Goal: Task Accomplishment & Management: Complete application form

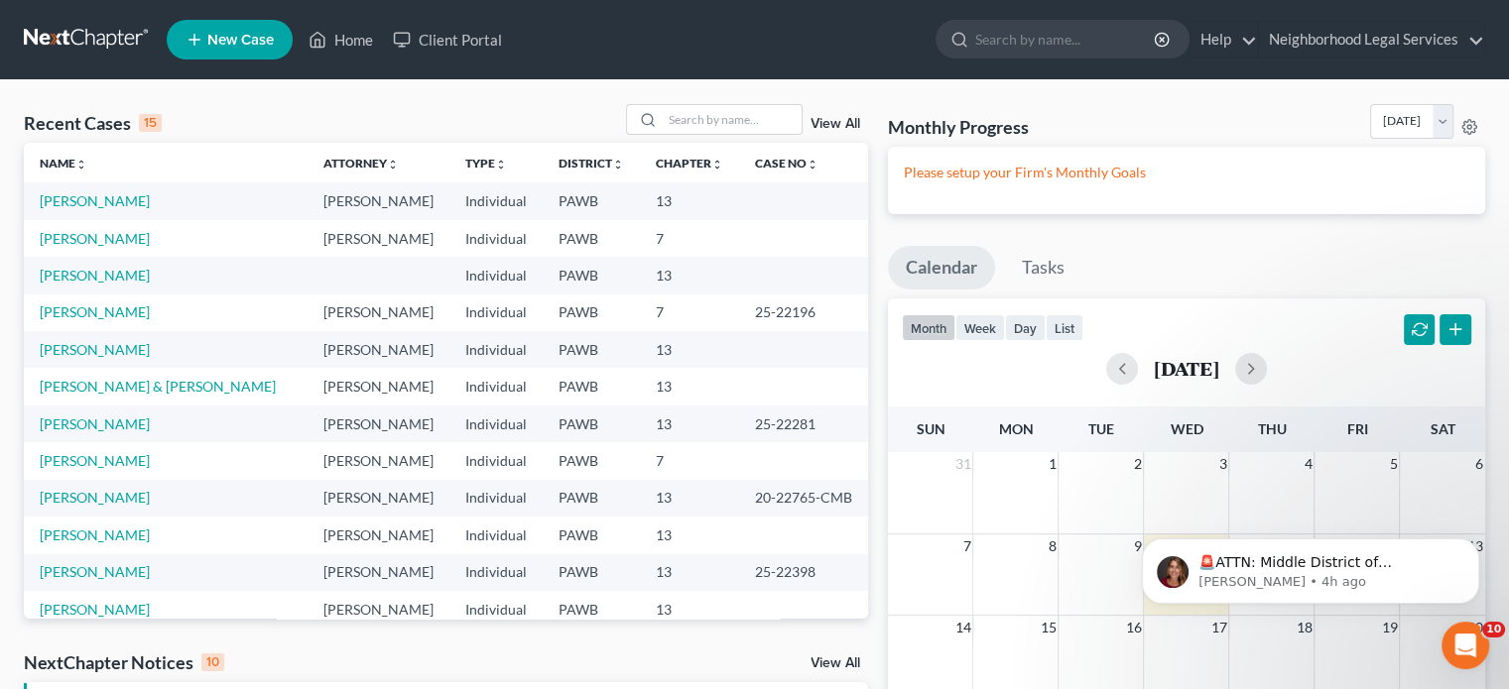
click at [95, 264] on td "[PERSON_NAME]" at bounding box center [166, 275] width 284 height 37
click at [95, 275] on link "[PERSON_NAME]" at bounding box center [95, 275] width 110 height 17
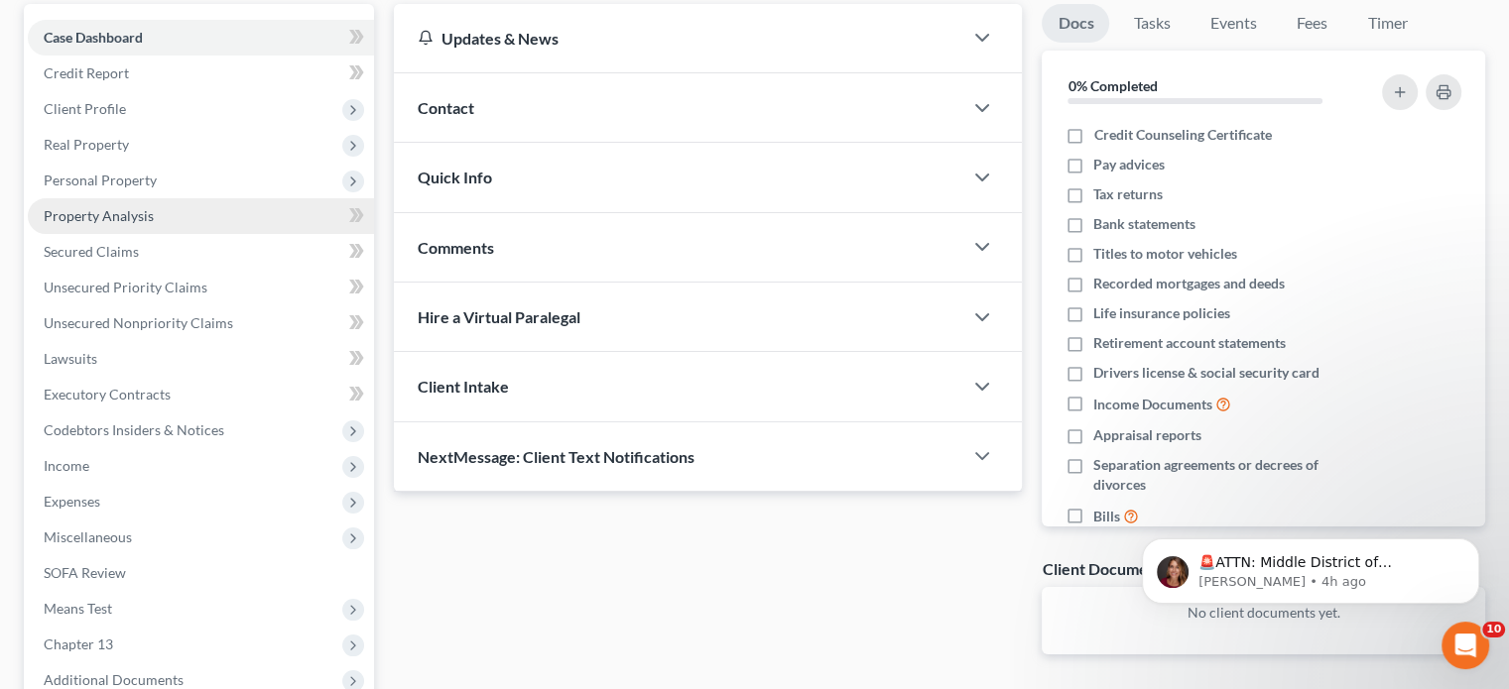
scroll to position [198, 0]
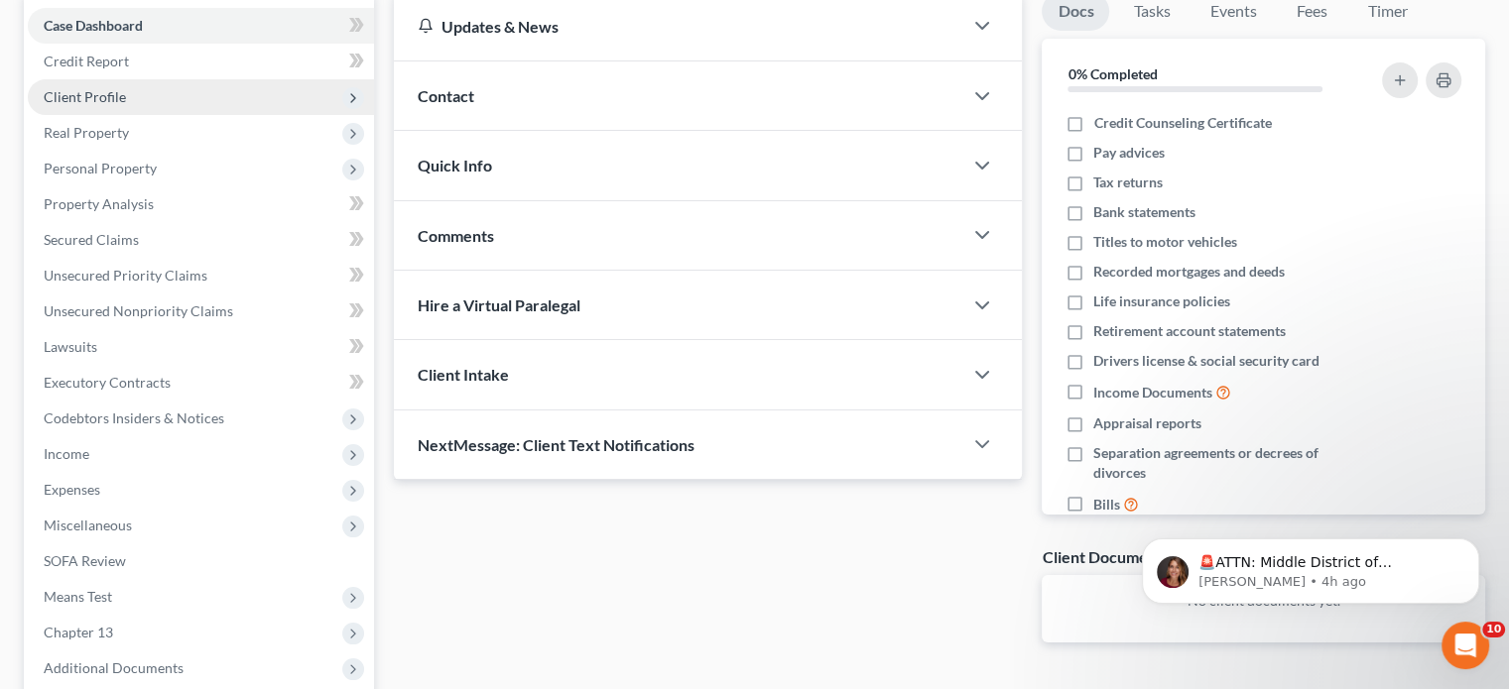
click at [117, 89] on span "Client Profile" at bounding box center [85, 96] width 82 height 17
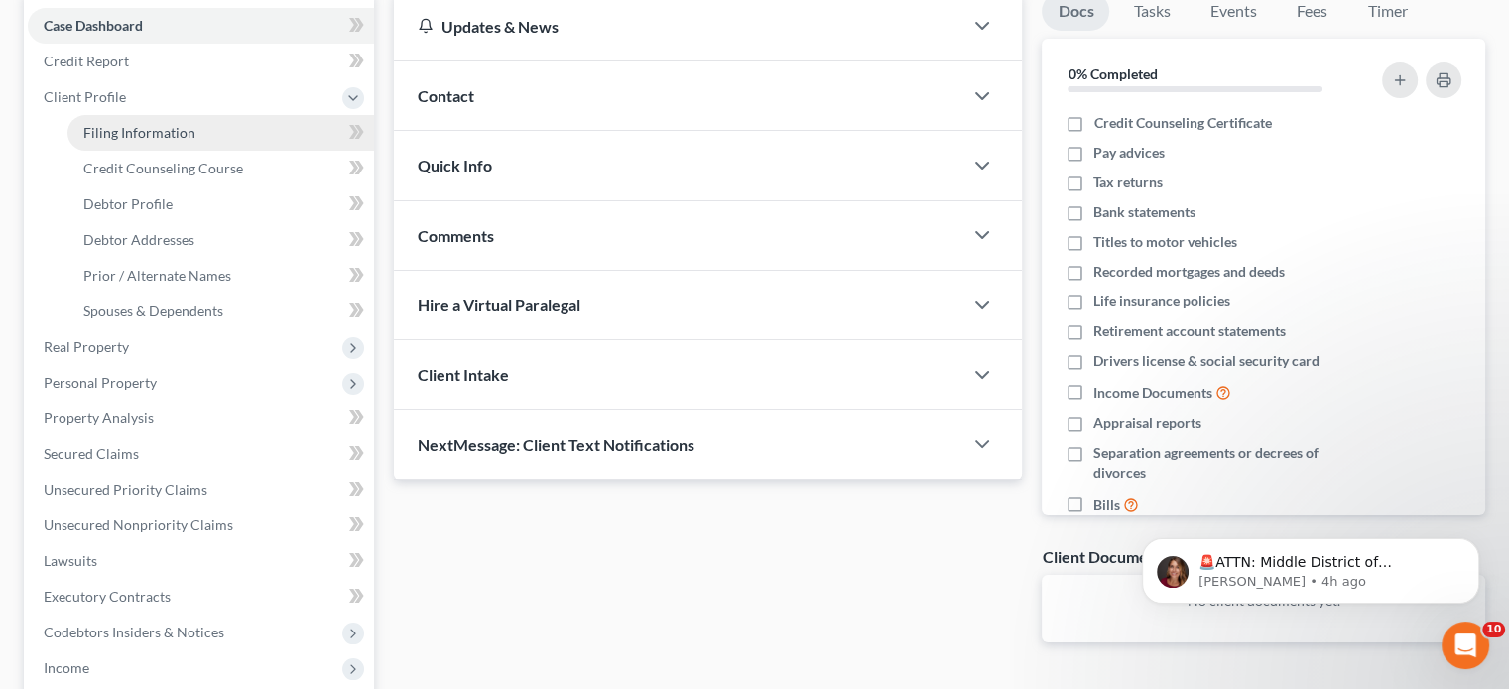
click at [227, 133] on link "Filing Information" at bounding box center [220, 133] width 307 height 36
select select "1"
select select "0"
select select "3"
select select "69"
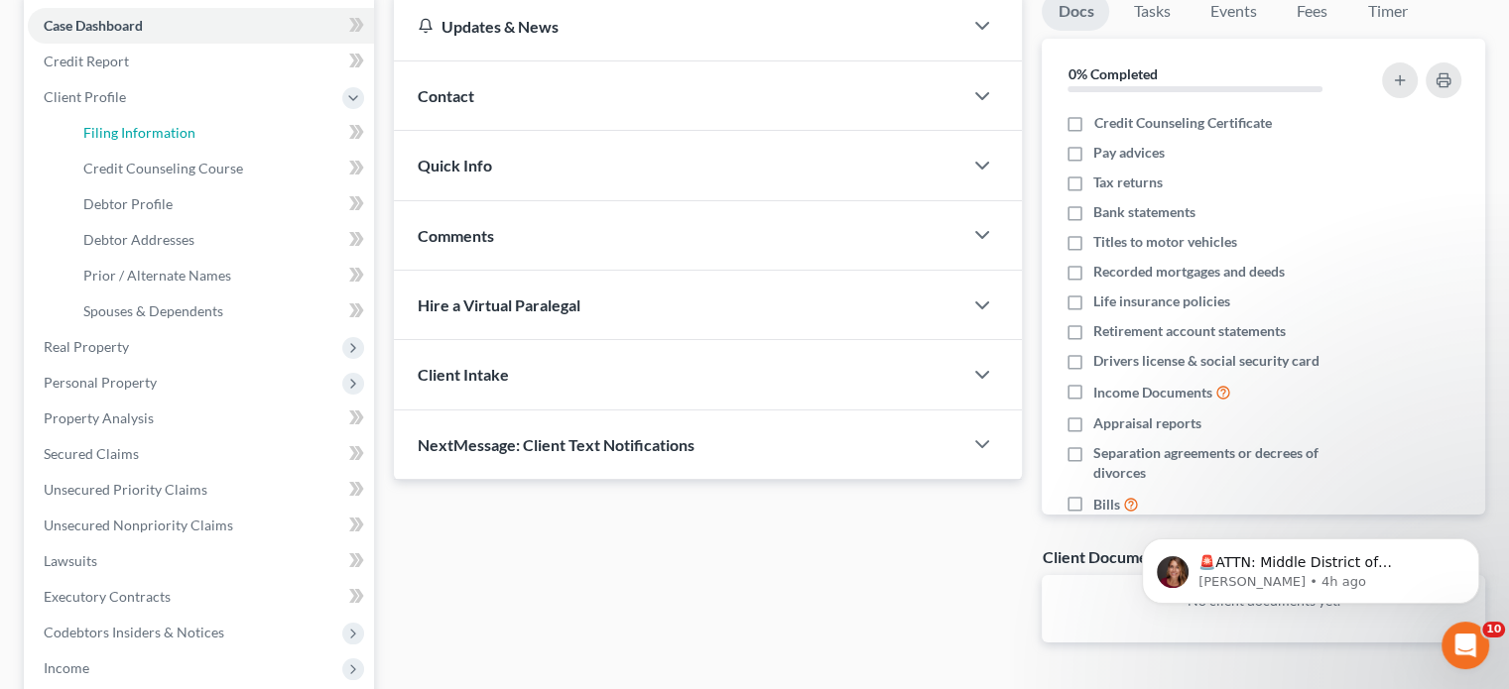
select select "39"
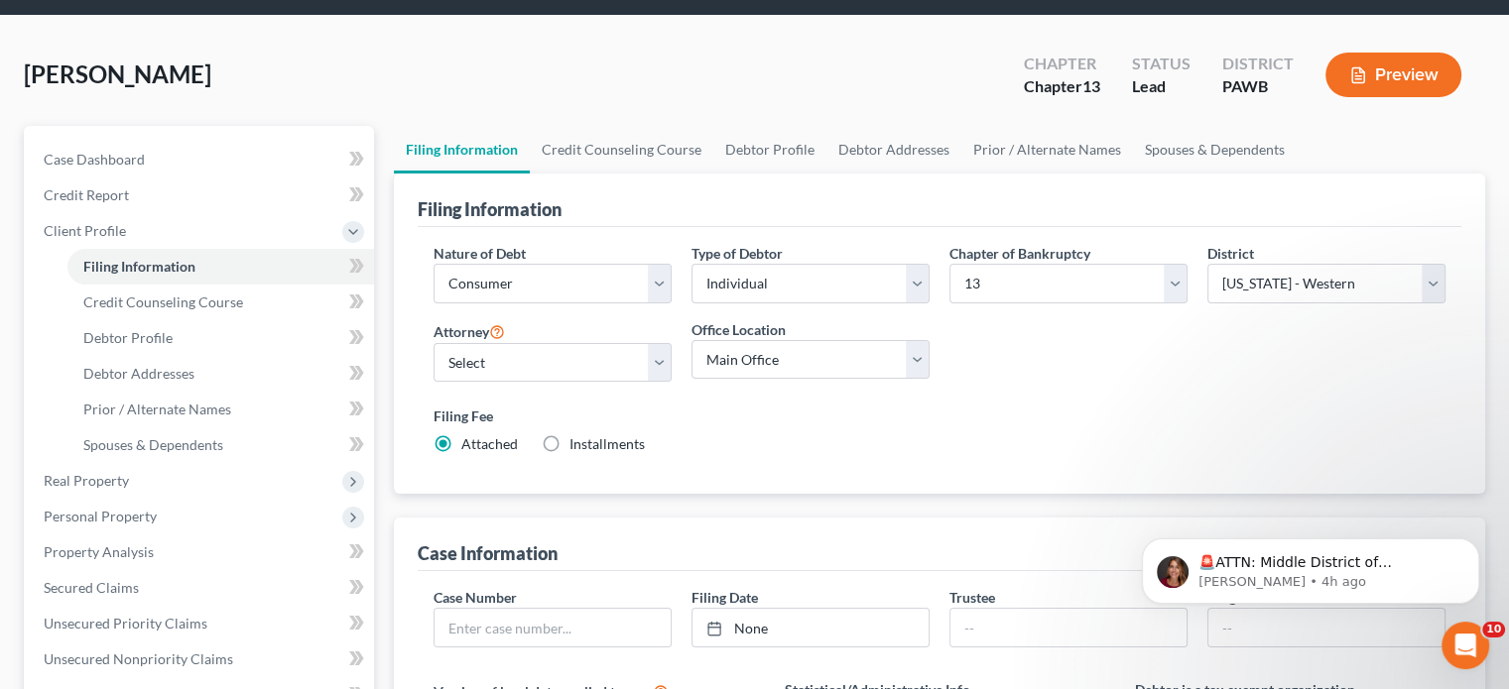
scroll to position [99, 0]
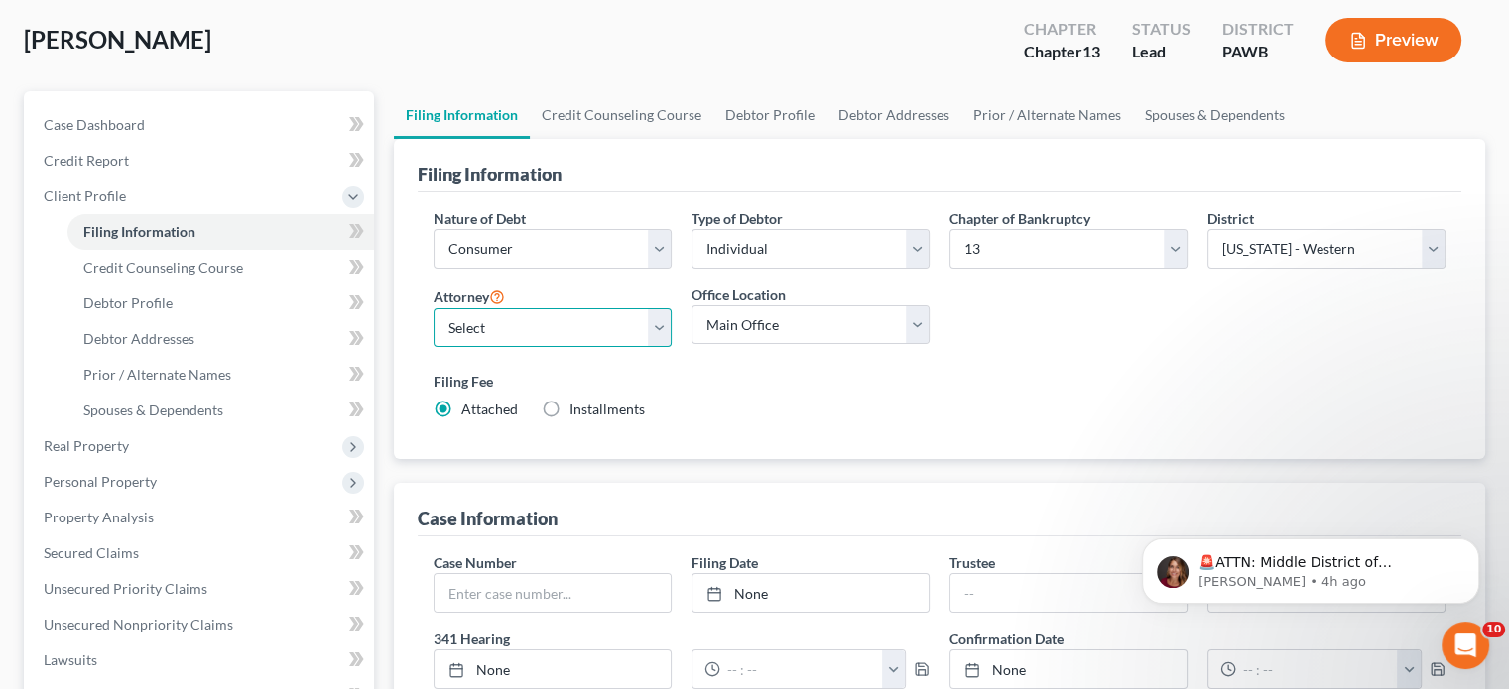
click at [505, 315] on select "Select [PERSON_NAME] [PERSON_NAME] [PERSON_NAME] - PAWB [PERSON_NAME] - PAWB [P…" at bounding box center [552, 329] width 238 height 40
select select "6"
click at [433, 309] on select "Select [PERSON_NAME] [PERSON_NAME] [PERSON_NAME] - PAWB [PERSON_NAME] - PAWB [P…" at bounding box center [552, 329] width 238 height 40
click at [757, 409] on div "Filing Fee Attached Installments Installments" at bounding box center [939, 395] width 1012 height 49
click at [897, 412] on div "Filing Fee Attached Installments Installments" at bounding box center [939, 395] width 1012 height 49
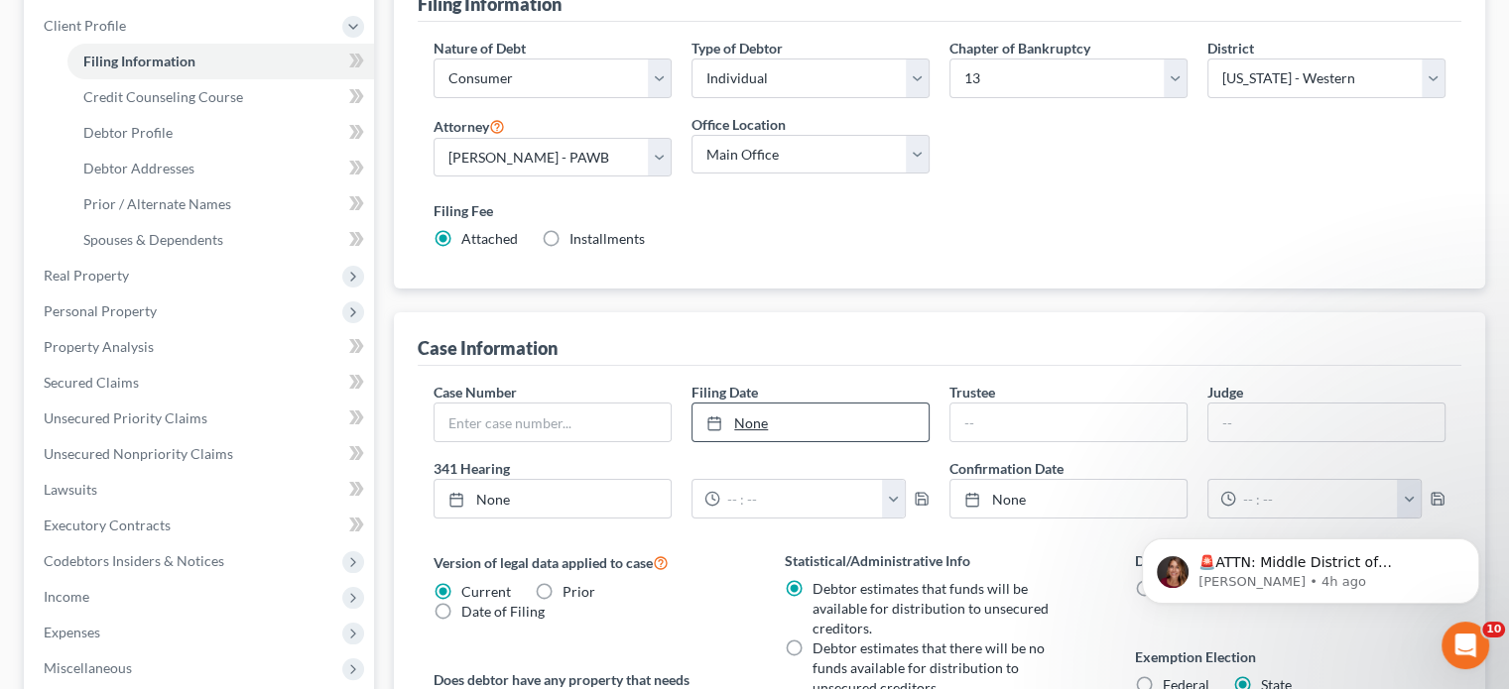
scroll to position [298, 0]
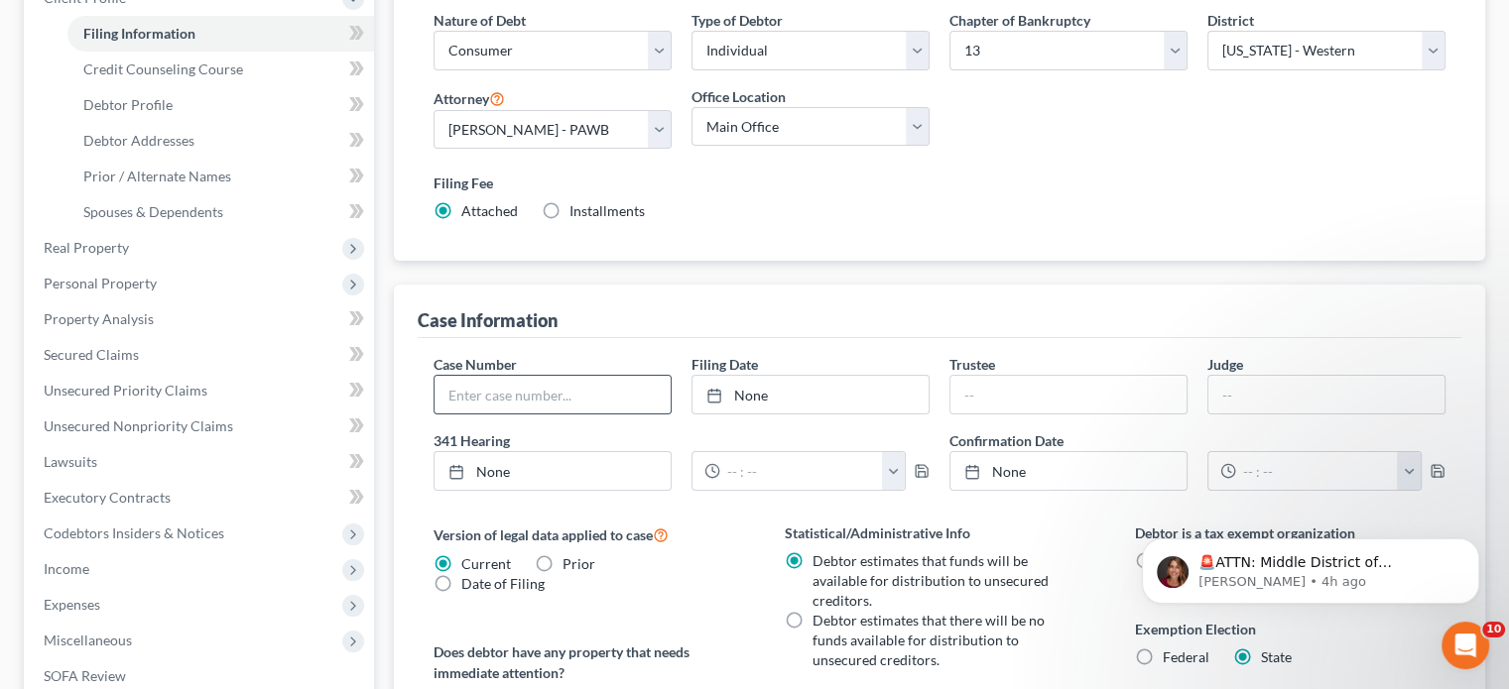
click at [551, 392] on input "text" at bounding box center [552, 395] width 236 height 38
type input "25-22294"
click at [706, 309] on div "Case Information" at bounding box center [940, 312] width 1044 height 54
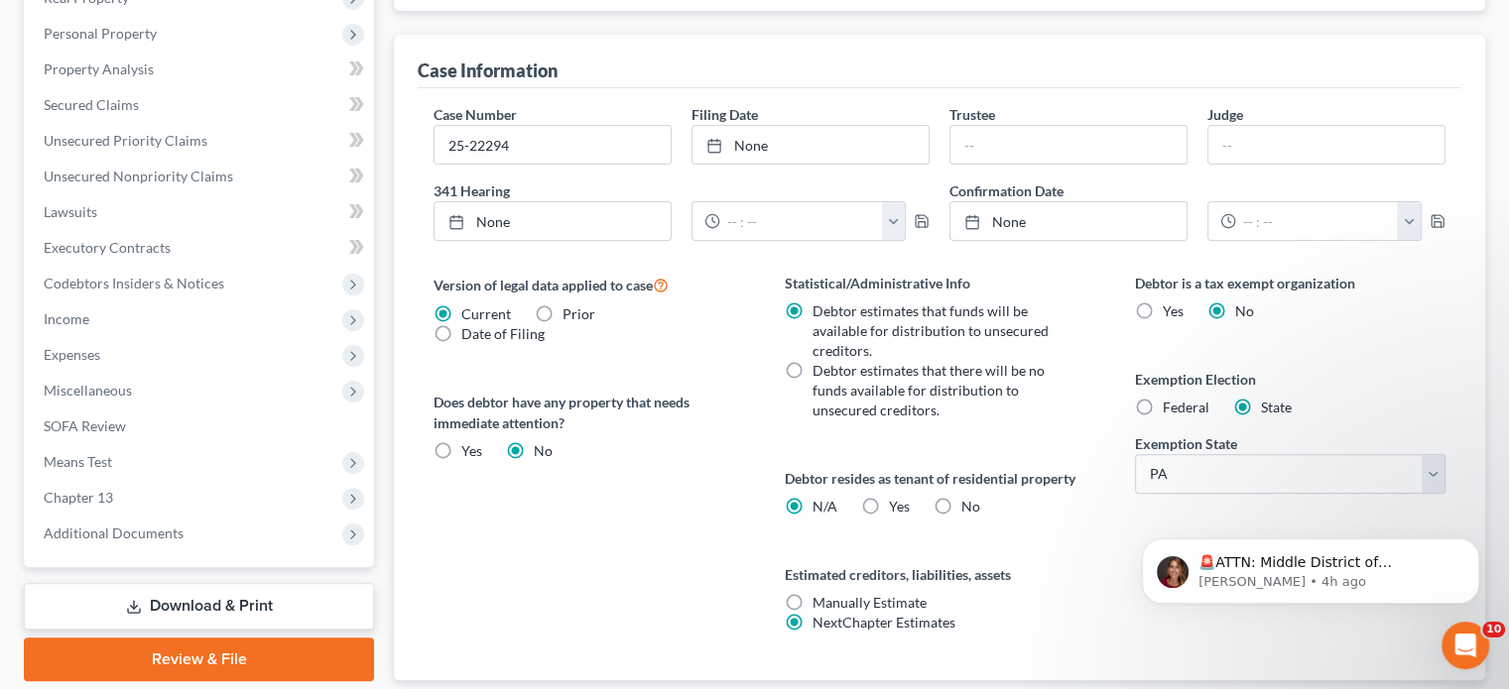
scroll to position [595, 0]
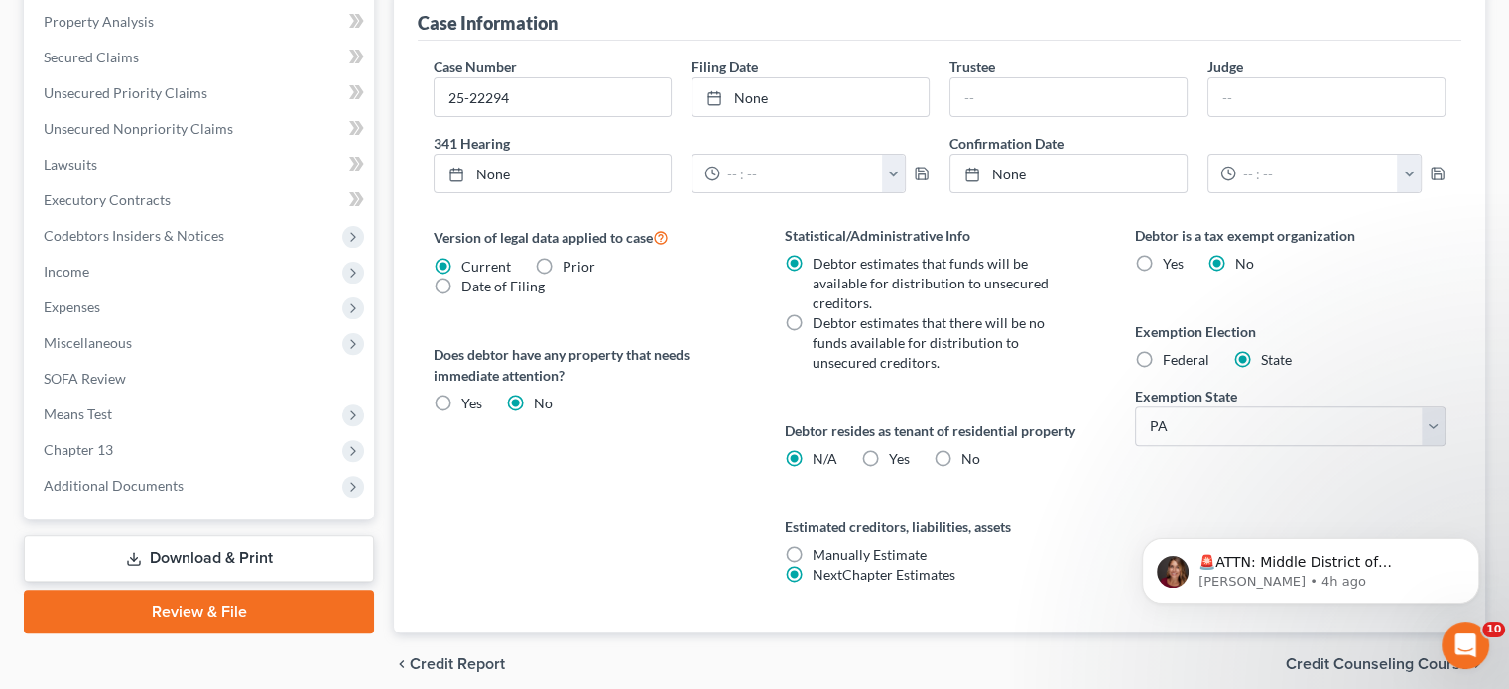
click at [1195, 352] on span "Federal" at bounding box center [1186, 359] width 47 height 17
click at [1183, 352] on input "Federal" at bounding box center [1177, 356] width 13 height 13
radio input "true"
radio input "false"
click at [966, 455] on span "No" at bounding box center [970, 458] width 19 height 17
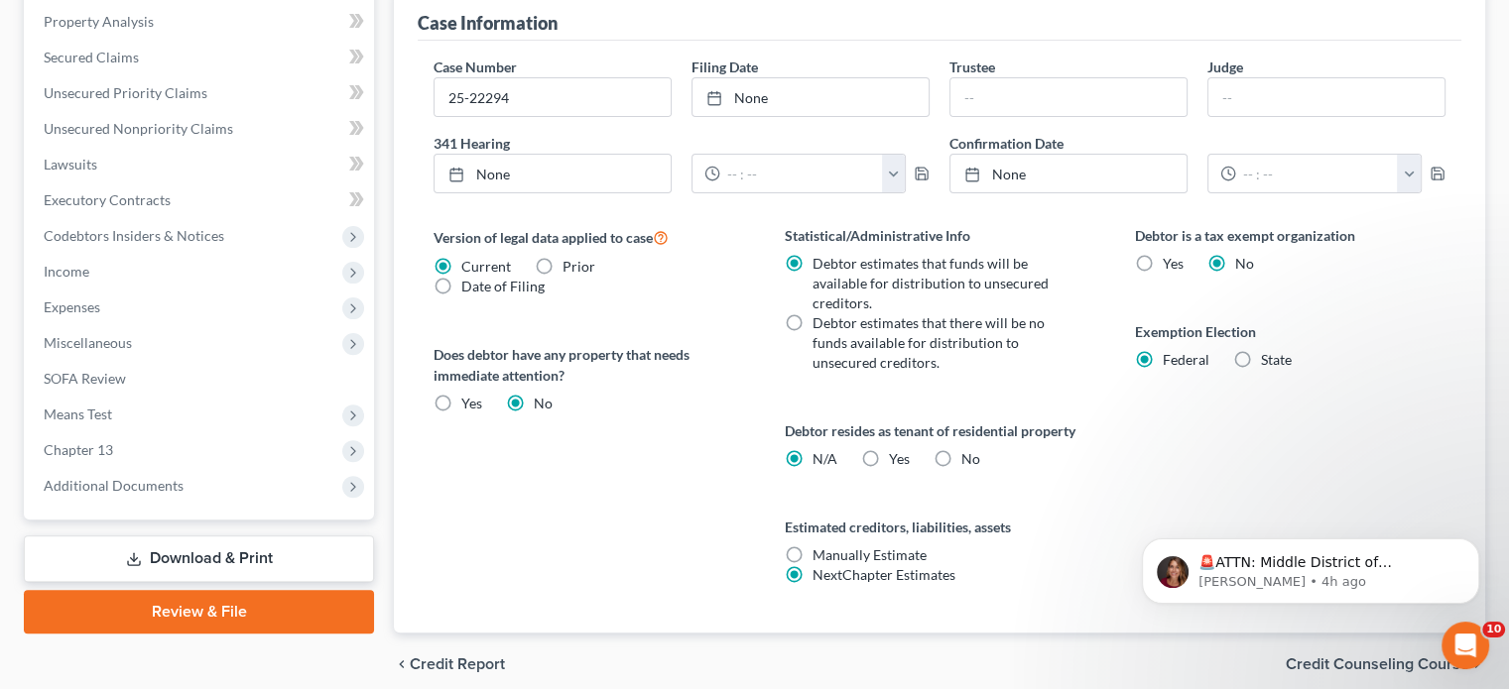
click at [969, 455] on input "No" at bounding box center [975, 455] width 13 height 13
radio input "true"
radio input "false"
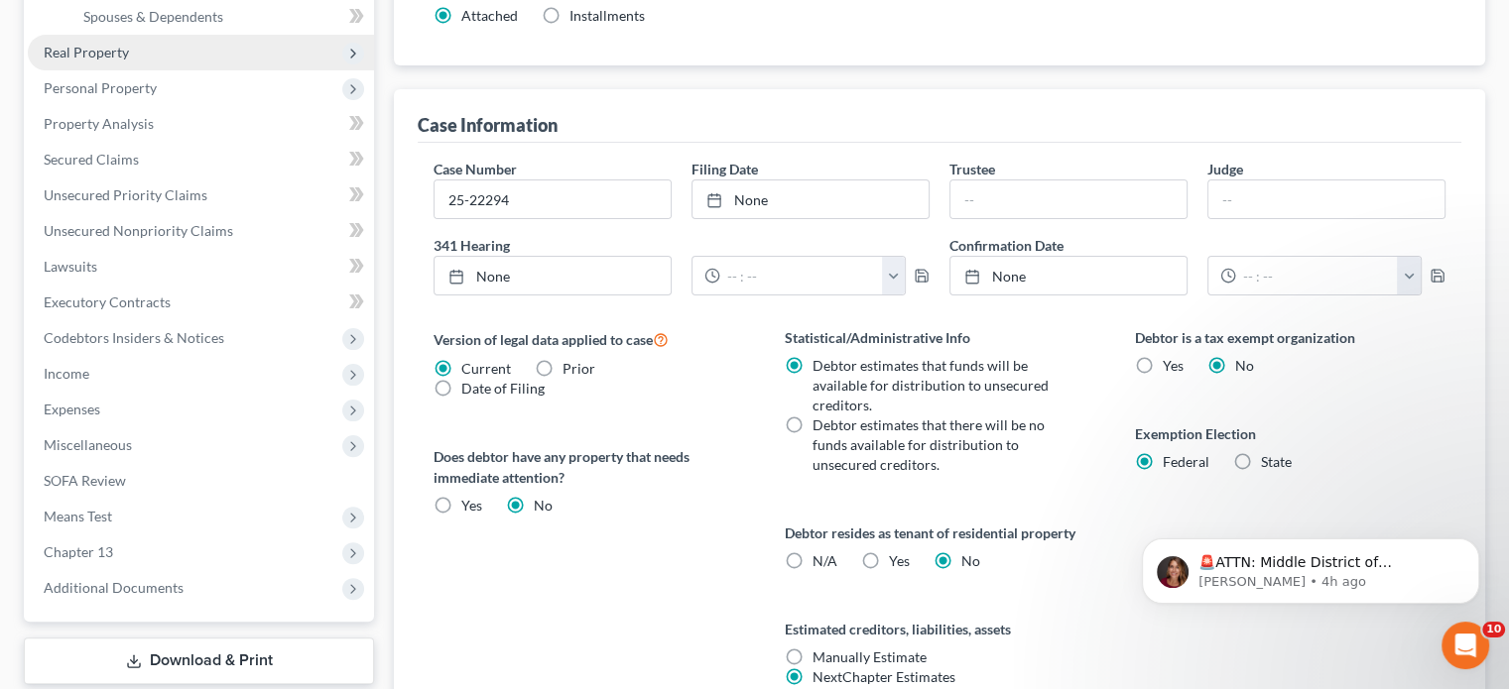
scroll to position [198, 0]
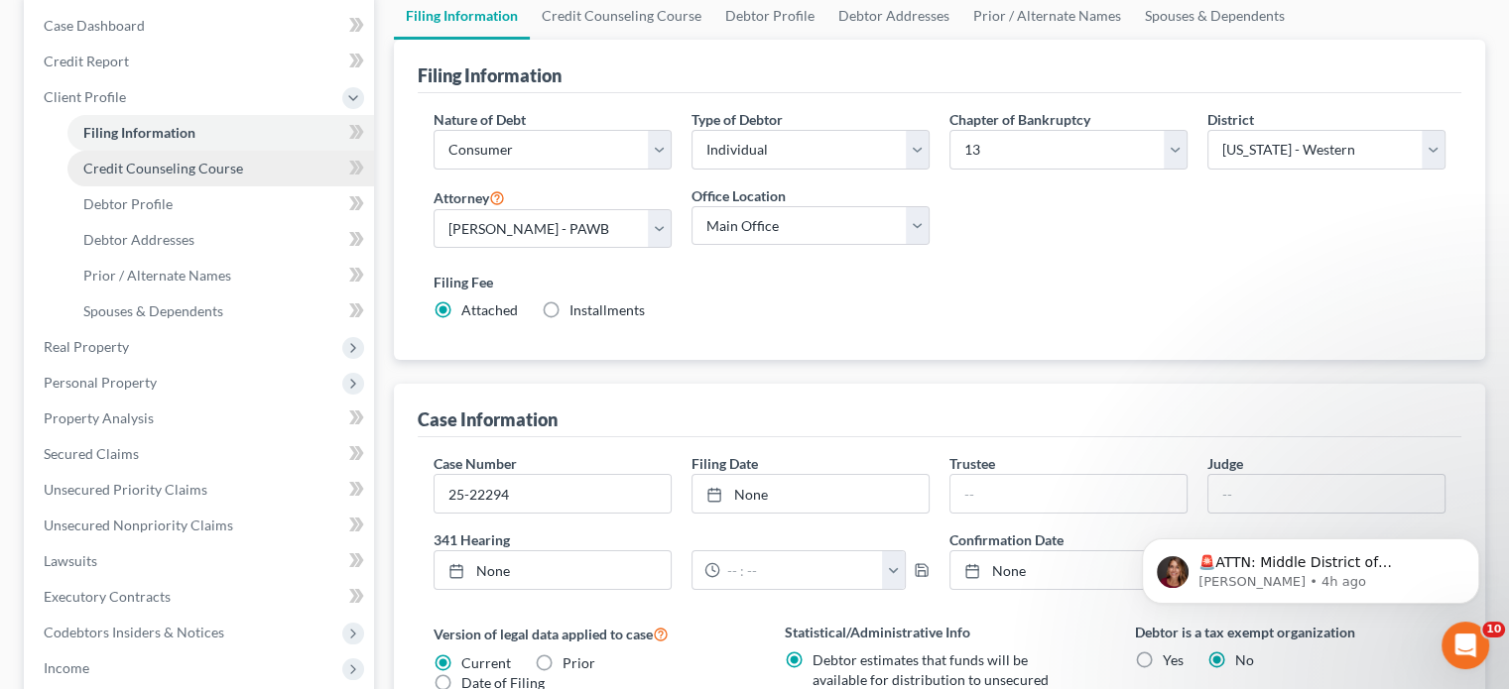
click at [168, 180] on link "Credit Counseling Course" at bounding box center [220, 169] width 307 height 36
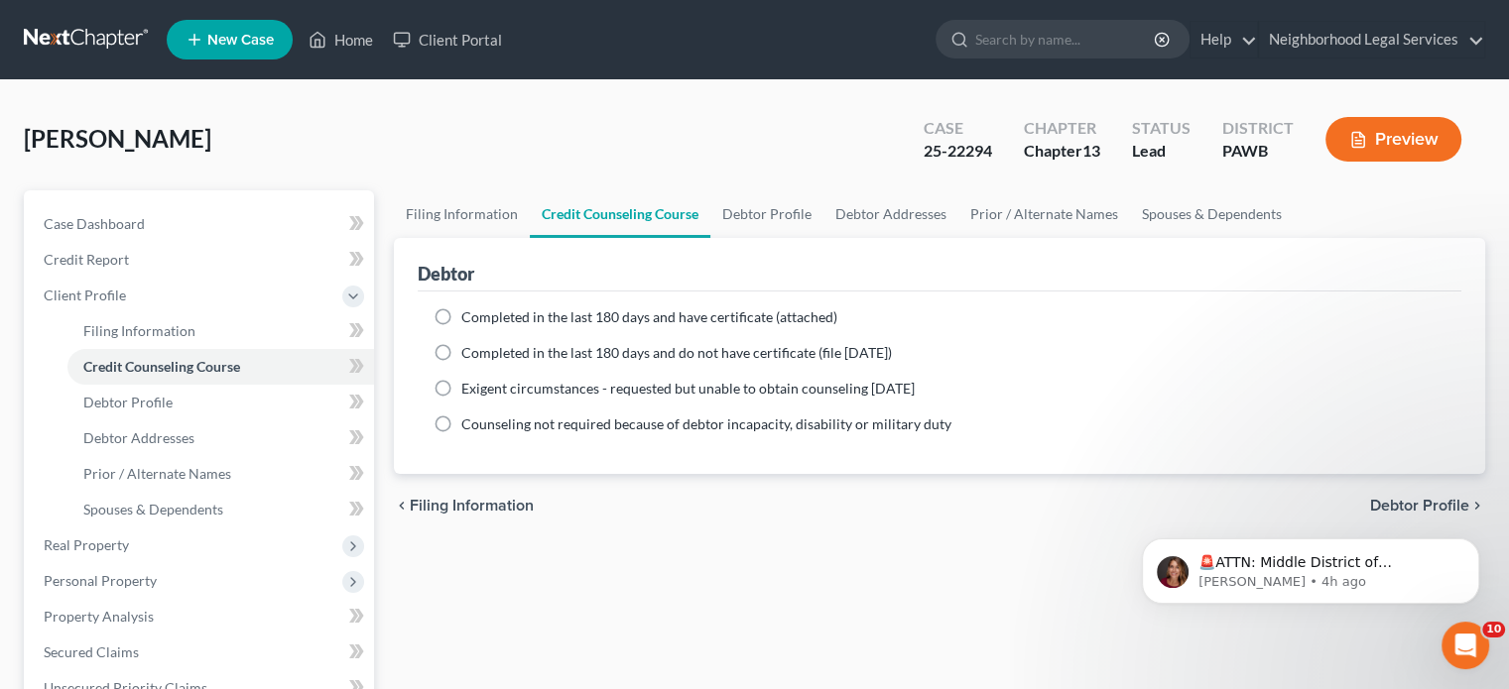
click at [521, 318] on span "Completed in the last 180 days and have certificate (attached)" at bounding box center [649, 317] width 376 height 17
click at [482, 318] on input "Completed in the last 180 days and have certificate (attached)" at bounding box center [475, 314] width 13 height 13
radio input "true"
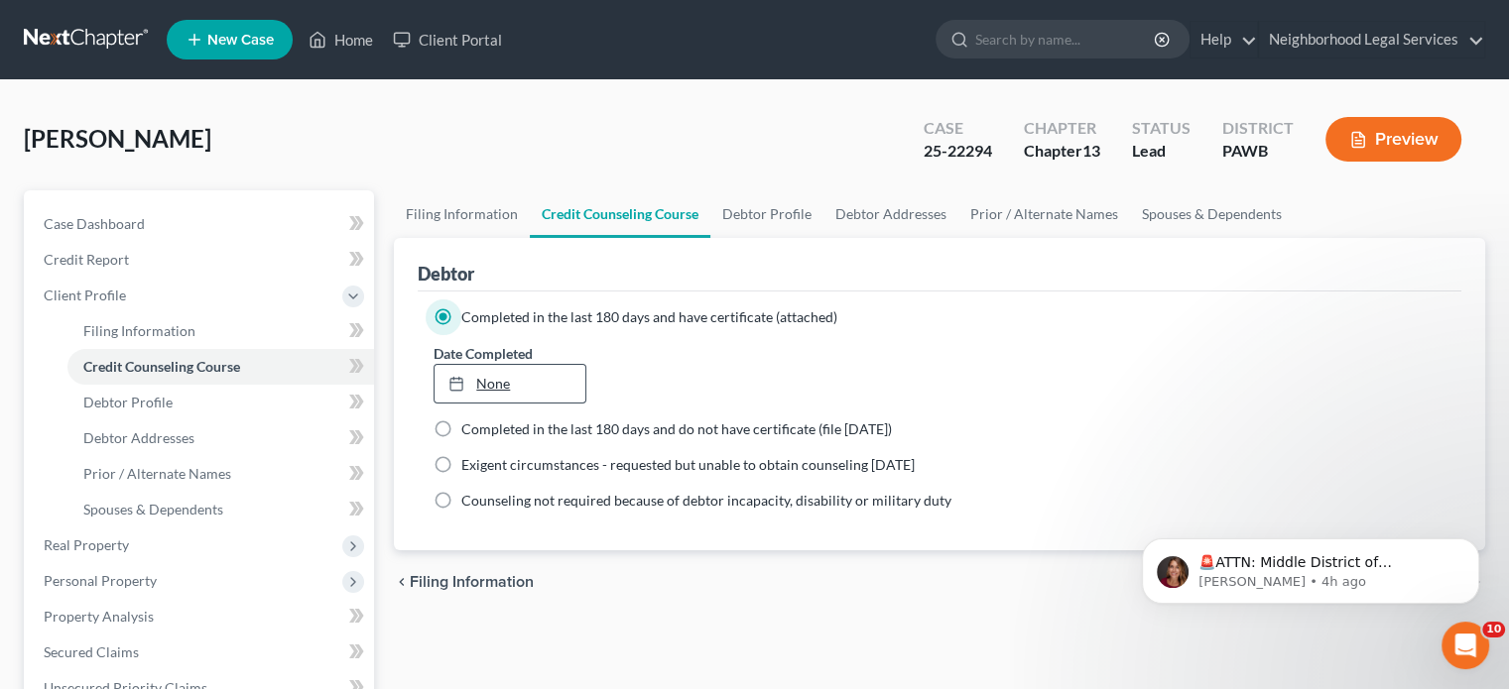
click at [488, 387] on link "None" at bounding box center [509, 384] width 150 height 38
type input "[DATE]"
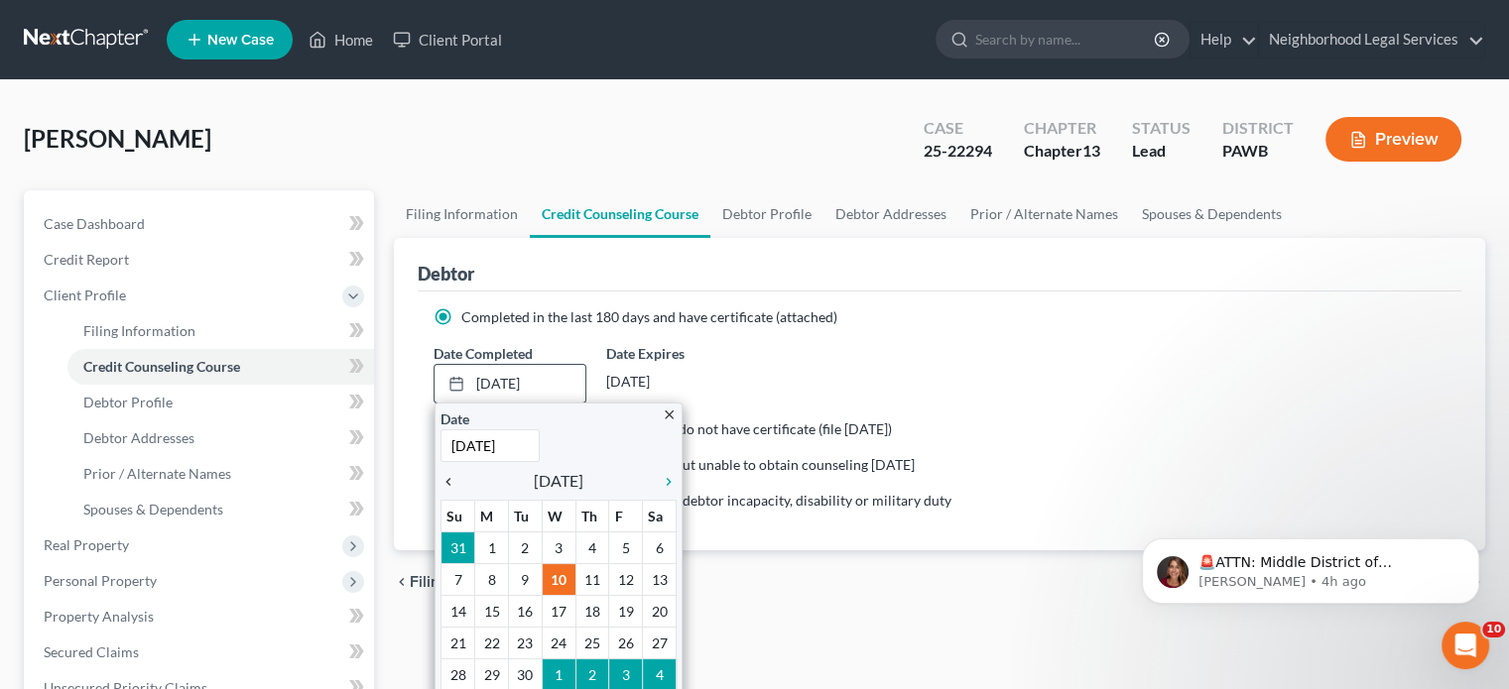
click at [448, 481] on icon "chevron_left" at bounding box center [453, 482] width 26 height 16
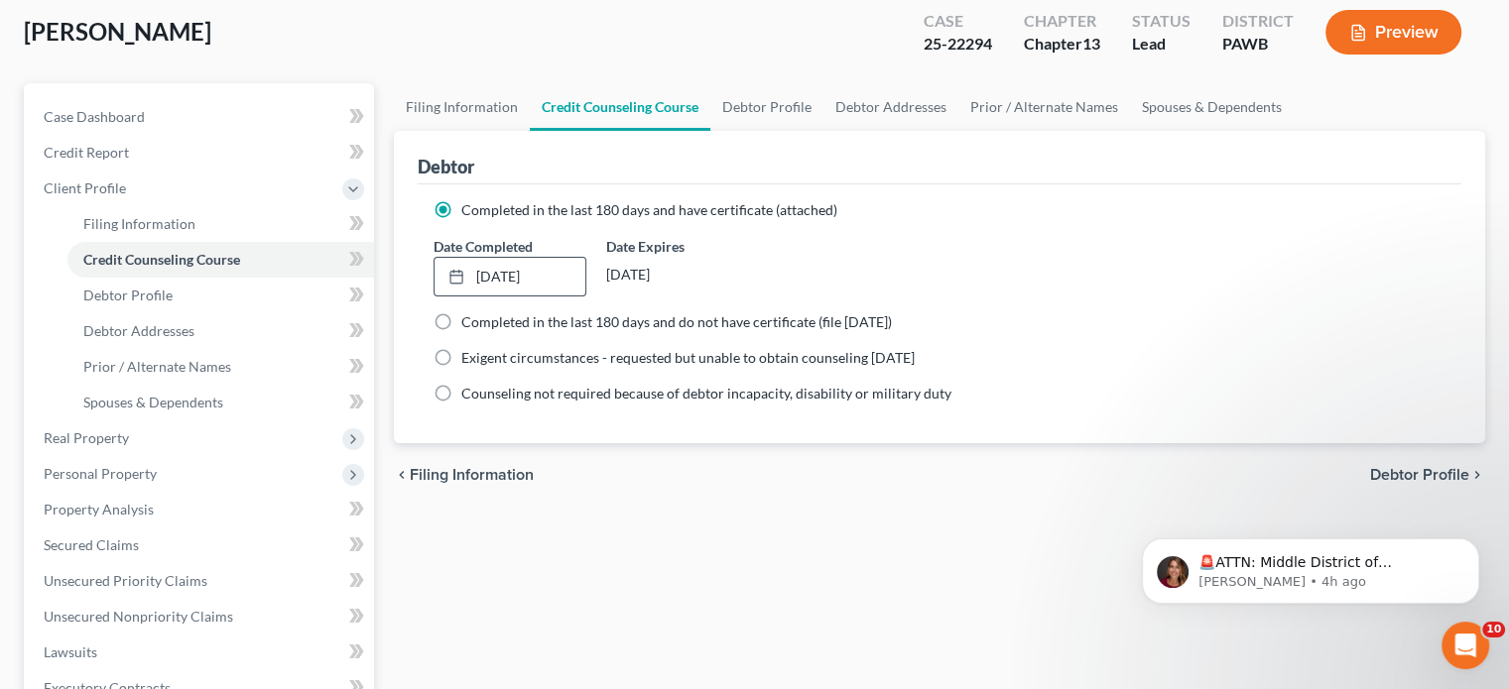
scroll to position [99, 0]
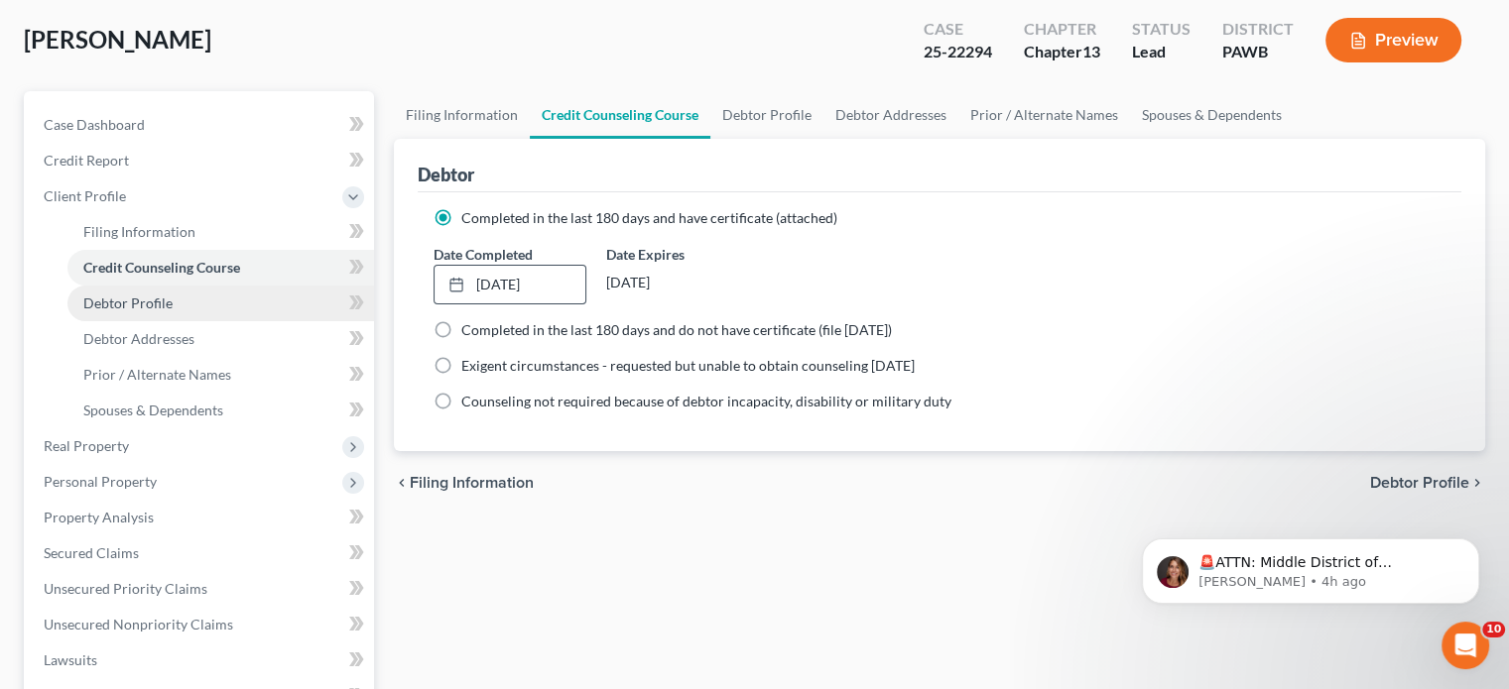
click at [186, 307] on link "Debtor Profile" at bounding box center [220, 304] width 307 height 36
select select "0"
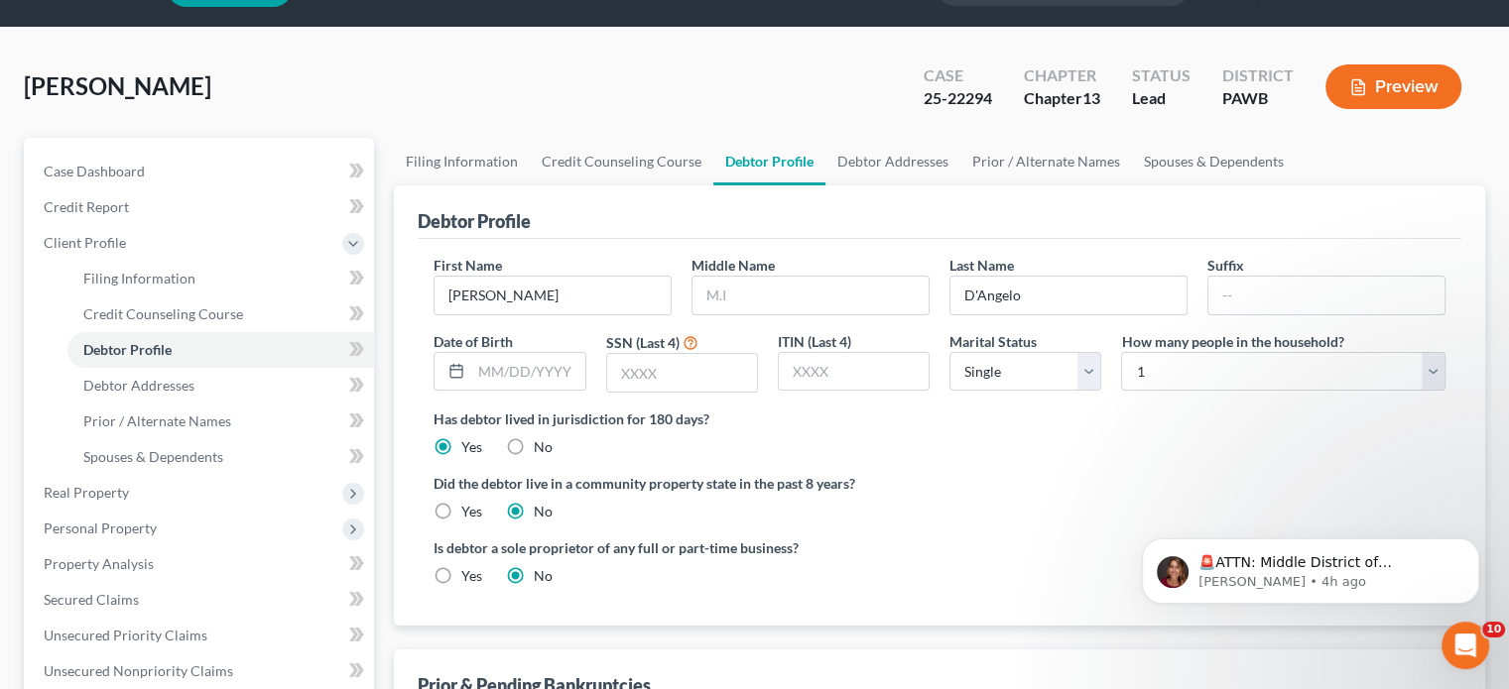
scroll to position [99, 0]
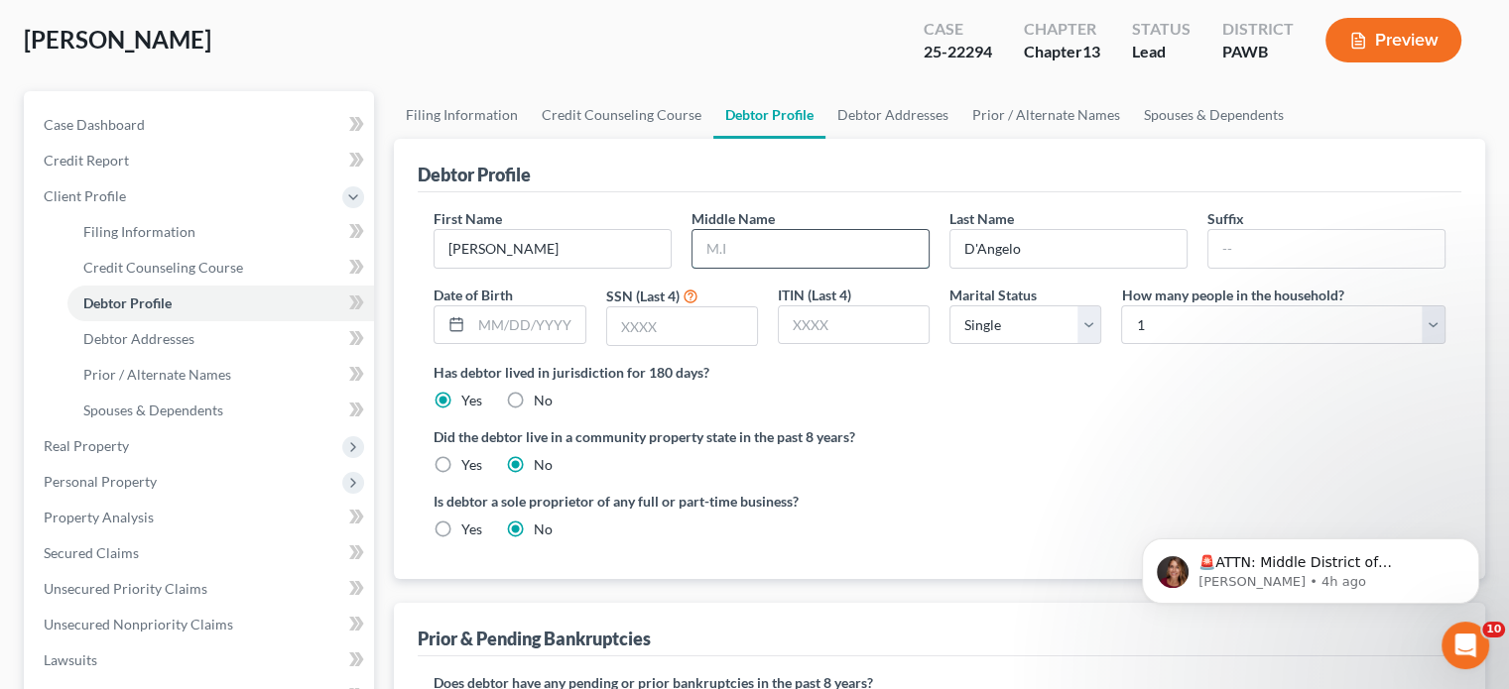
click at [763, 252] on input "text" at bounding box center [810, 249] width 236 height 38
type input "g"
type input "f"
type input "[PERSON_NAME]"
click at [1079, 452] on div "Did the debtor live in a community property state in the past 8 years? Yes No" at bounding box center [939, 451] width 1012 height 49
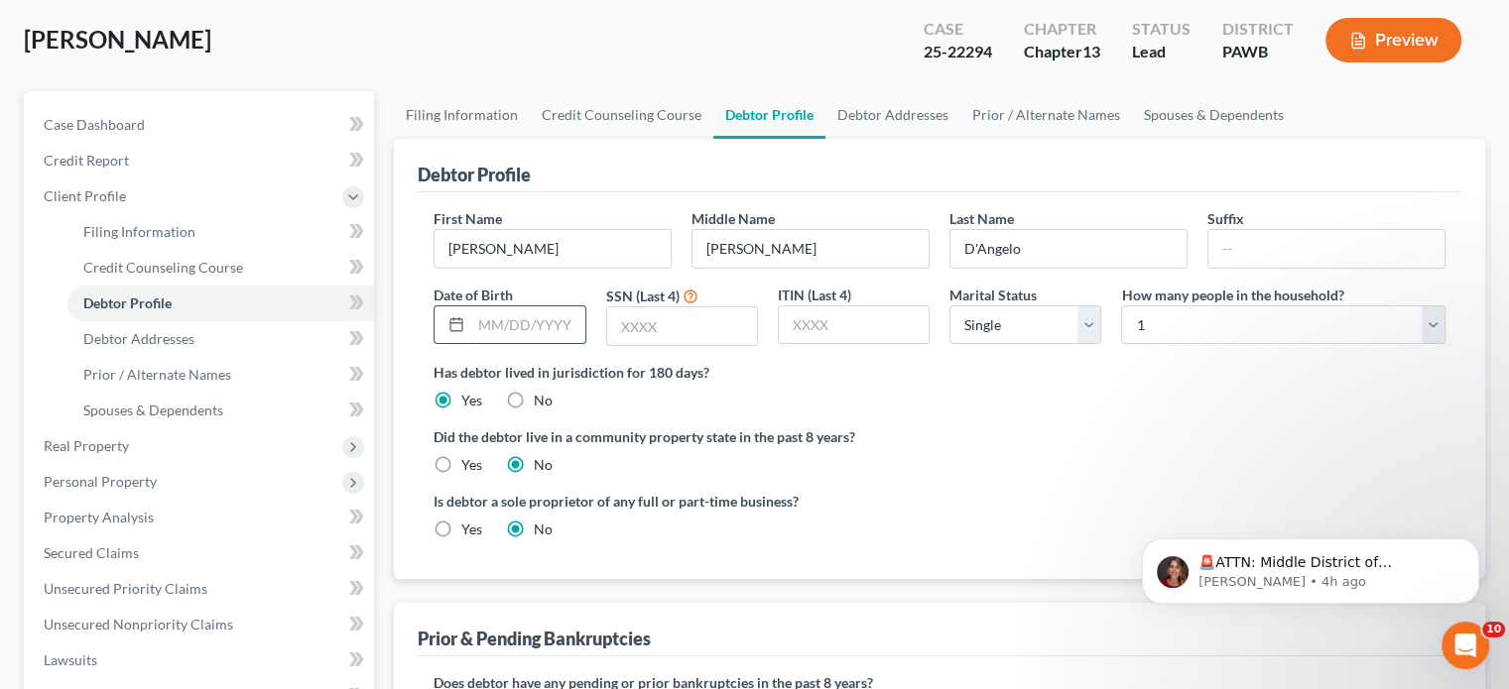
click at [530, 328] on input "text" at bounding box center [527, 326] width 113 height 38
click at [512, 324] on input "text" at bounding box center [527, 326] width 113 height 38
type input "[DATE]"
click at [679, 320] on input "text" at bounding box center [682, 327] width 150 height 38
type input "2955"
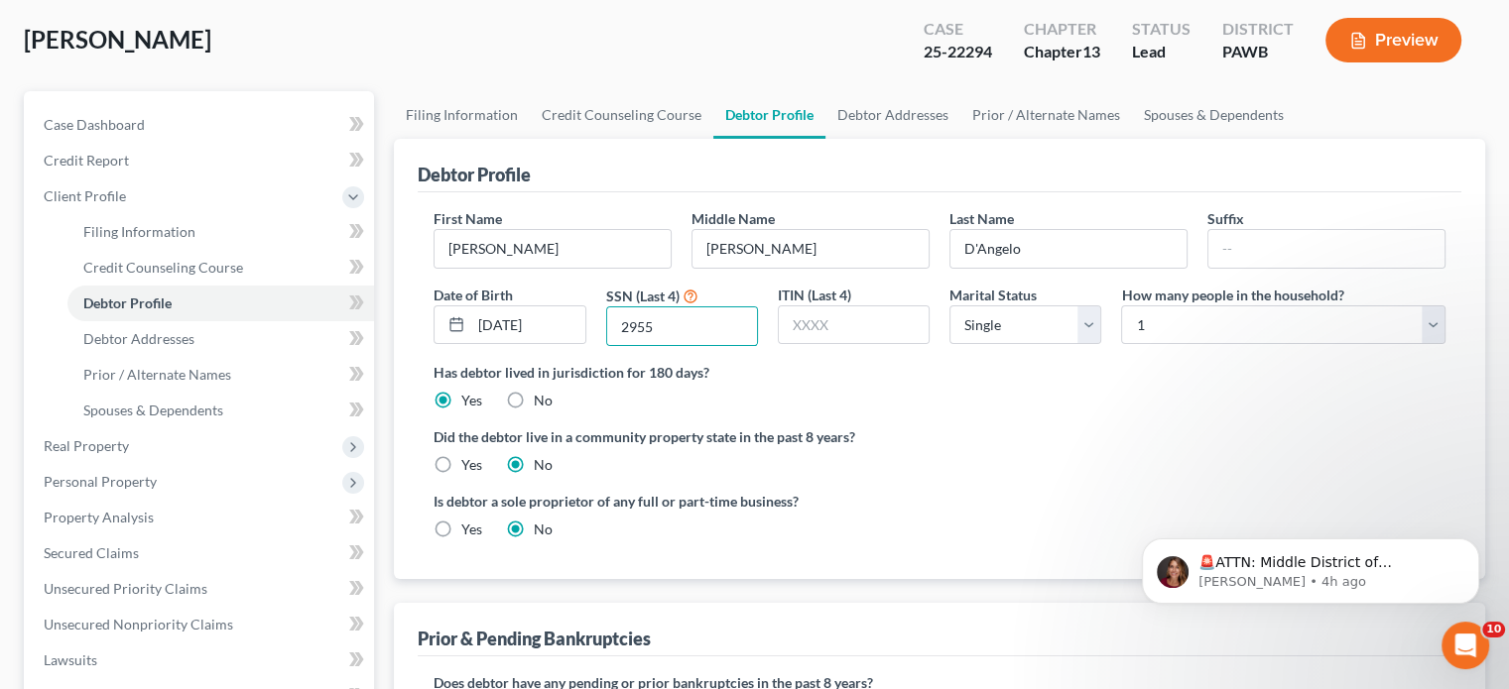
click at [892, 385] on div "Has debtor lived in jurisdiction for 180 days? Yes No Debtor must reside in jur…" at bounding box center [939, 386] width 1012 height 49
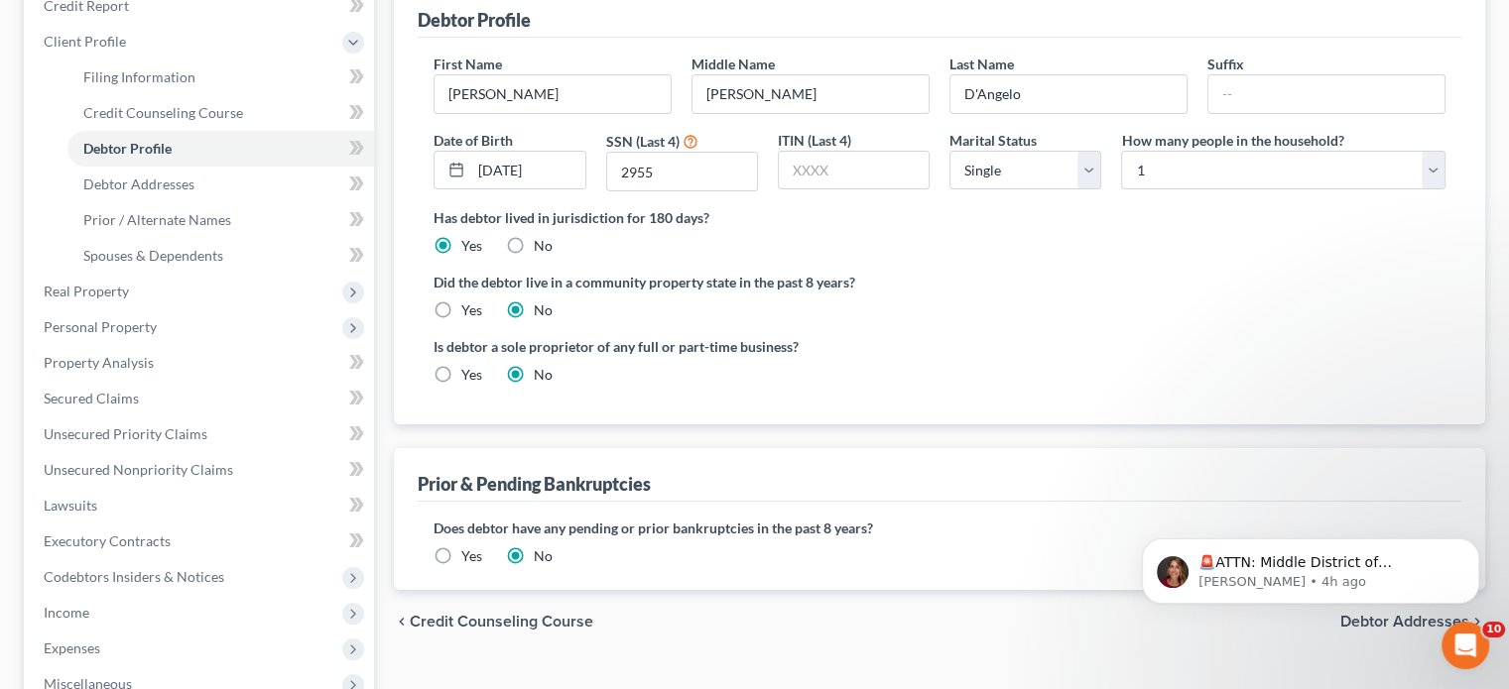
scroll to position [298, 0]
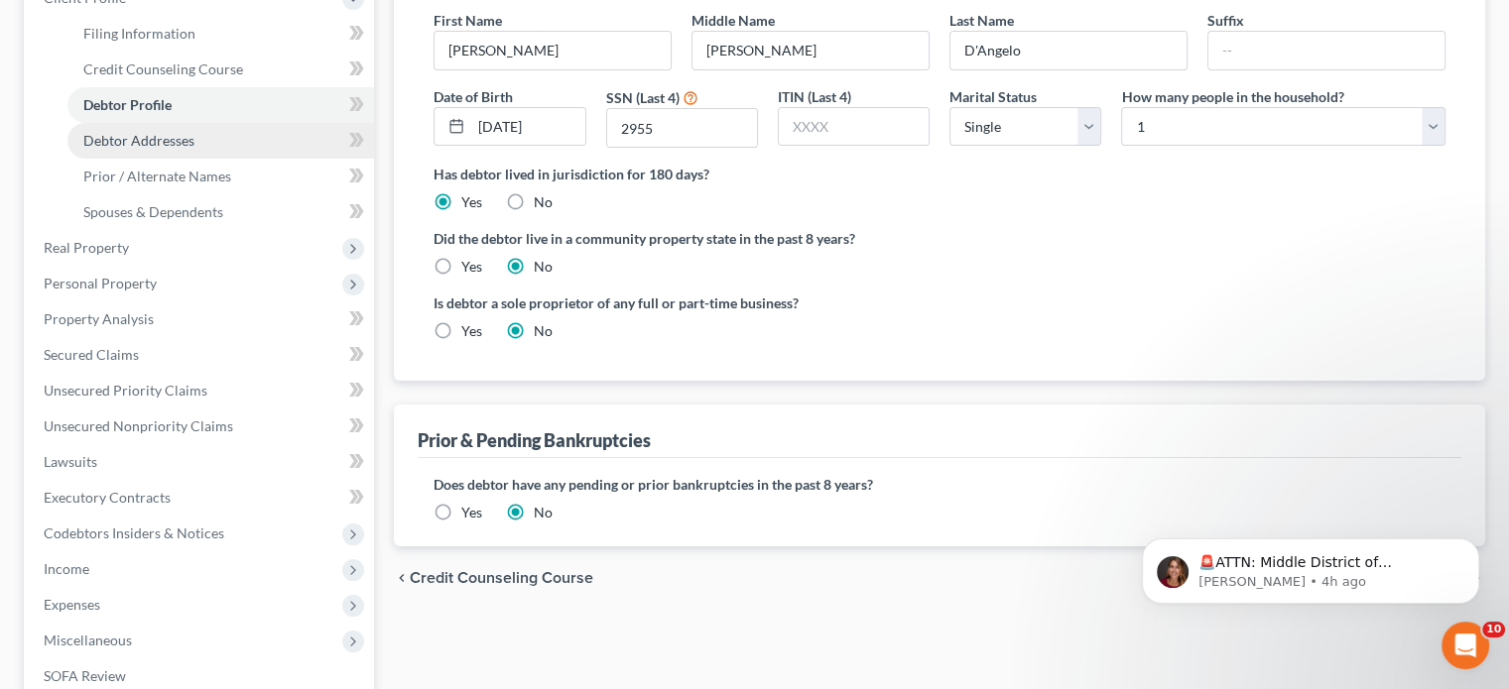
click at [118, 140] on span "Debtor Addresses" at bounding box center [138, 140] width 111 height 17
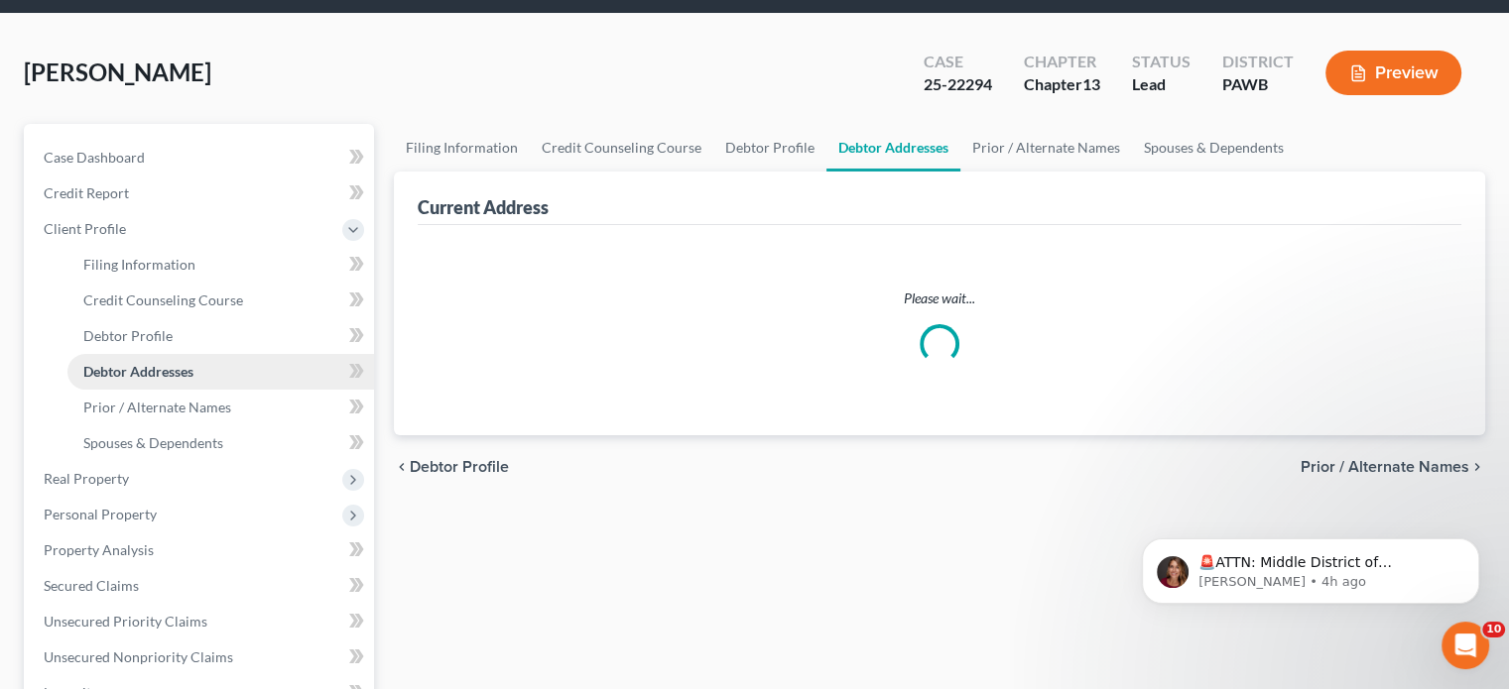
select select "0"
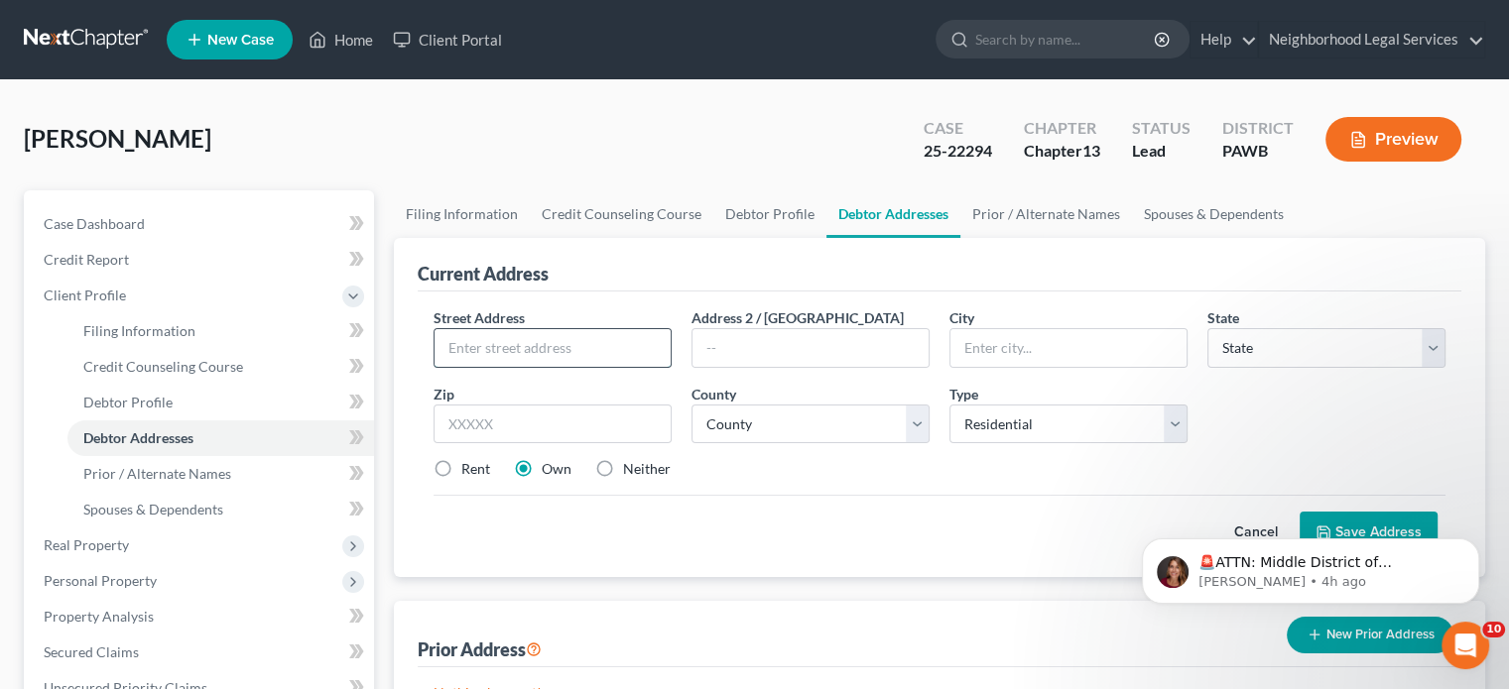
click at [465, 329] on input "text" at bounding box center [552, 348] width 236 height 38
type input "[STREET_ADDRESS]"
click at [1079, 330] on input "text" at bounding box center [1068, 348] width 236 height 38
type input "[GEOGRAPHIC_DATA]"
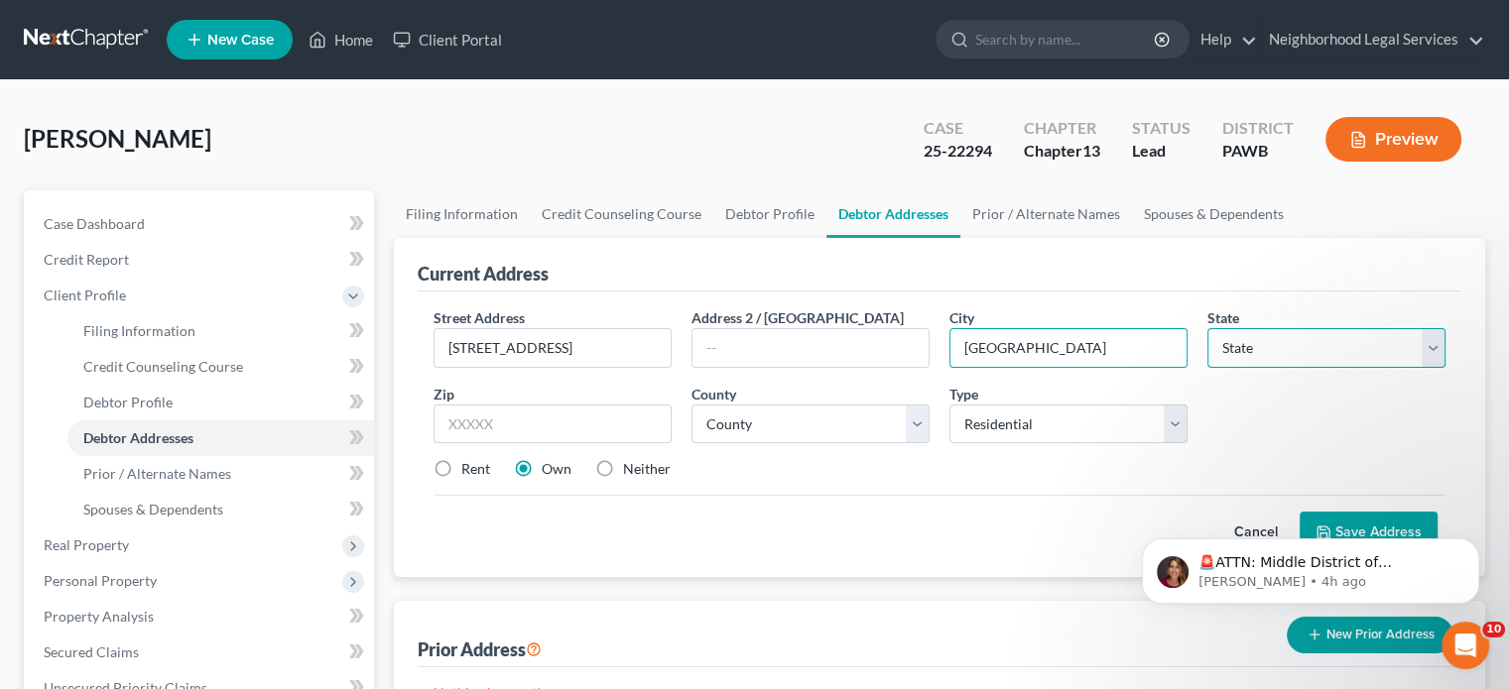
click at [1257, 336] on select "State [US_STATE] AK AR AZ CA CO CT DE DC [GEOGRAPHIC_DATA] [GEOGRAPHIC_DATA] GU…" at bounding box center [1326, 348] width 238 height 40
select select "39"
click at [1207, 328] on select "State [US_STATE] AK AR AZ CA CO CT DE DC [GEOGRAPHIC_DATA] [GEOGRAPHIC_DATA] GU…" at bounding box center [1326, 348] width 238 height 40
click at [613, 432] on input "text" at bounding box center [552, 425] width 238 height 40
type input "15229"
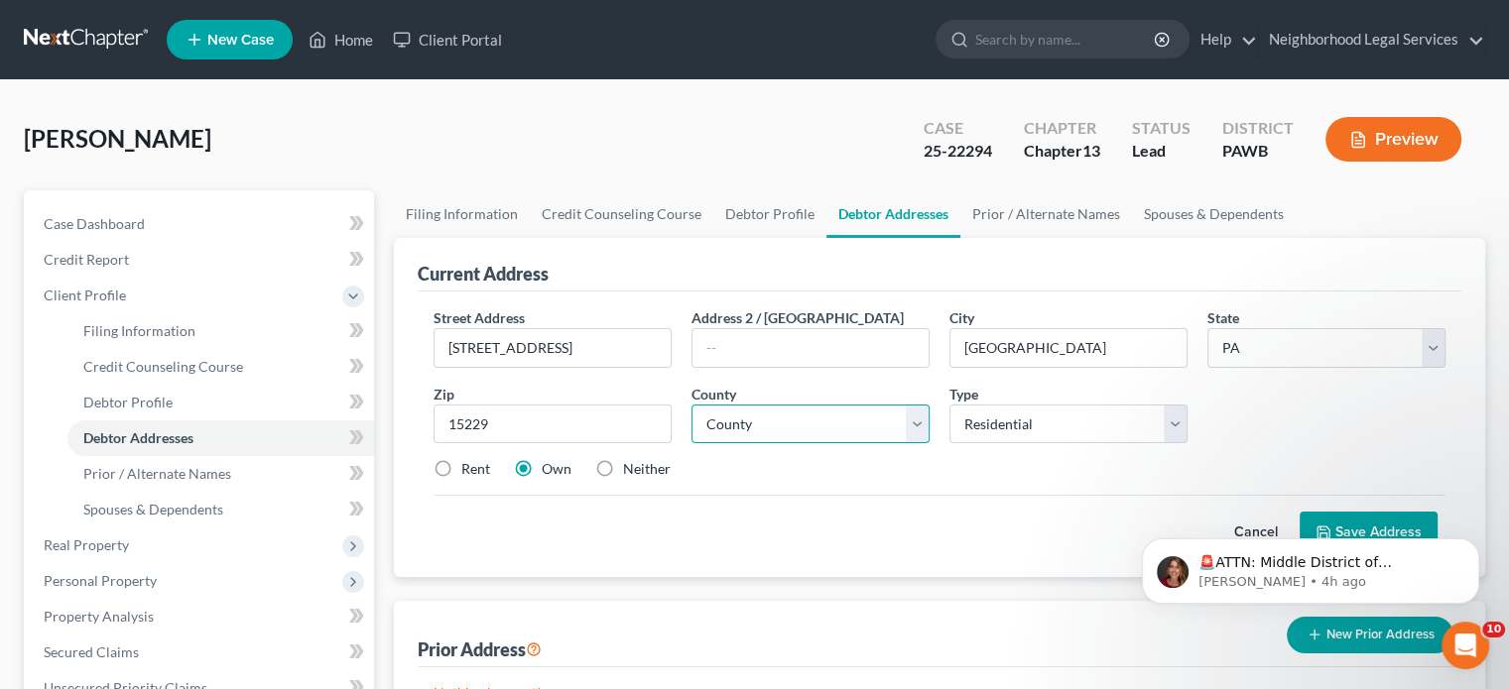
click at [849, 435] on select "County [GEOGRAPHIC_DATA] [GEOGRAPHIC_DATA] [GEOGRAPHIC_DATA] [GEOGRAPHIC_DATA] …" at bounding box center [810, 425] width 238 height 40
select select "1"
click at [691, 405] on select "County [GEOGRAPHIC_DATA] [GEOGRAPHIC_DATA] [GEOGRAPHIC_DATA] [GEOGRAPHIC_DATA] …" at bounding box center [810, 425] width 238 height 40
click at [746, 535] on div "Cancel Save Address" at bounding box center [939, 524] width 1012 height 59
click at [1327, 517] on body "🚨ATTN: Middle District of [US_STATE] The court has added a new Credit Counselin…" at bounding box center [1310, 566] width 381 height 123
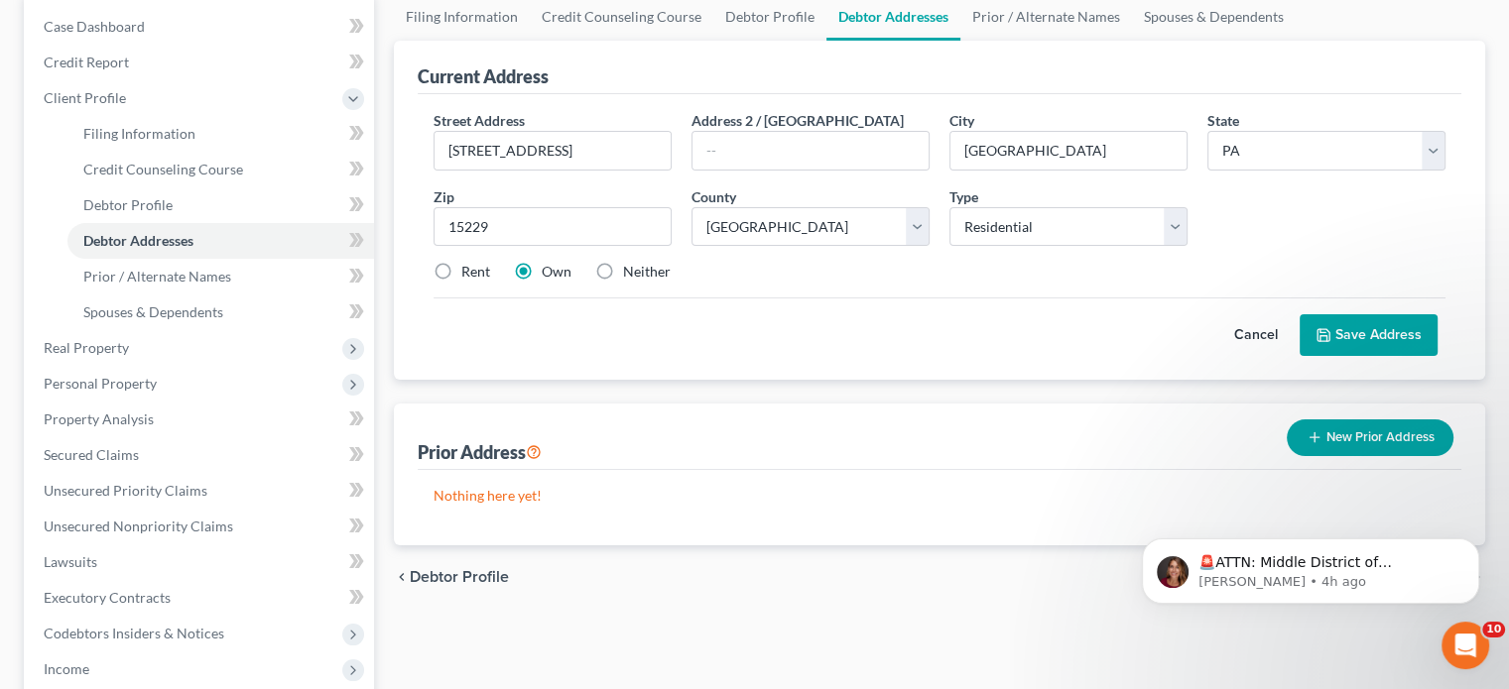
scroll to position [198, 0]
click at [1362, 350] on button "Save Address" at bounding box center [1368, 334] width 138 height 42
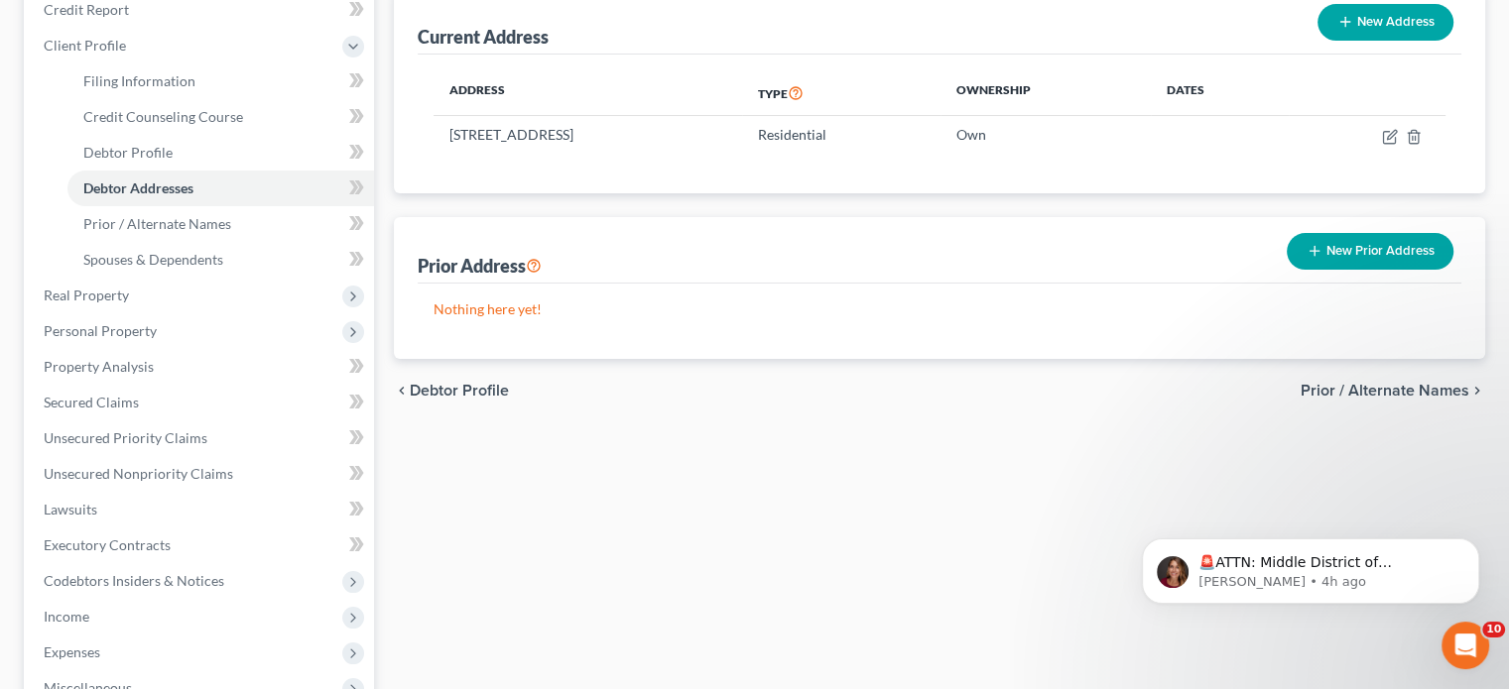
scroll to position [216, 0]
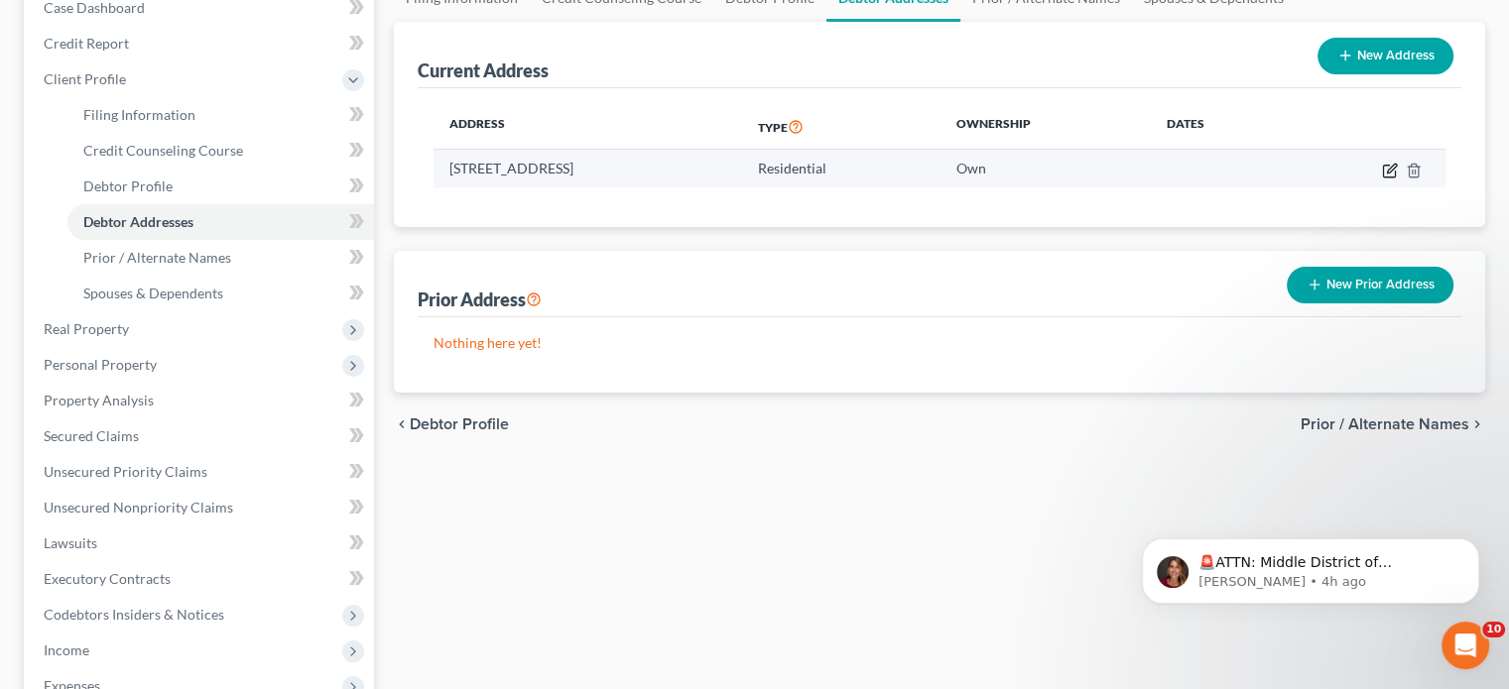
drag, startPoint x: 1378, startPoint y: 172, endPoint x: 1394, endPoint y: 170, distance: 16.0
click at [1378, 172] on td at bounding box center [1367, 169] width 157 height 38
click at [1396, 170] on icon "button" at bounding box center [1390, 171] width 16 height 16
select select "39"
select select "1"
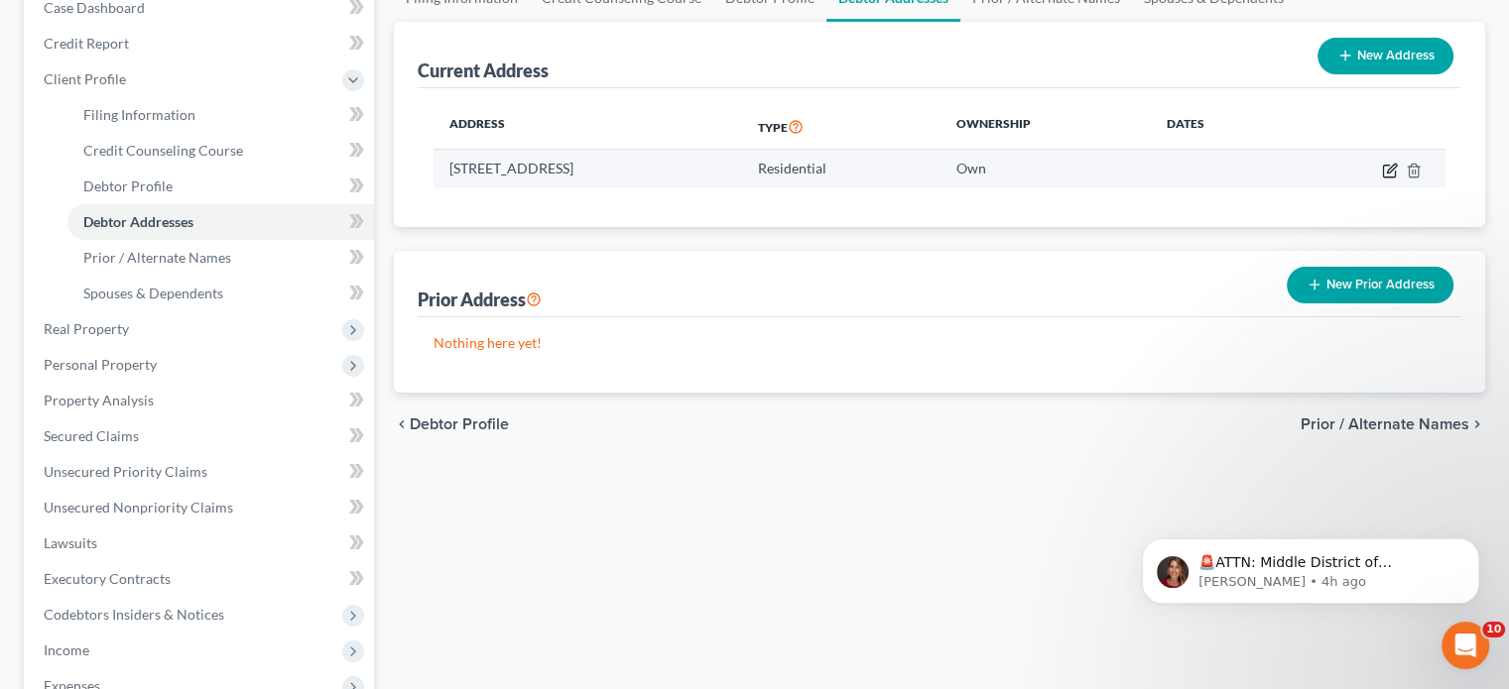
select select "0"
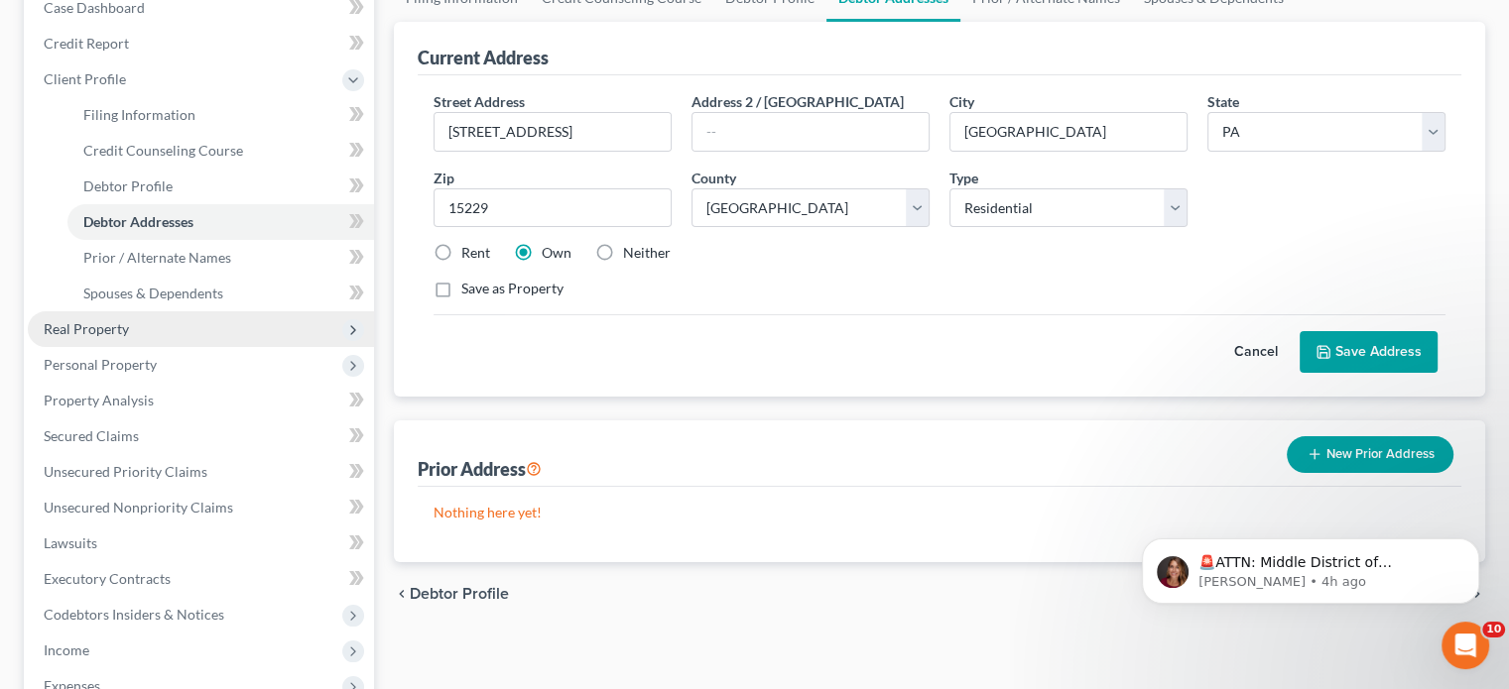
click at [117, 332] on span "Real Property" at bounding box center [86, 328] width 85 height 17
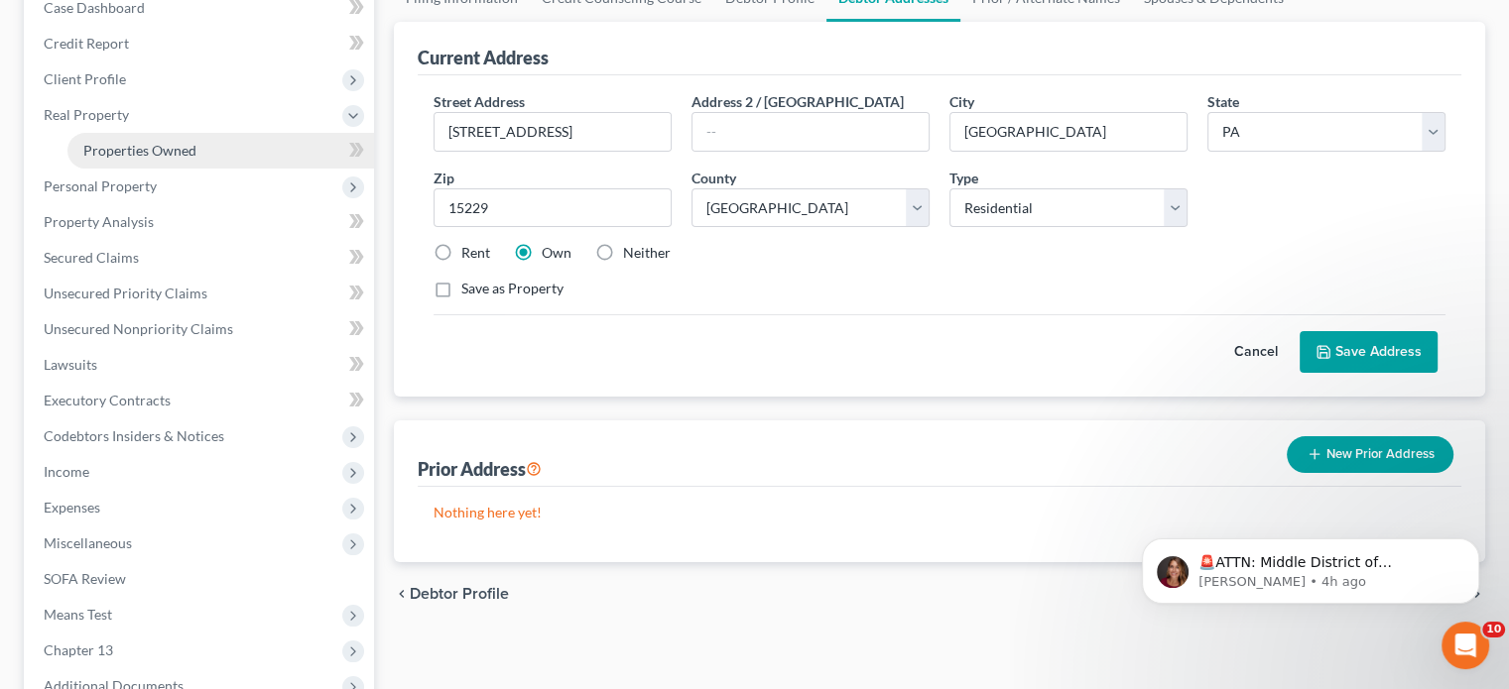
click at [151, 147] on span "Properties Owned" at bounding box center [139, 150] width 113 height 17
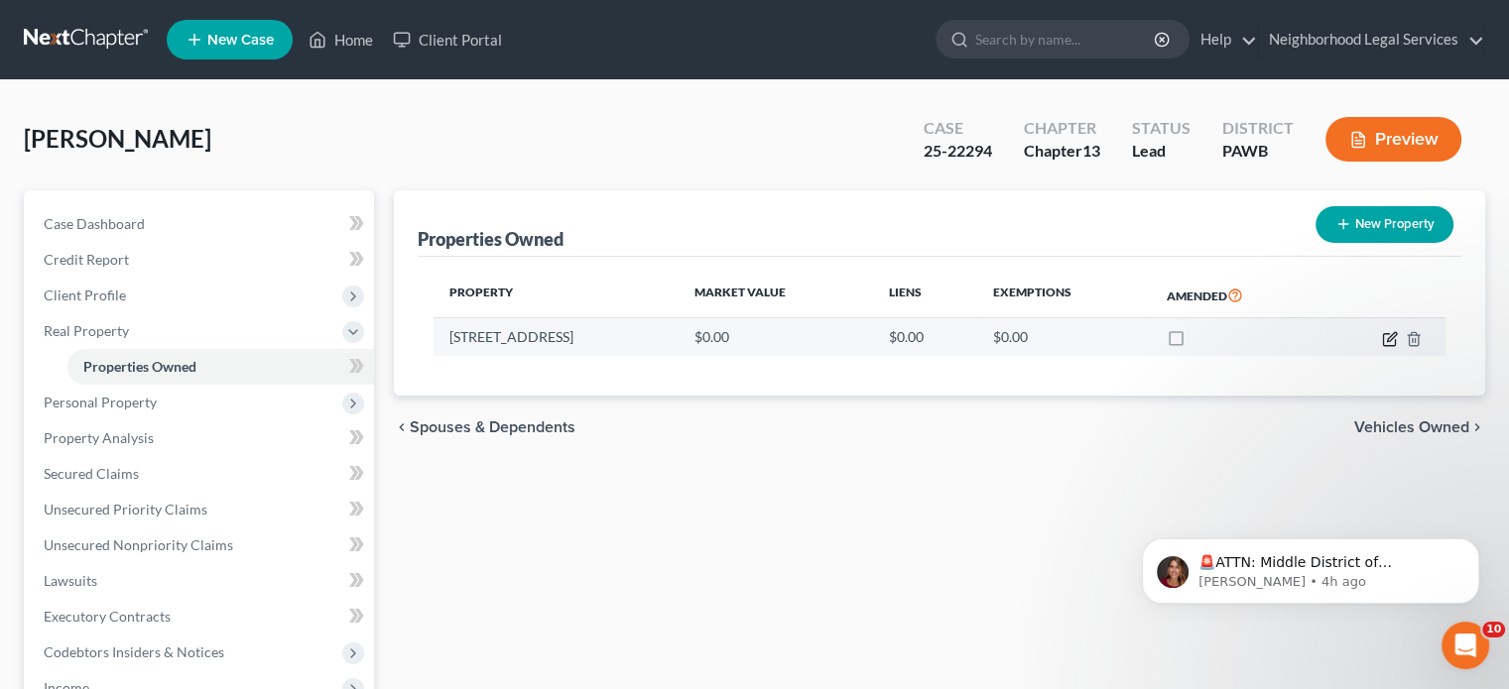
click at [1393, 340] on icon "button" at bounding box center [1390, 339] width 16 height 16
select select "39"
select select "1"
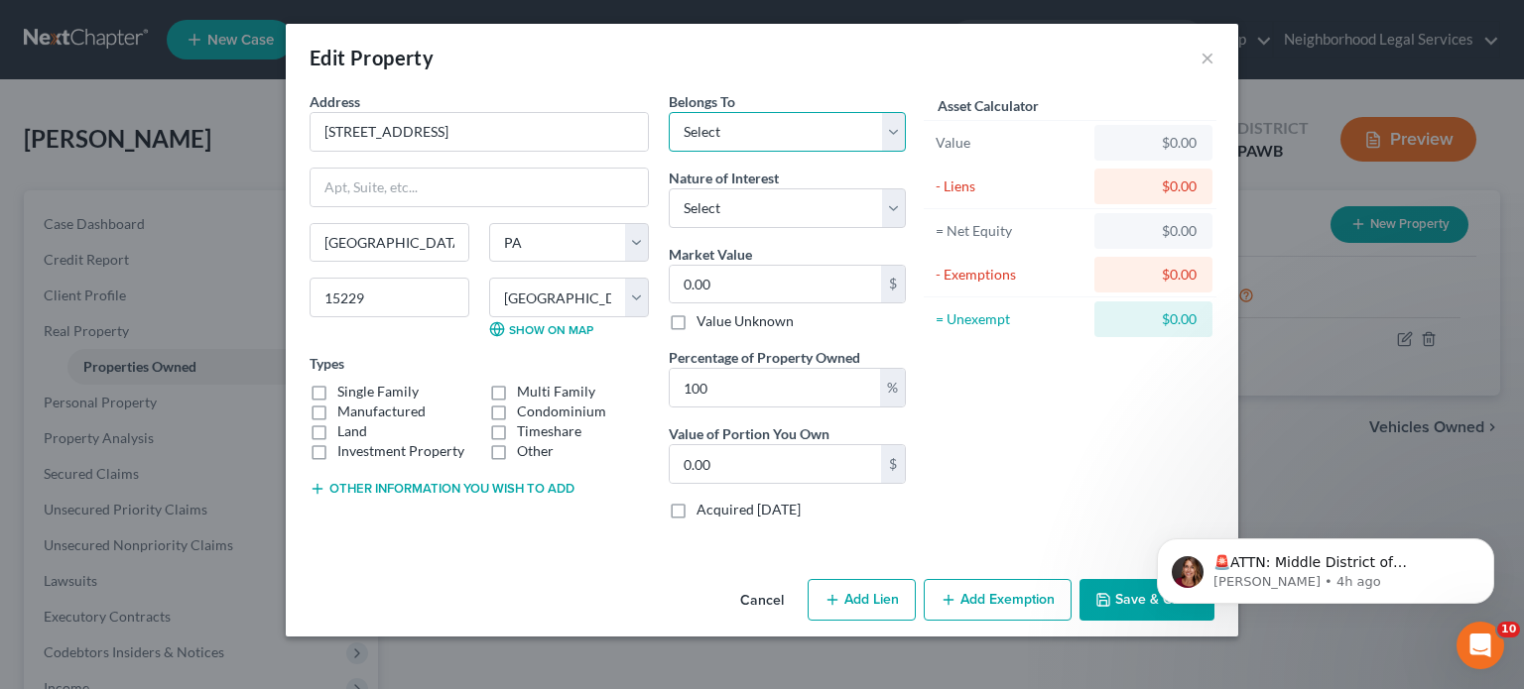
click at [766, 121] on select "Select Debtor 1 Only Debtor 2 Only Debtor 1 And Debtor 2 Only At Least One Of T…" at bounding box center [787, 132] width 237 height 40
select select "0"
click at [669, 112] on select "Select Debtor 1 Only Debtor 2 Only Debtor 1 And Debtor 2 Only At Least One Of T…" at bounding box center [787, 132] width 237 height 40
click at [825, 289] on input "0.00" at bounding box center [775, 285] width 211 height 38
type input "1"
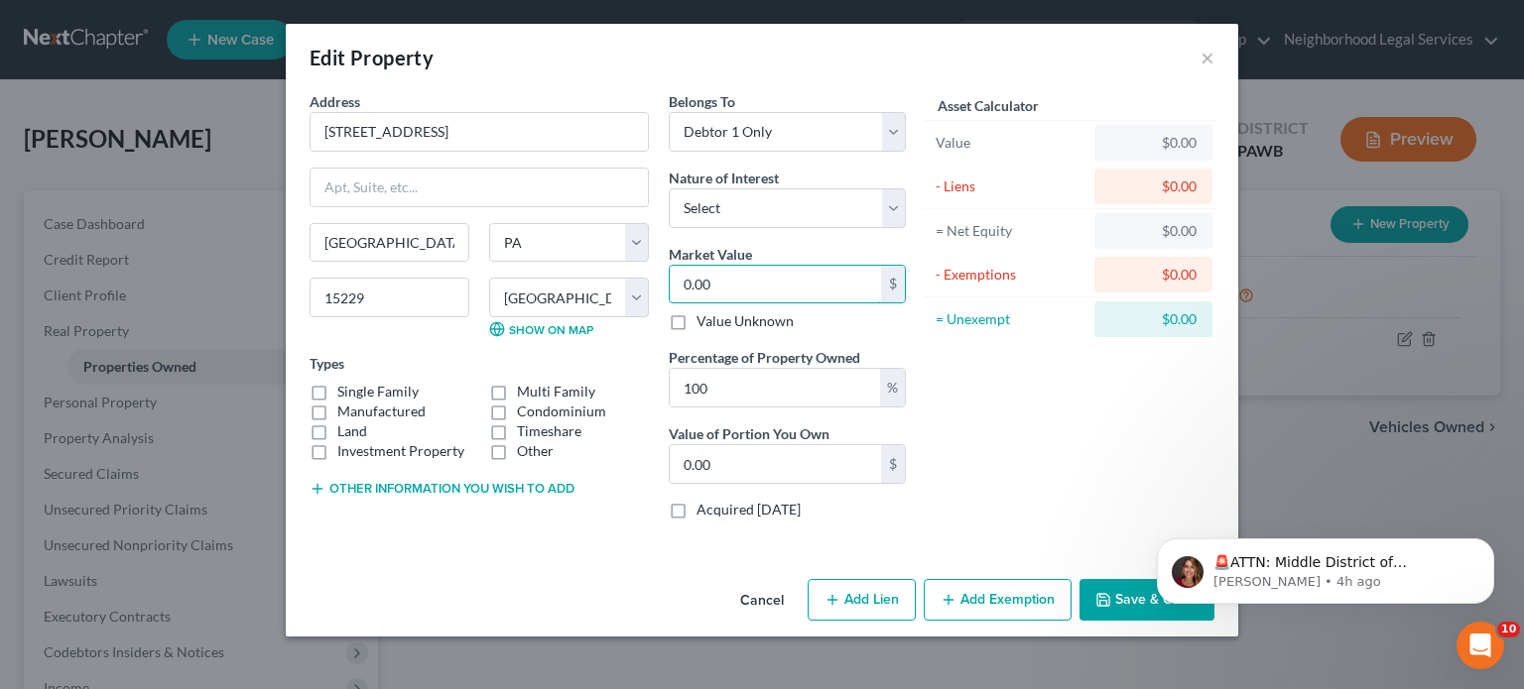
type input "1.00"
type input "14"
type input "14.00"
type input "147"
type input "147.00"
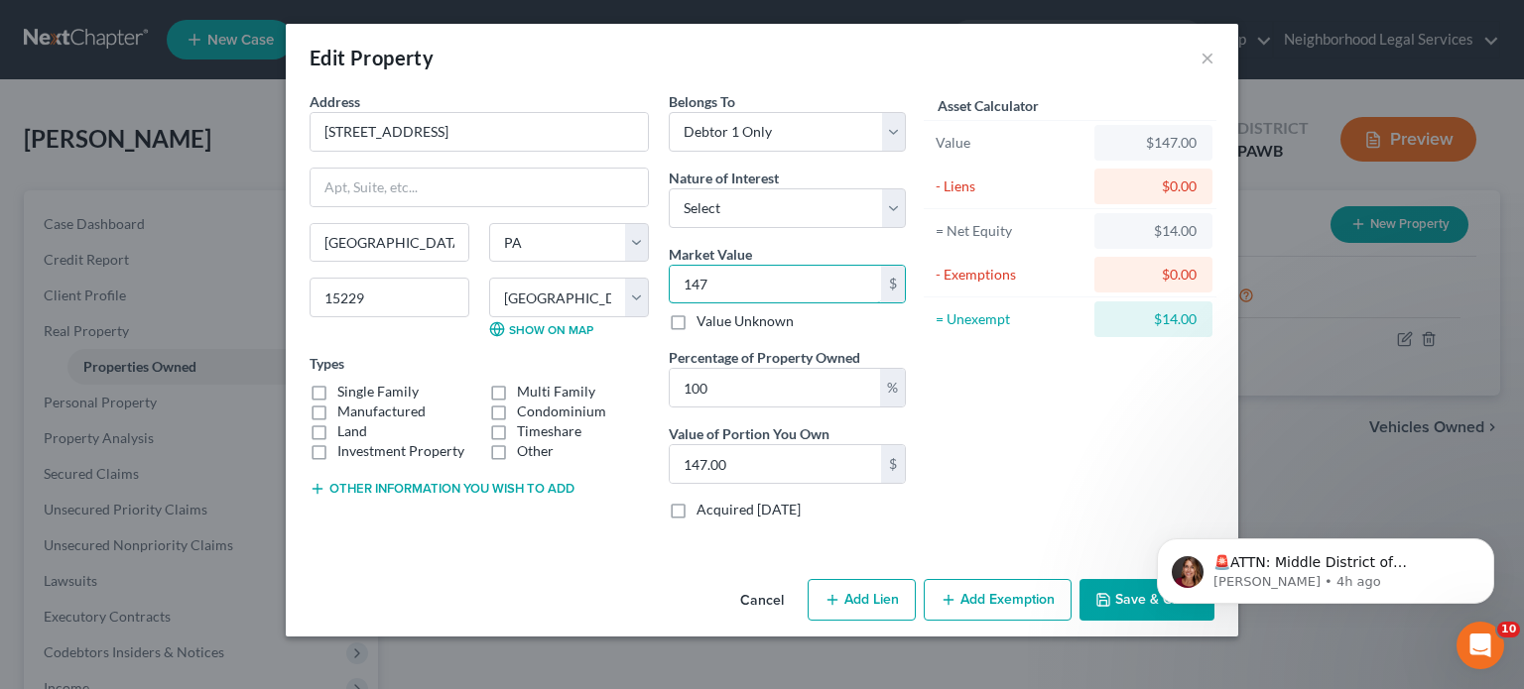
type input "1473"
type input "1,473.00"
type input "1,4730"
type input "14,730.00"
type input "14,7300"
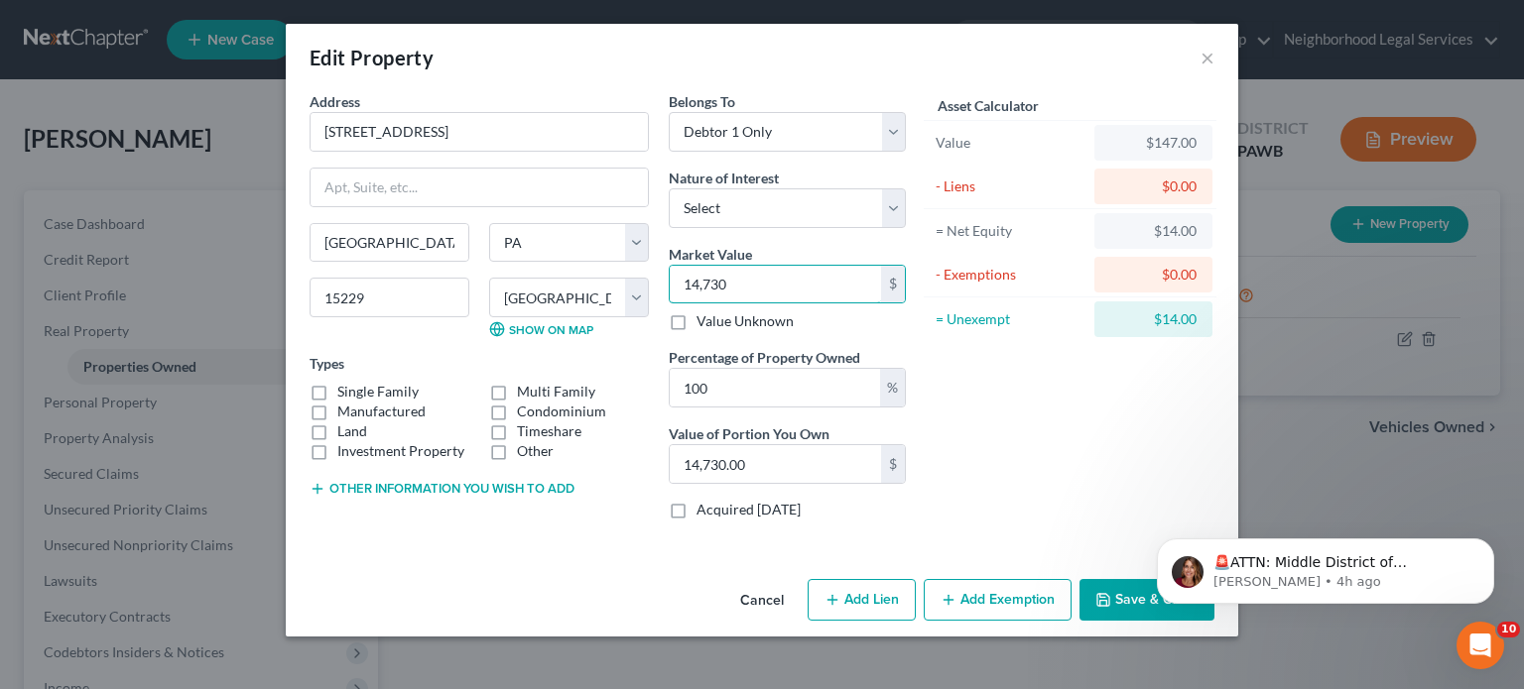
type input "147,300.00"
type input "147,300"
drag, startPoint x: 1148, startPoint y: 686, endPoint x: 1148, endPoint y: 634, distance: 52.6
click at [1148, 616] on body "🚨ATTN: Middle District of [US_STATE] The court has added a new Credit Counselin…" at bounding box center [1325, 566] width 381 height 123
click at [1125, 598] on button "Save & Close" at bounding box center [1146, 600] width 135 height 42
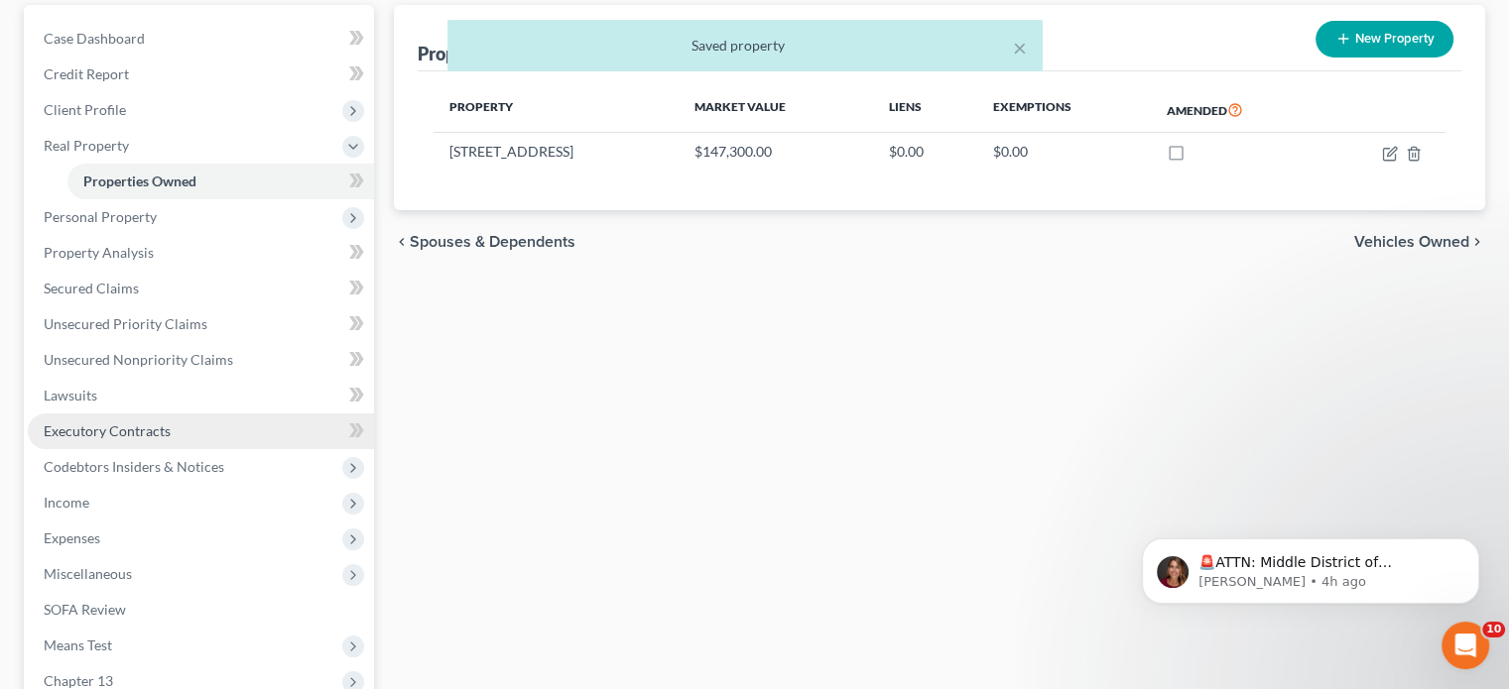
scroll to position [198, 0]
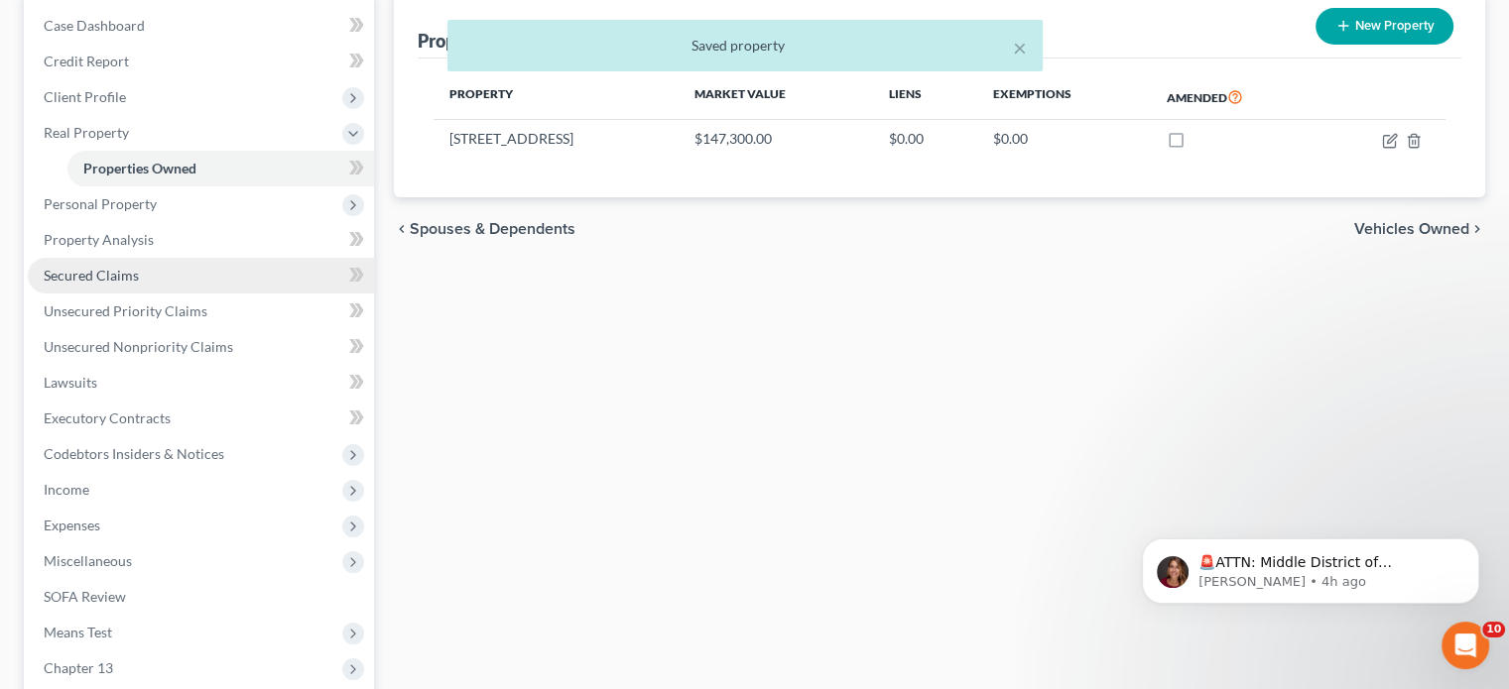
click at [119, 276] on span "Secured Claims" at bounding box center [91, 275] width 95 height 17
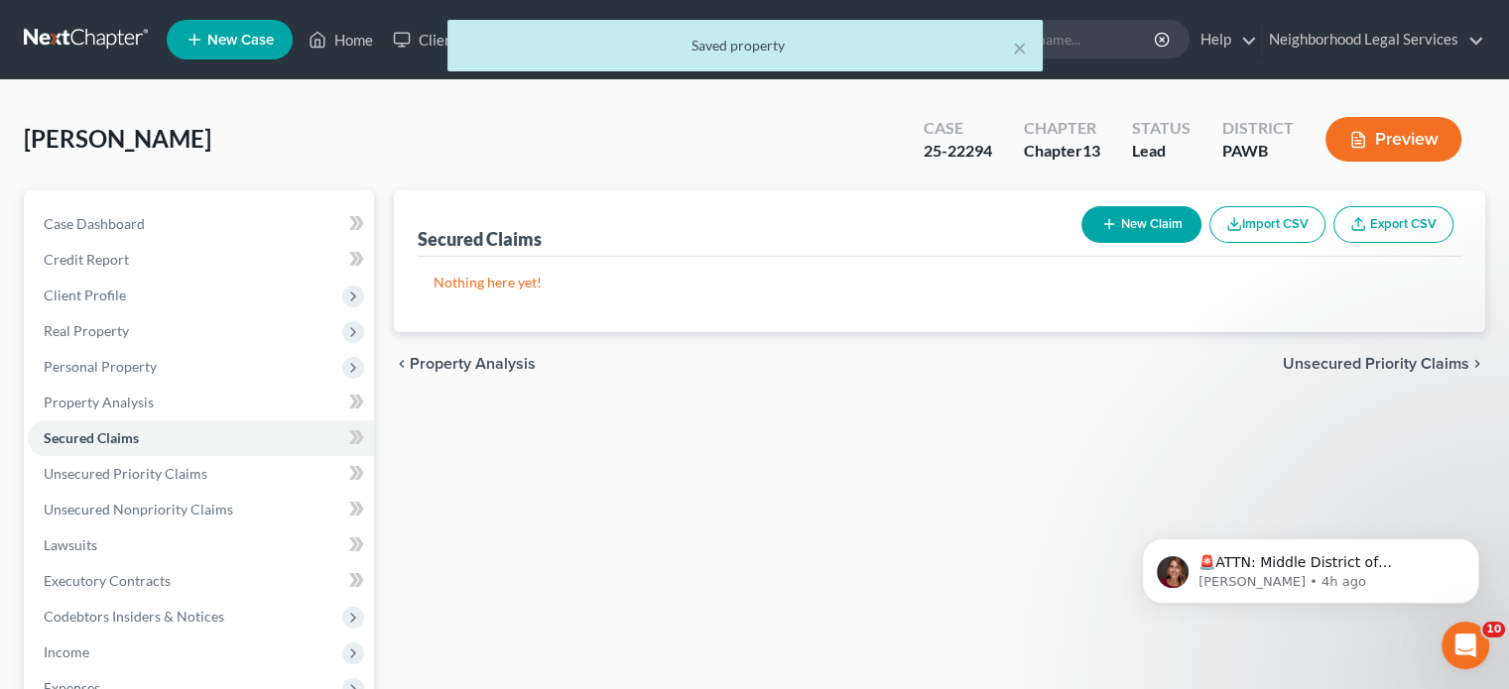
click at [1143, 228] on button "New Claim" at bounding box center [1141, 224] width 120 height 37
select select "0"
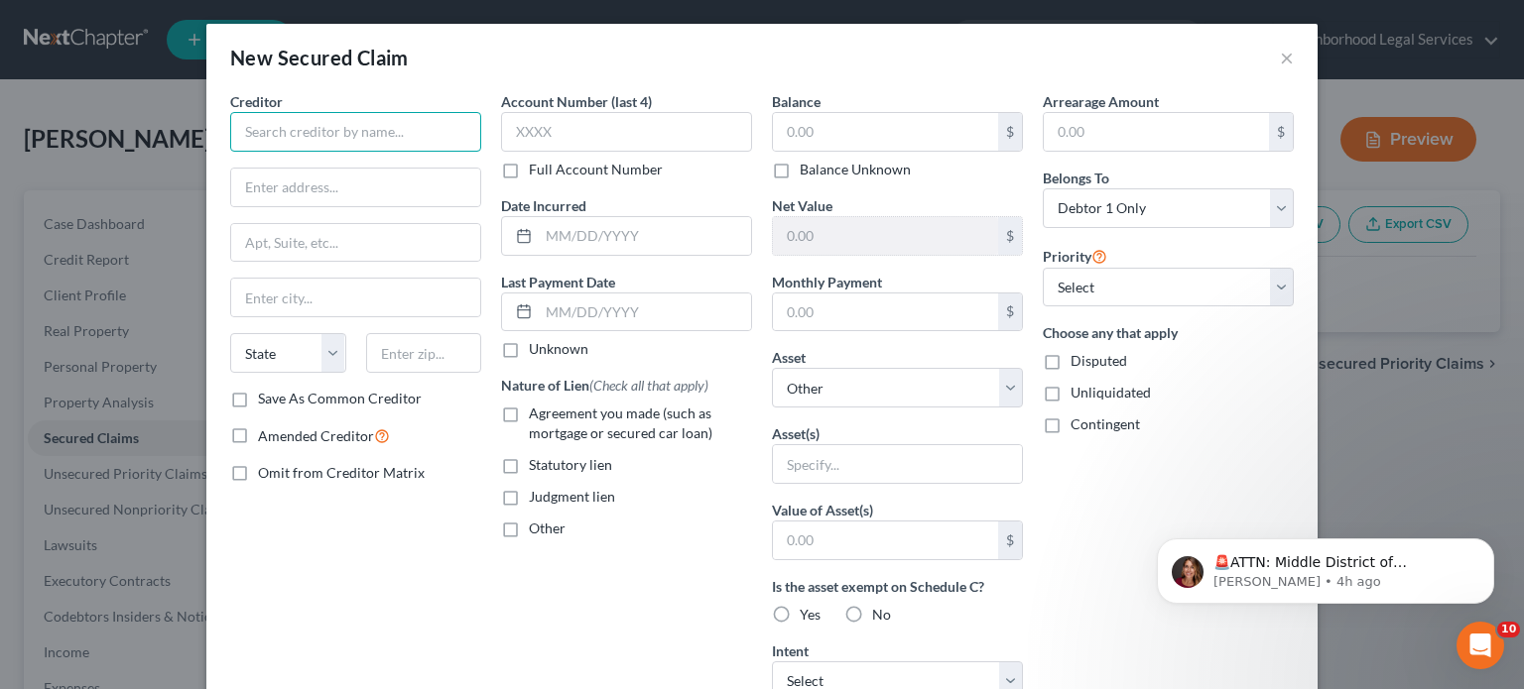
click at [326, 149] on input "text" at bounding box center [355, 132] width 251 height 40
click at [401, 131] on input "text" at bounding box center [355, 132] width 251 height 40
type input "w"
type input "Wilmington Savings Fund Society FSB"
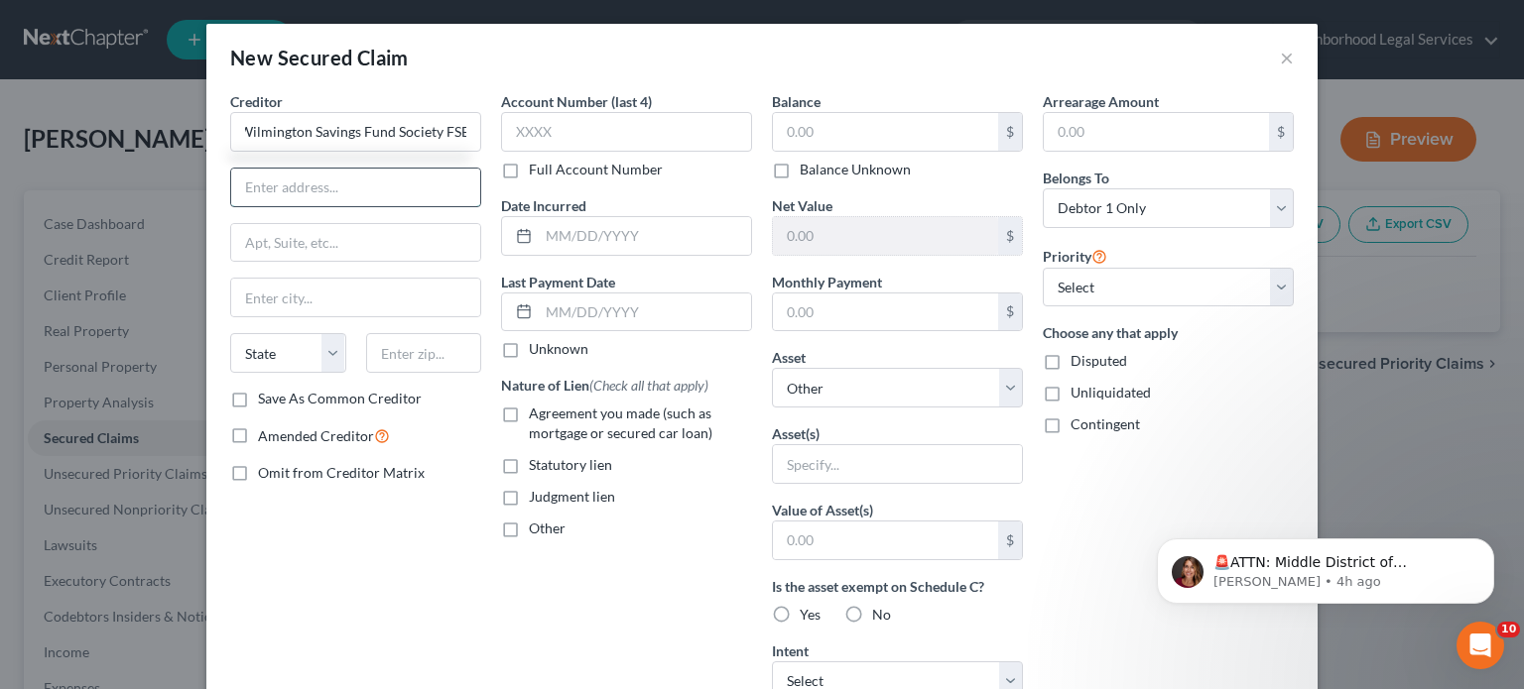
click at [411, 202] on input "text" at bounding box center [355, 188] width 249 height 38
type input "C"
type input "c/o AMIP Management"
click at [388, 244] on input "text" at bounding box center [355, 243] width 249 height 38
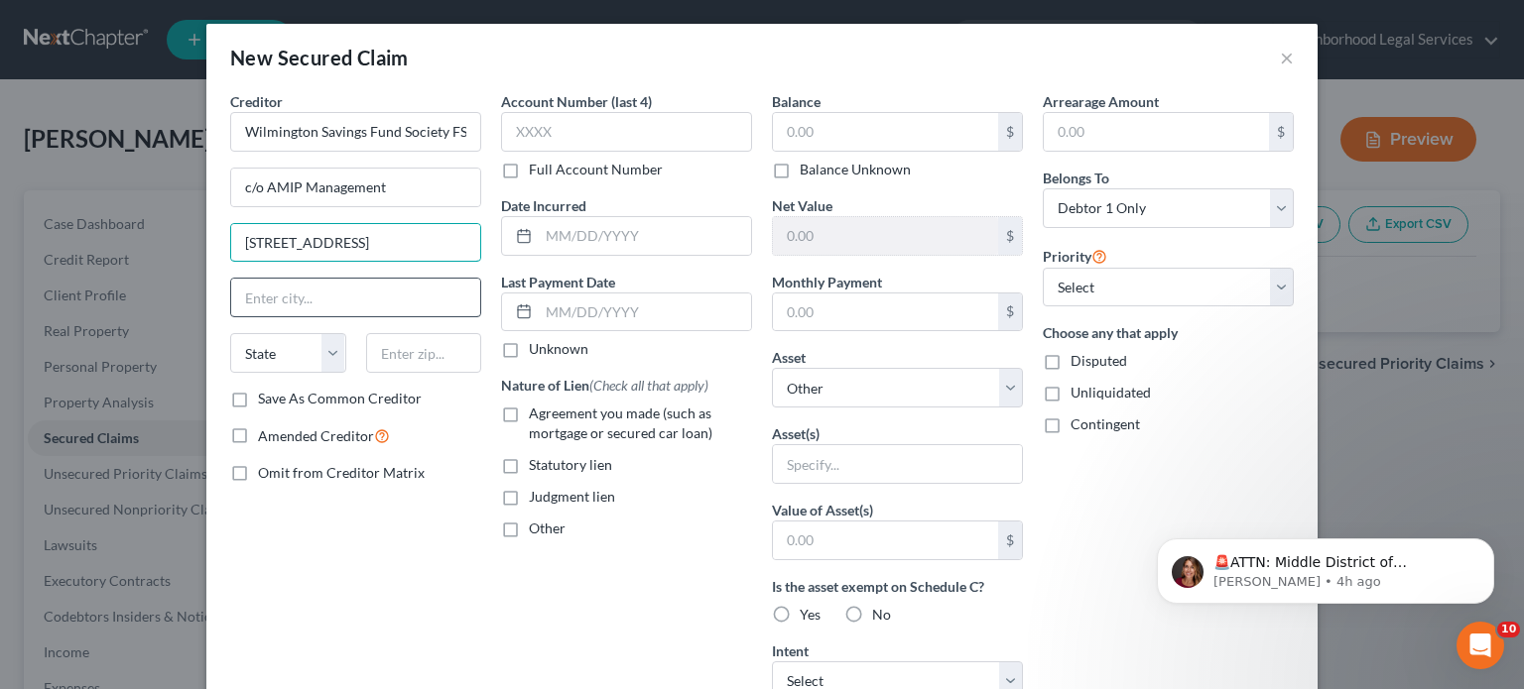
type input "[STREET_ADDRESS]"
click at [349, 301] on input "text" at bounding box center [355, 298] width 249 height 38
type input "Seal Beach"
click at [337, 344] on select "State [US_STATE] AK AR AZ CA CO CT DE DC [GEOGRAPHIC_DATA] [GEOGRAPHIC_DATA] GU…" at bounding box center [288, 353] width 116 height 40
select select "4"
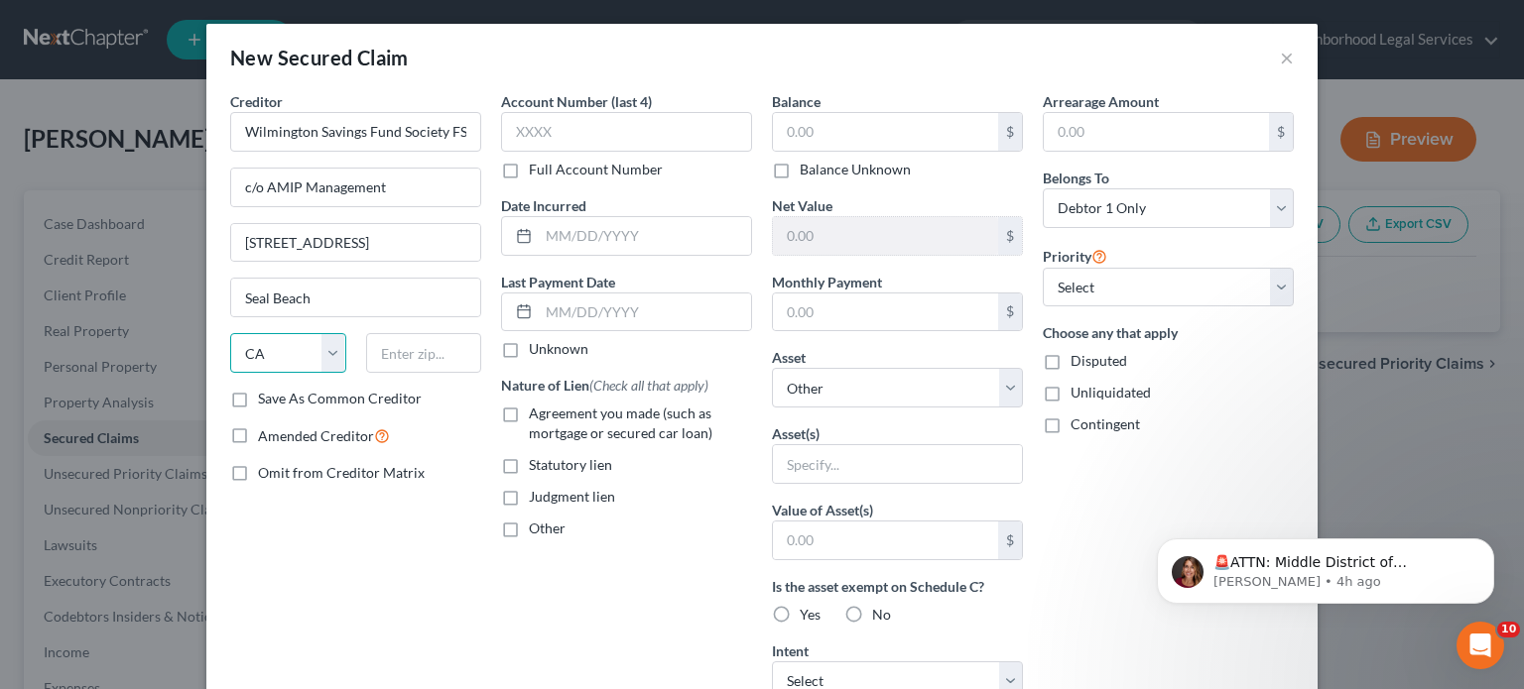
click at [230, 333] on select "State [US_STATE] AK AR AZ CA CO CT DE DC [GEOGRAPHIC_DATA] [GEOGRAPHIC_DATA] GU…" at bounding box center [288, 353] width 116 height 40
click at [424, 350] on input "text" at bounding box center [424, 353] width 116 height 40
type input "90740"
click at [476, 536] on div "Creditor * Wilmington Savings Fund Society FSB c/o AMIP Management [STREET_ADDR…" at bounding box center [355, 533] width 271 height 885
click at [865, 126] on input "text" at bounding box center [885, 132] width 225 height 38
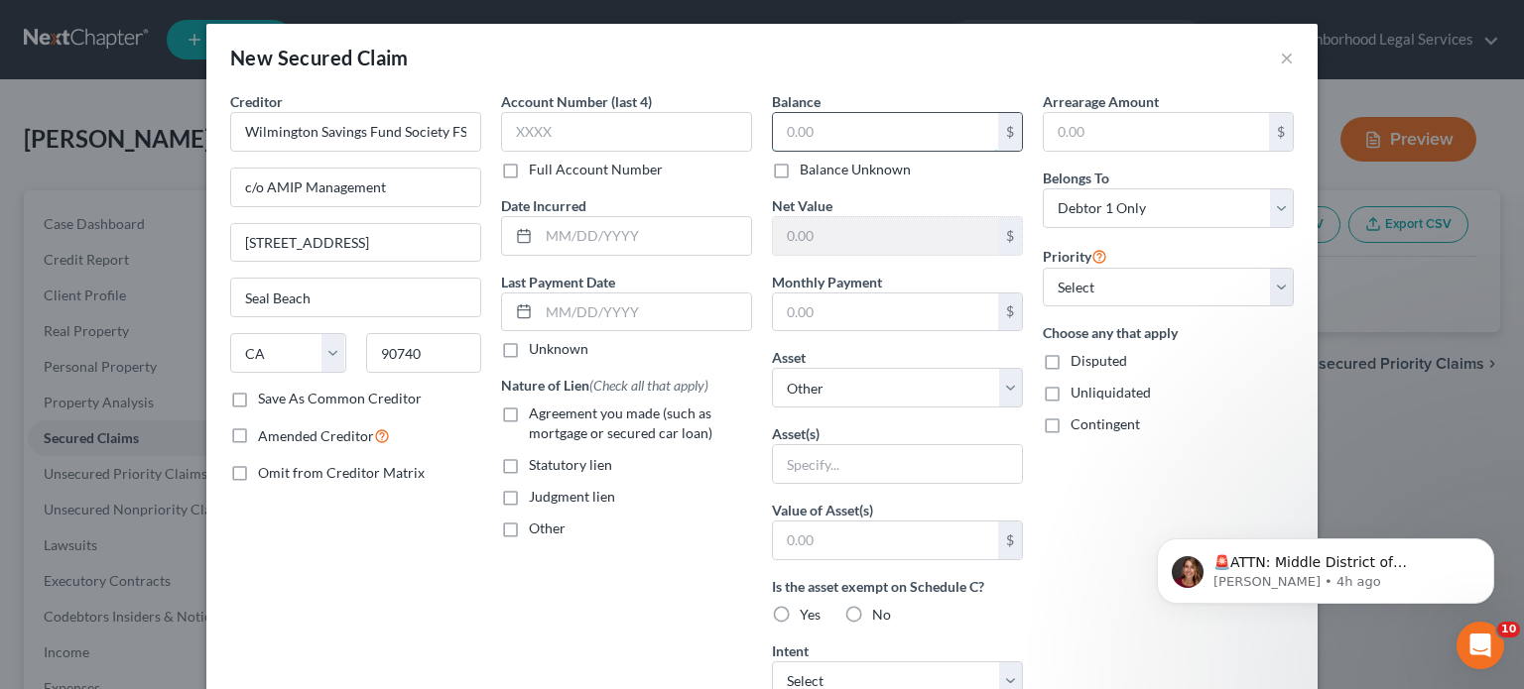
click at [876, 132] on input "text" at bounding box center [885, 132] width 225 height 38
type input "46,283.02"
click at [1103, 528] on div "Arrearage Amount $ Belongs To * Select Debtor 1 Only Debtor 2 Only Debtor 1 And…" at bounding box center [1168, 533] width 271 height 885
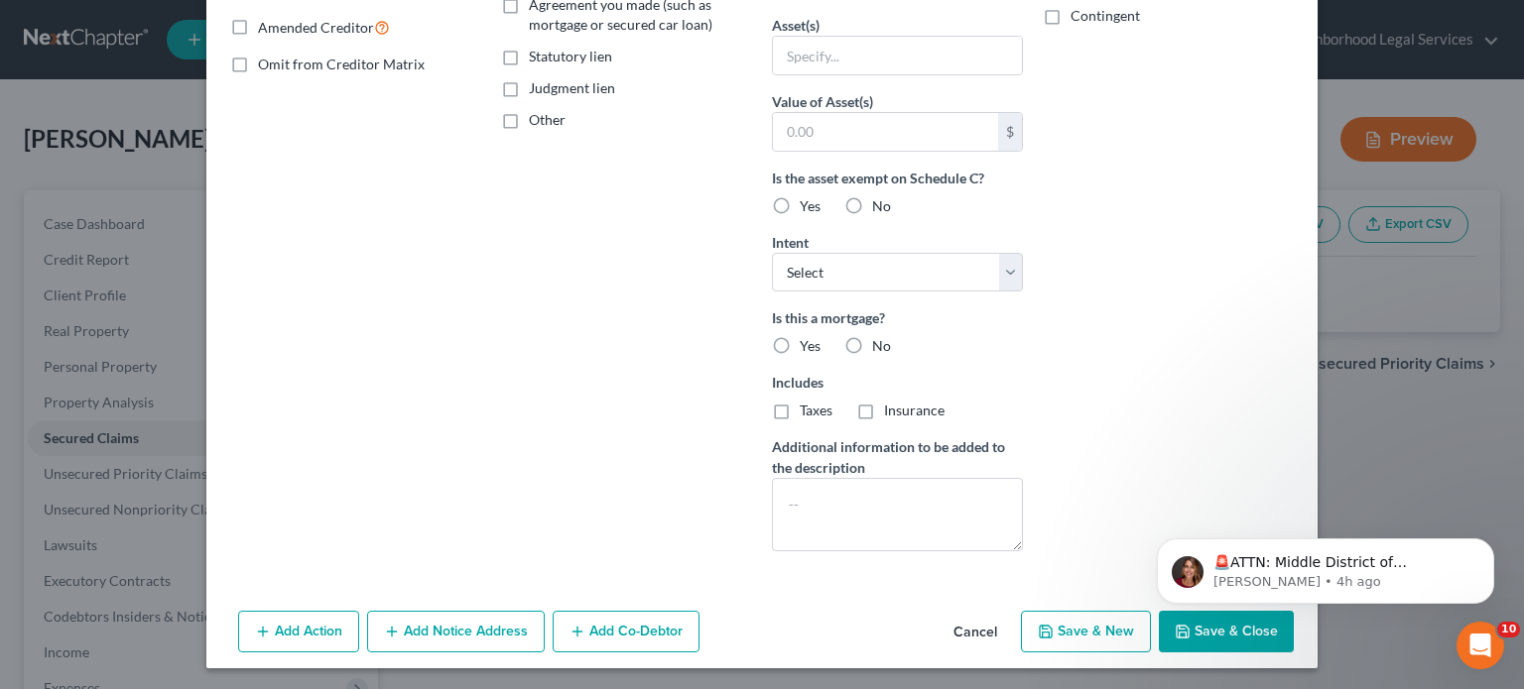
click at [1222, 640] on button "Save & Close" at bounding box center [1226, 632] width 135 height 42
select select
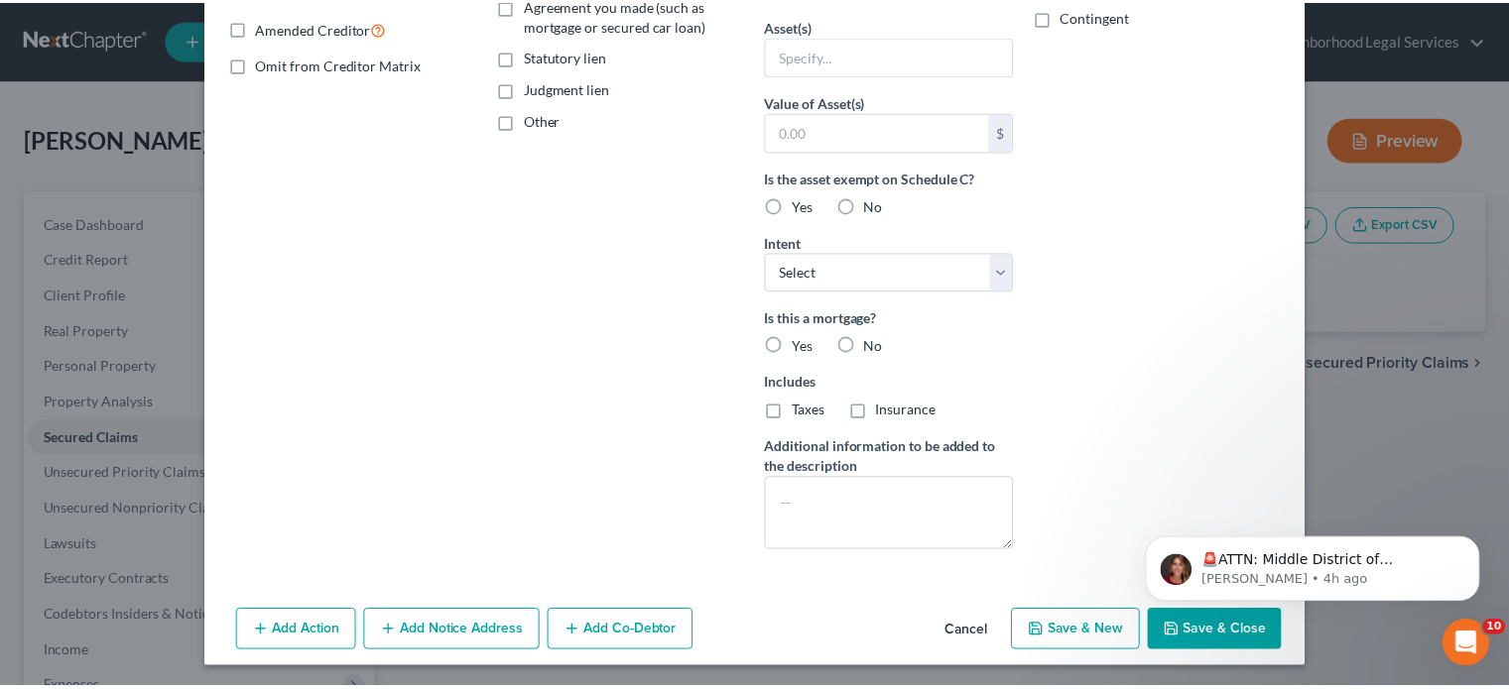
scroll to position [192, 0]
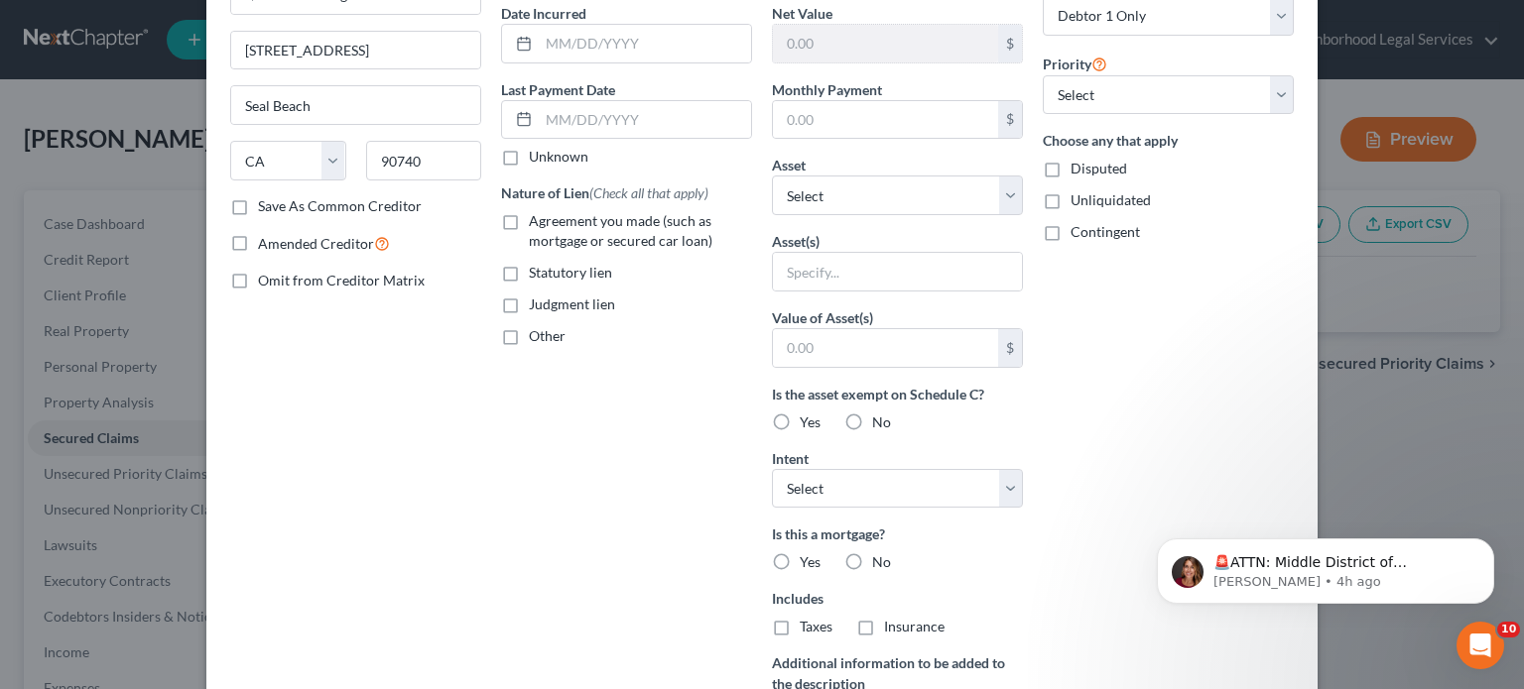
type input "0"
type input "0.00"
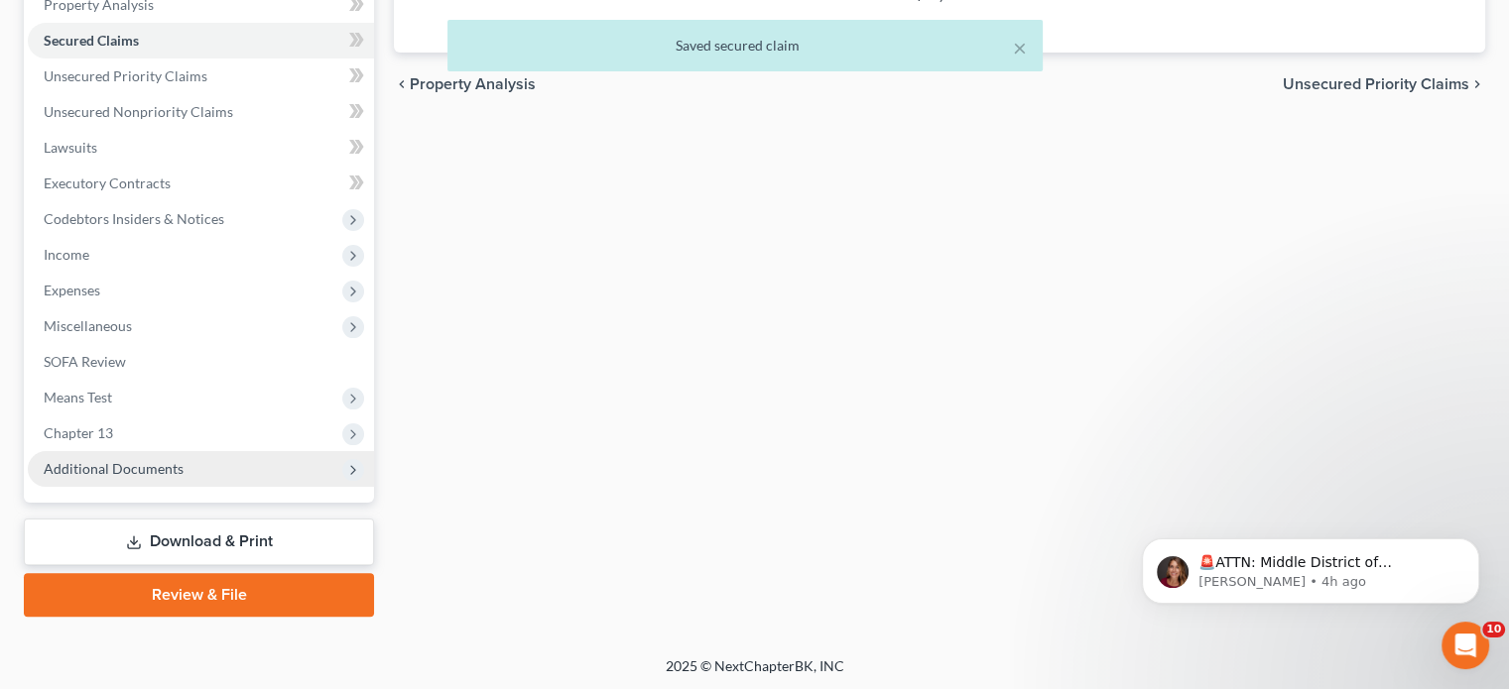
scroll to position [399, 0]
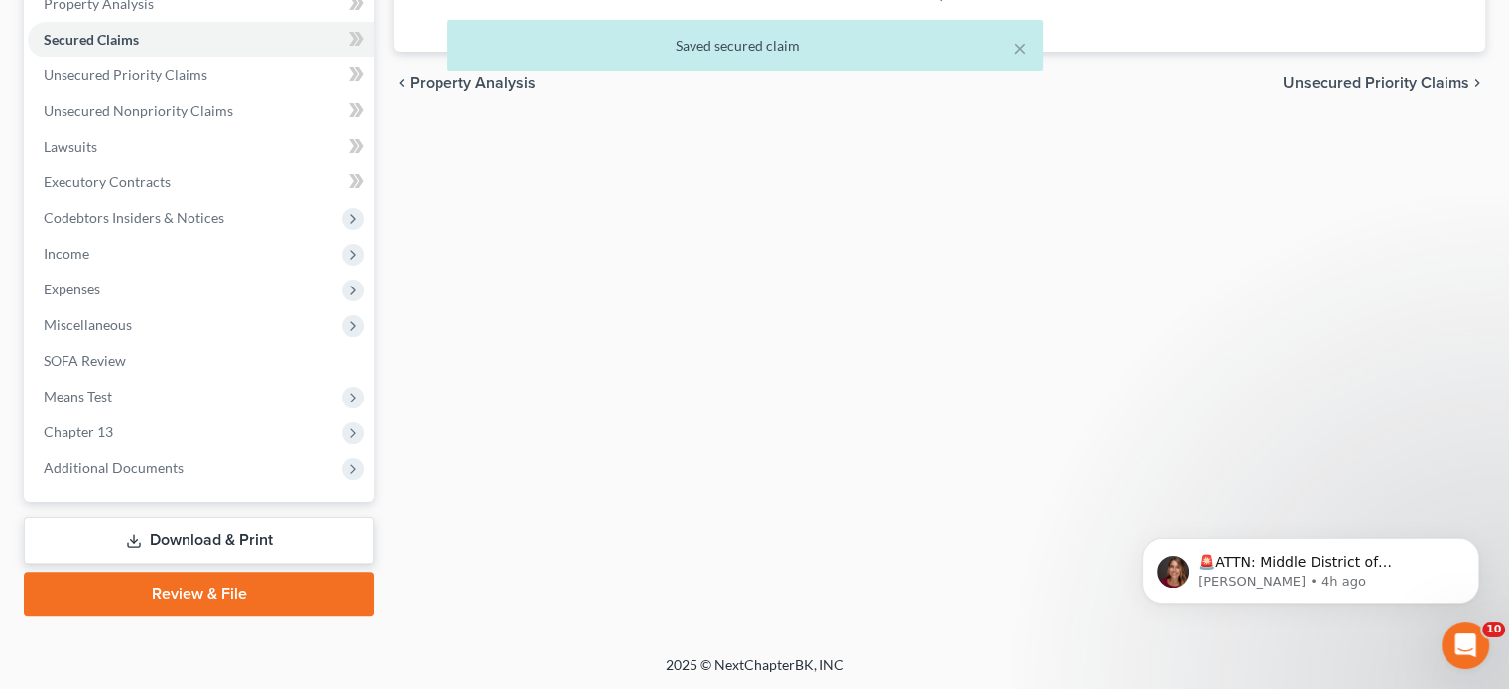
click at [218, 534] on link "Download & Print" at bounding box center [199, 541] width 350 height 47
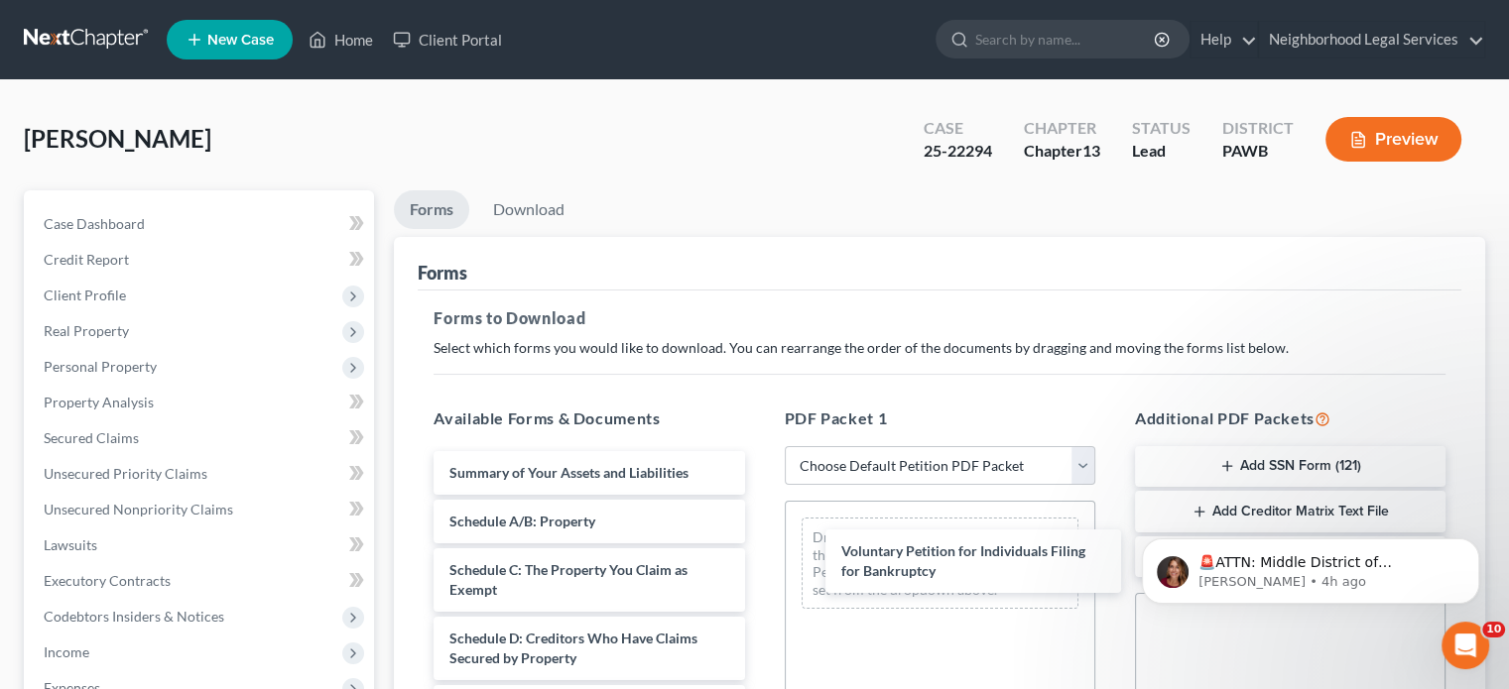
drag, startPoint x: 612, startPoint y: 478, endPoint x: 991, endPoint y: 543, distance: 384.4
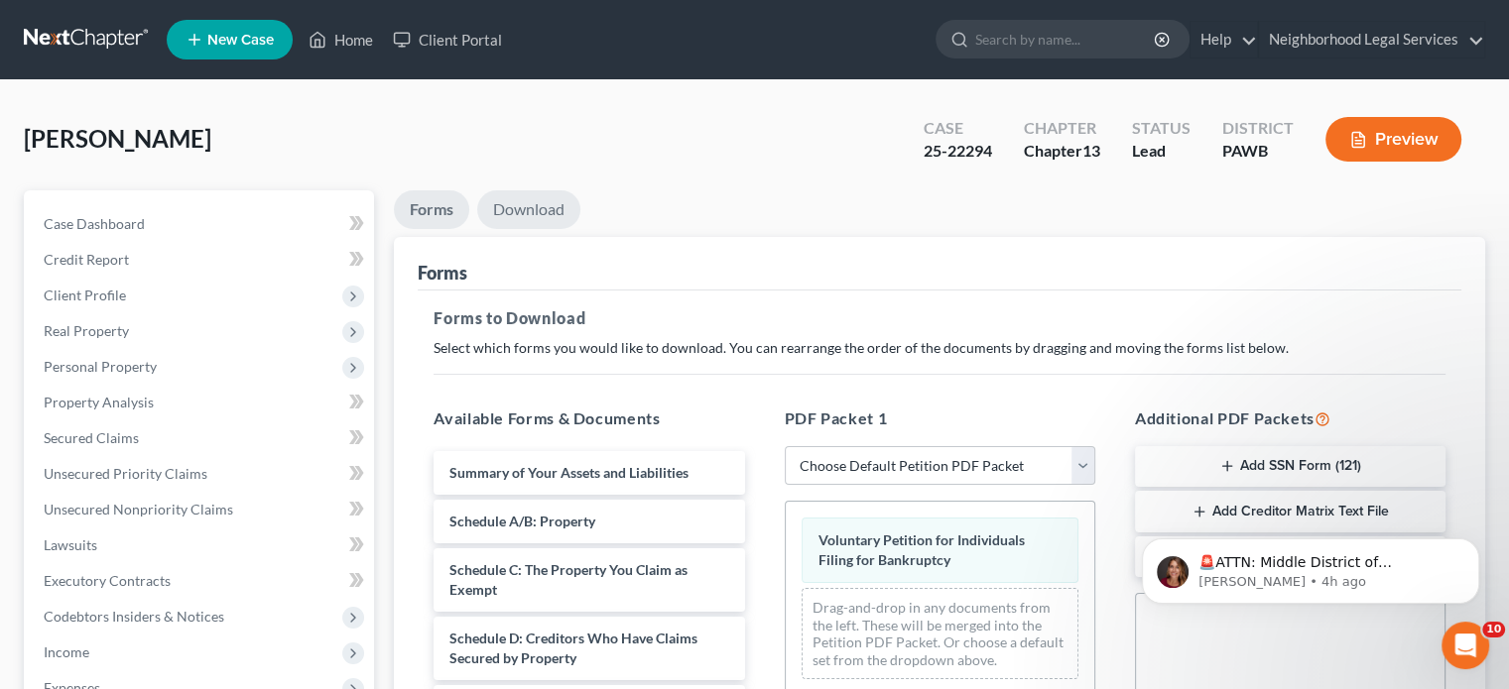
click at [522, 201] on link "Download" at bounding box center [528, 209] width 103 height 39
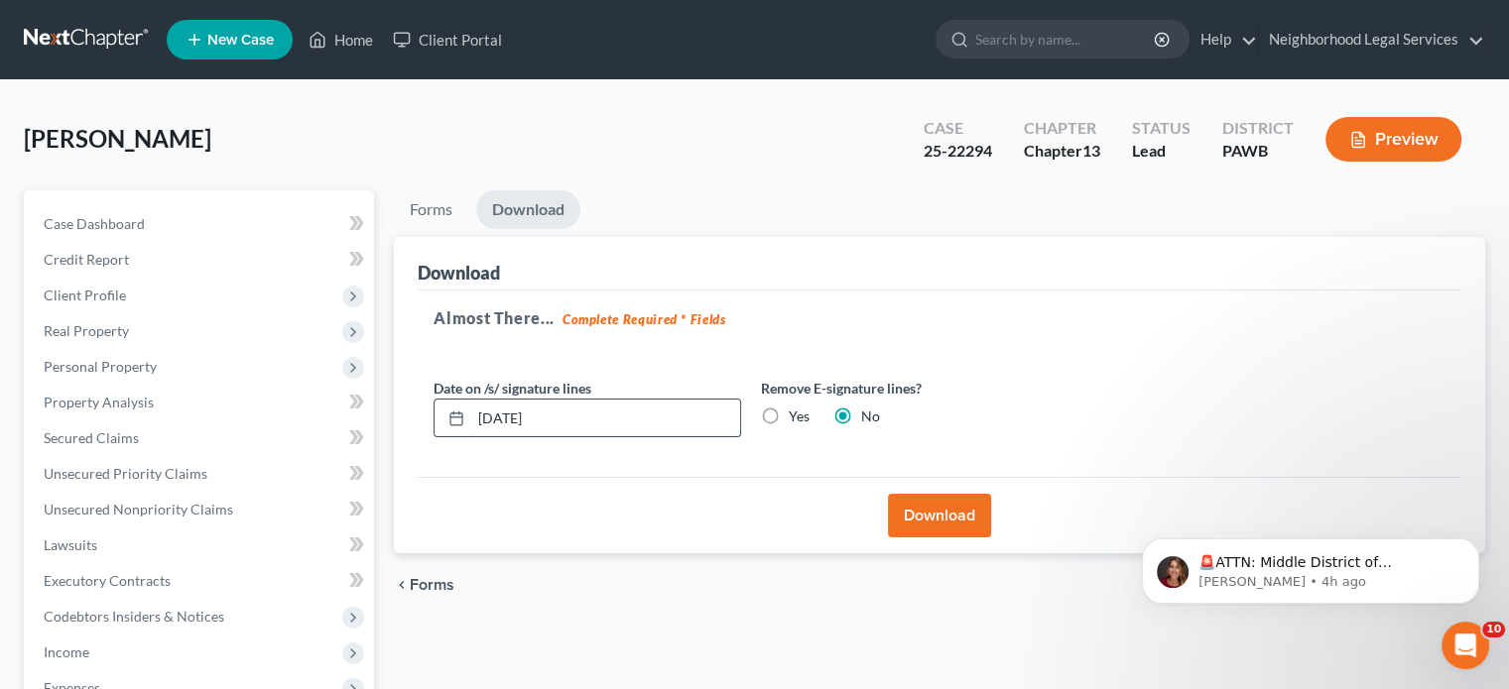
click at [515, 417] on input "[DATE]" at bounding box center [605, 419] width 269 height 38
type input "0"
type input "[DATE]"
click at [944, 518] on button "Download" at bounding box center [939, 516] width 103 height 44
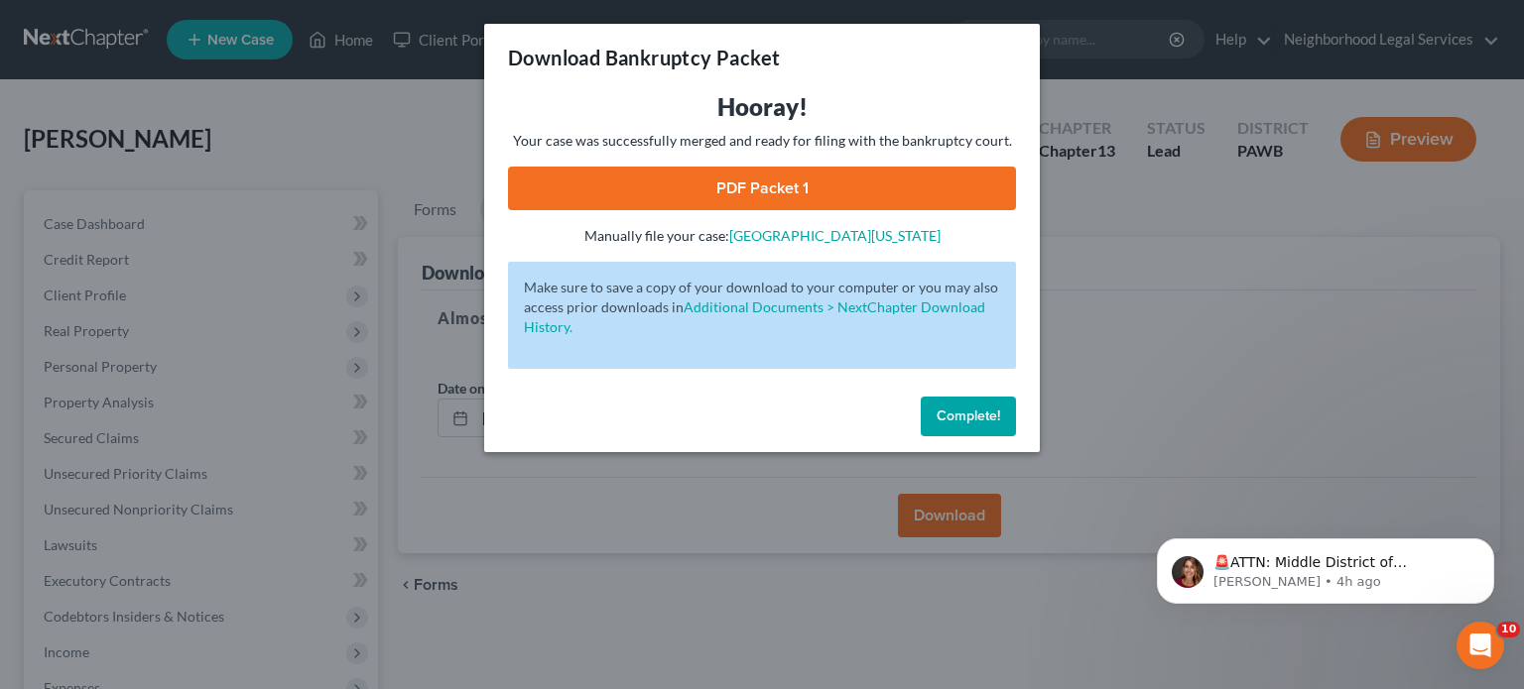
click at [735, 187] on link "PDF Packet 1" at bounding box center [762, 189] width 508 height 44
click at [994, 424] on span "Complete!" at bounding box center [967, 416] width 63 height 17
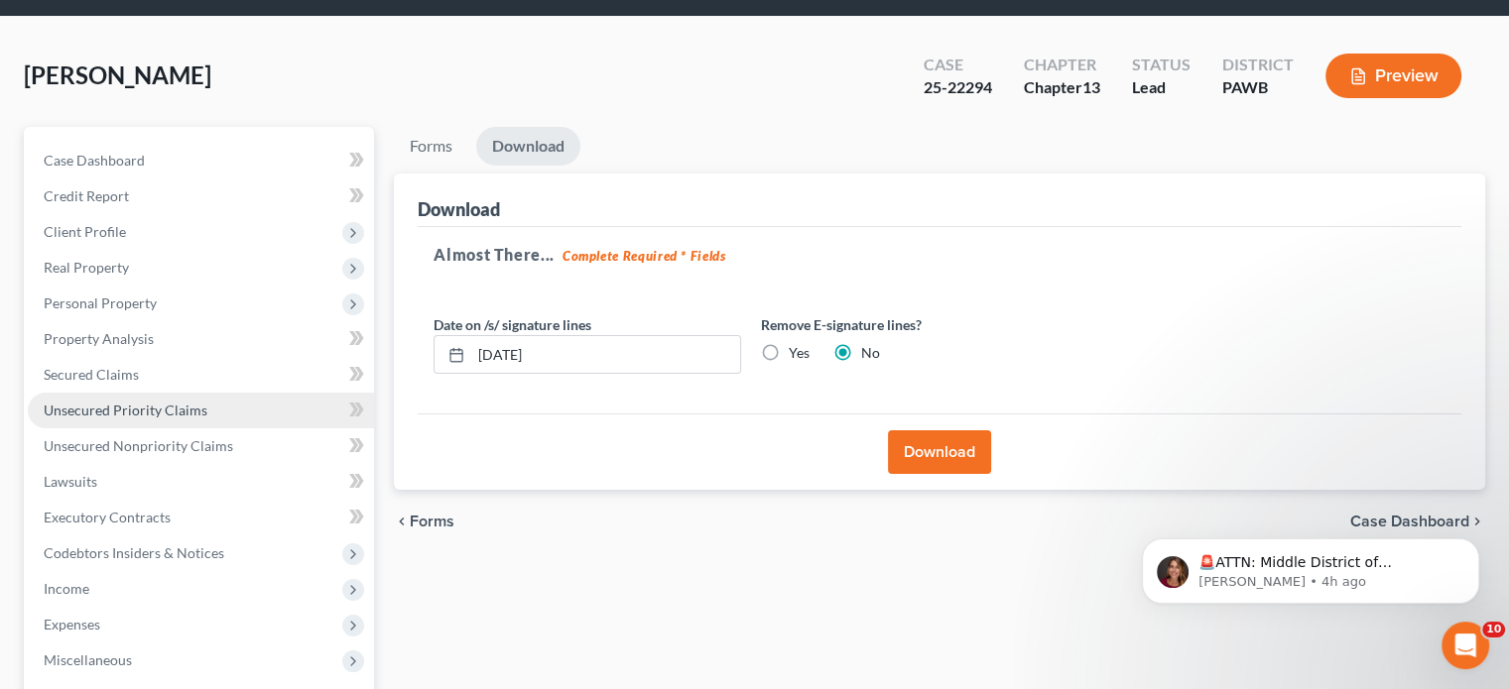
scroll to position [99, 0]
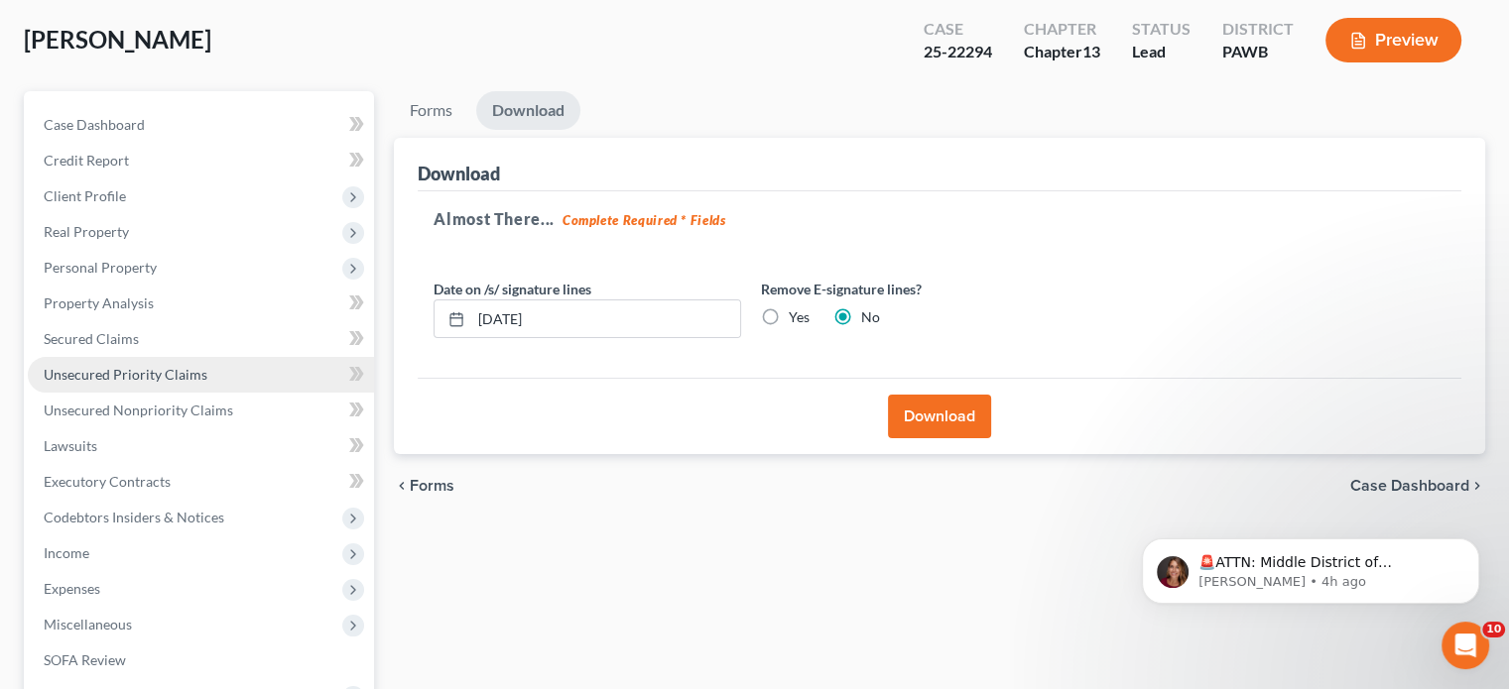
click at [122, 367] on span "Unsecured Priority Claims" at bounding box center [126, 374] width 164 height 17
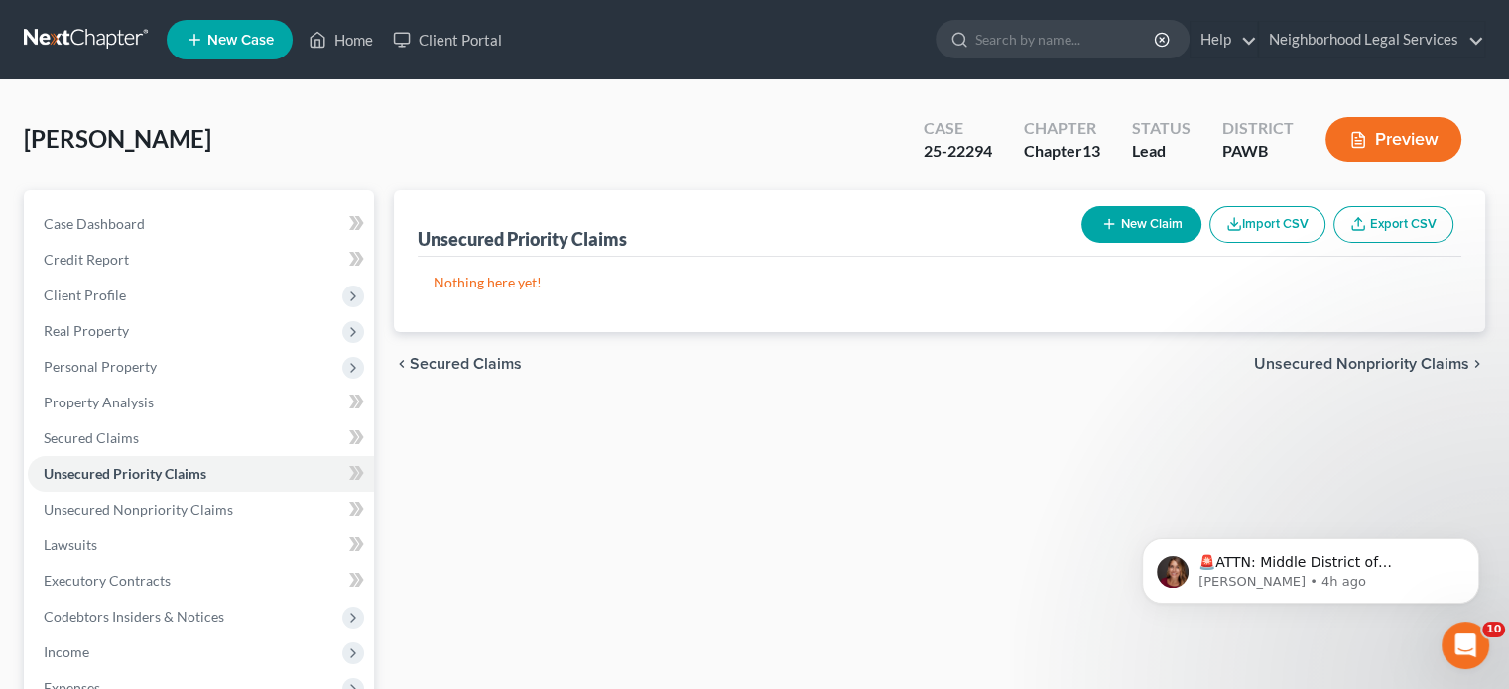
click at [1151, 217] on button "New Claim" at bounding box center [1141, 224] width 120 height 37
select select "0"
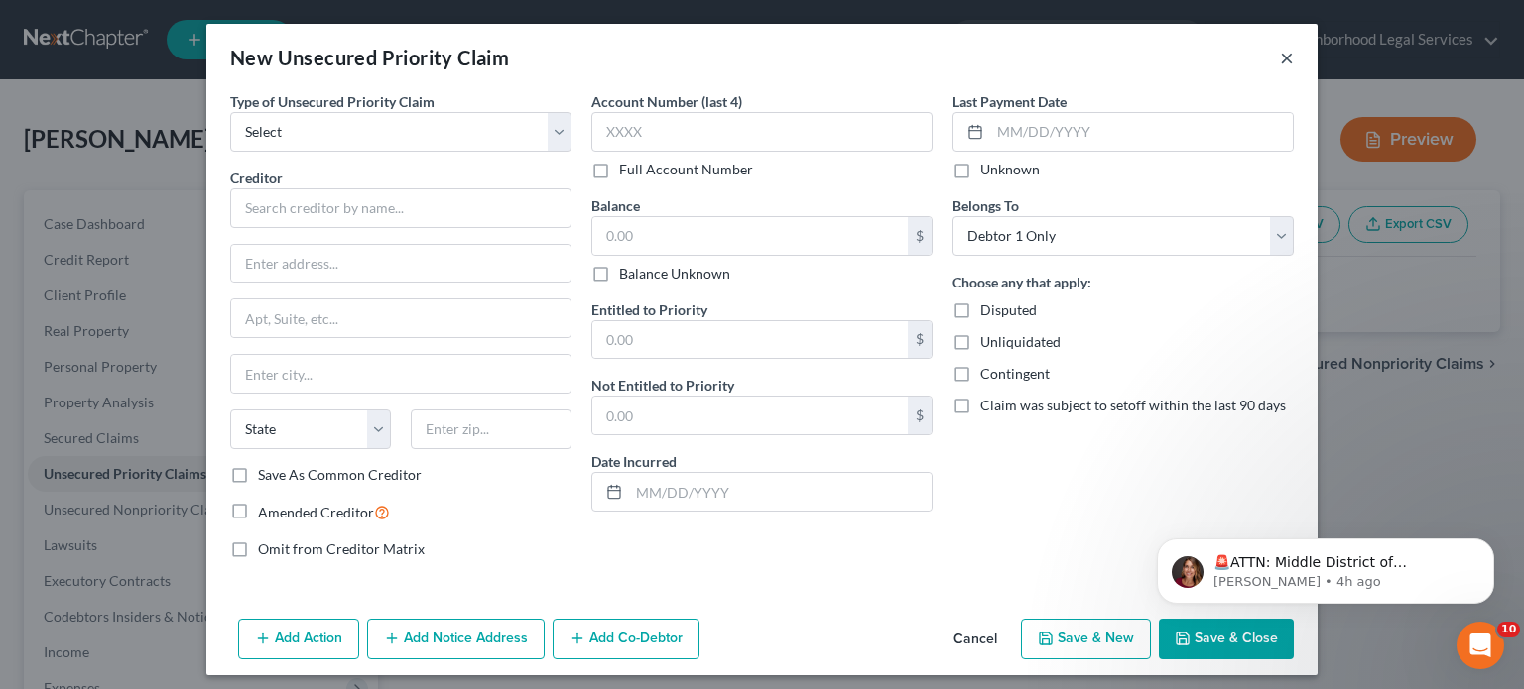
click at [1280, 63] on button "×" at bounding box center [1287, 58] width 14 height 24
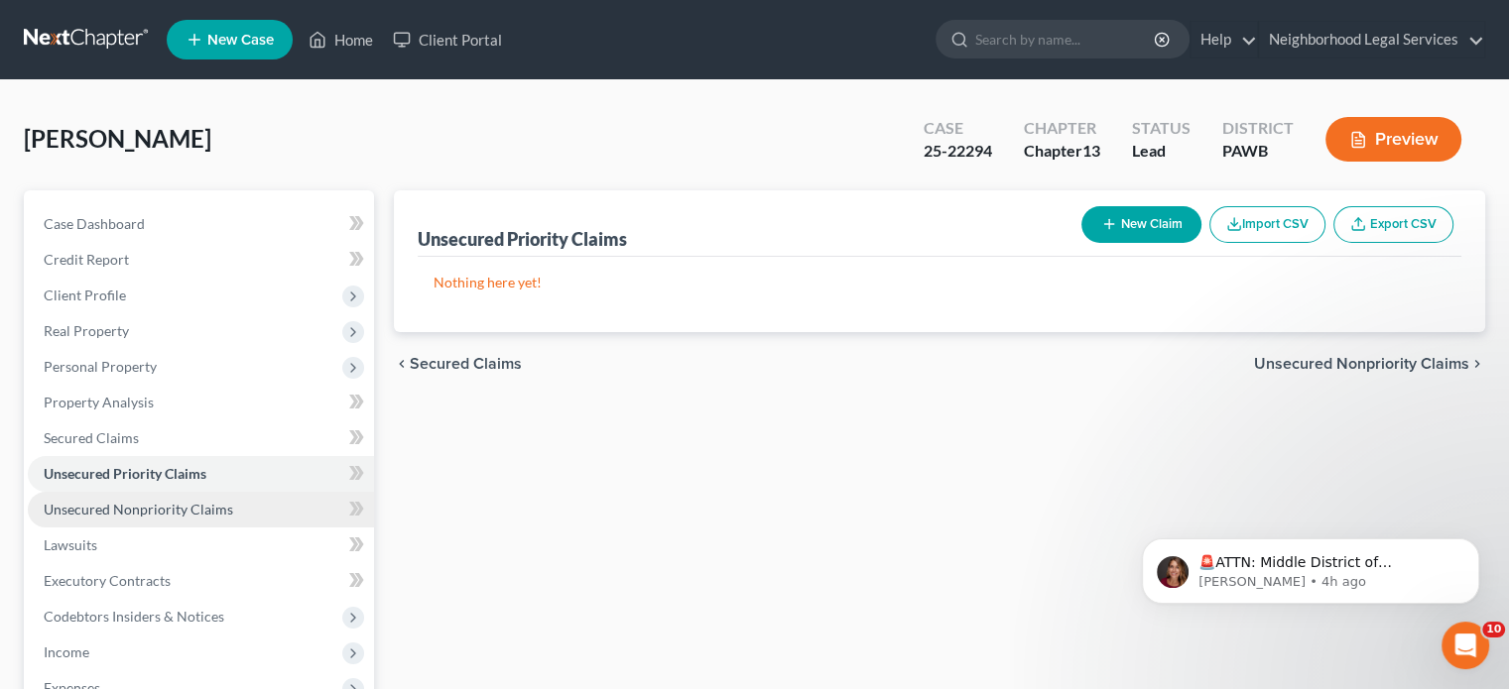
click at [145, 501] on span "Unsecured Nonpriority Claims" at bounding box center [138, 509] width 189 height 17
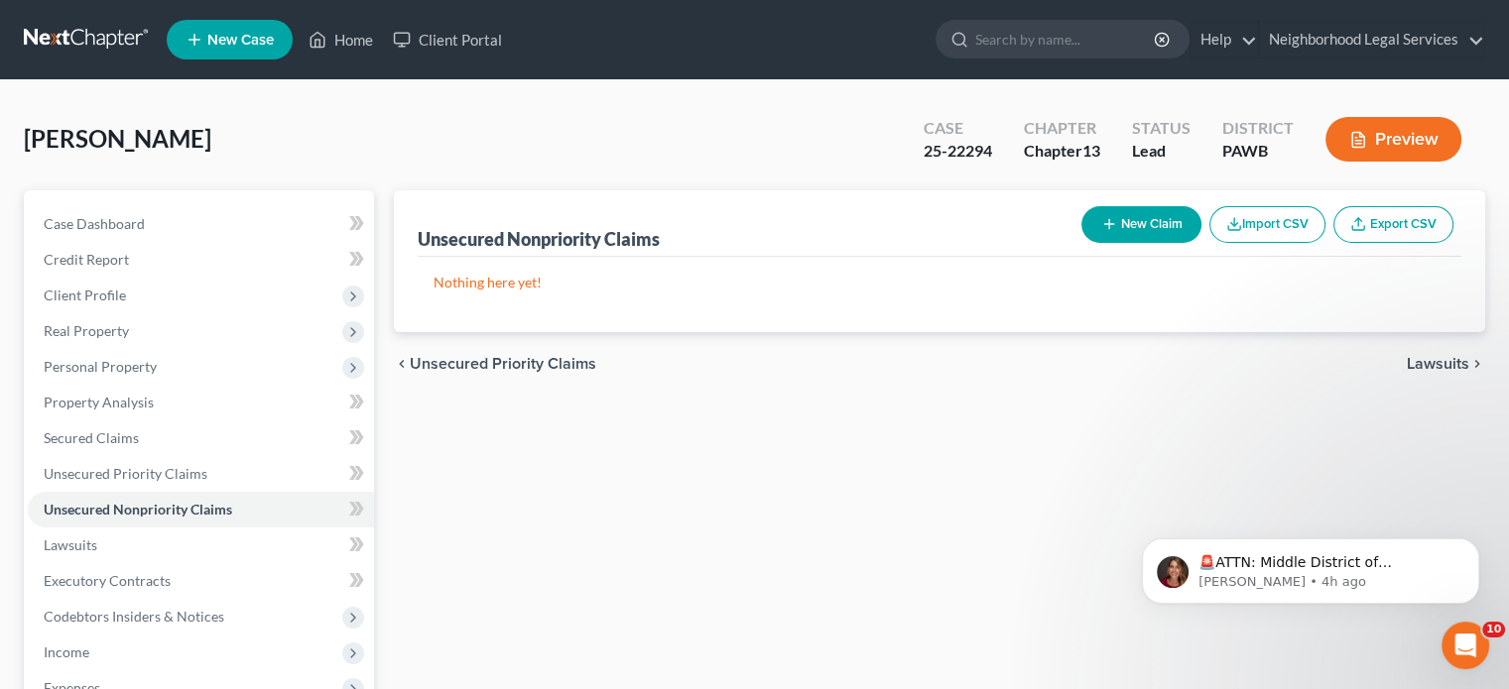
click at [1159, 212] on button "New Claim" at bounding box center [1141, 224] width 120 height 37
select select "0"
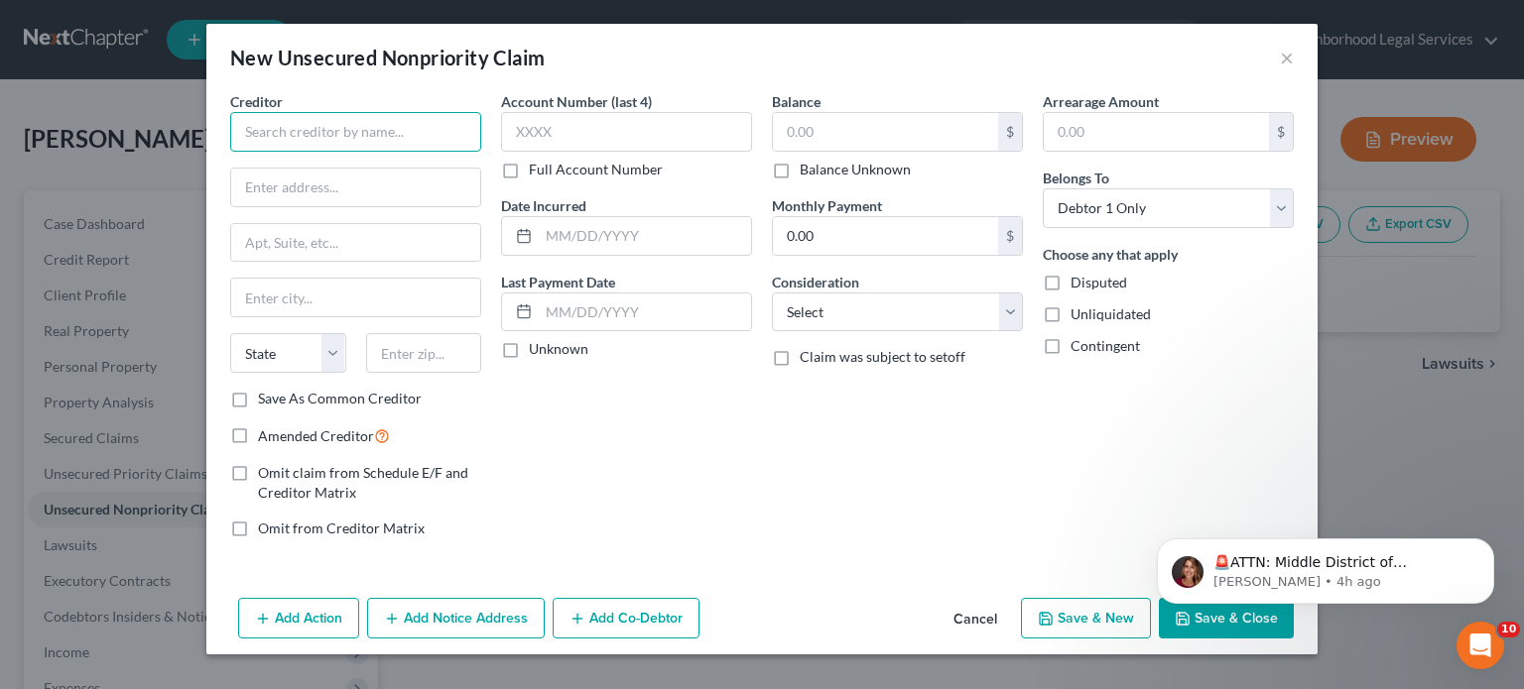
click at [413, 138] on input "text" at bounding box center [355, 132] width 251 height 40
click at [802, 128] on input "text" at bounding box center [885, 132] width 225 height 38
type input "htht"
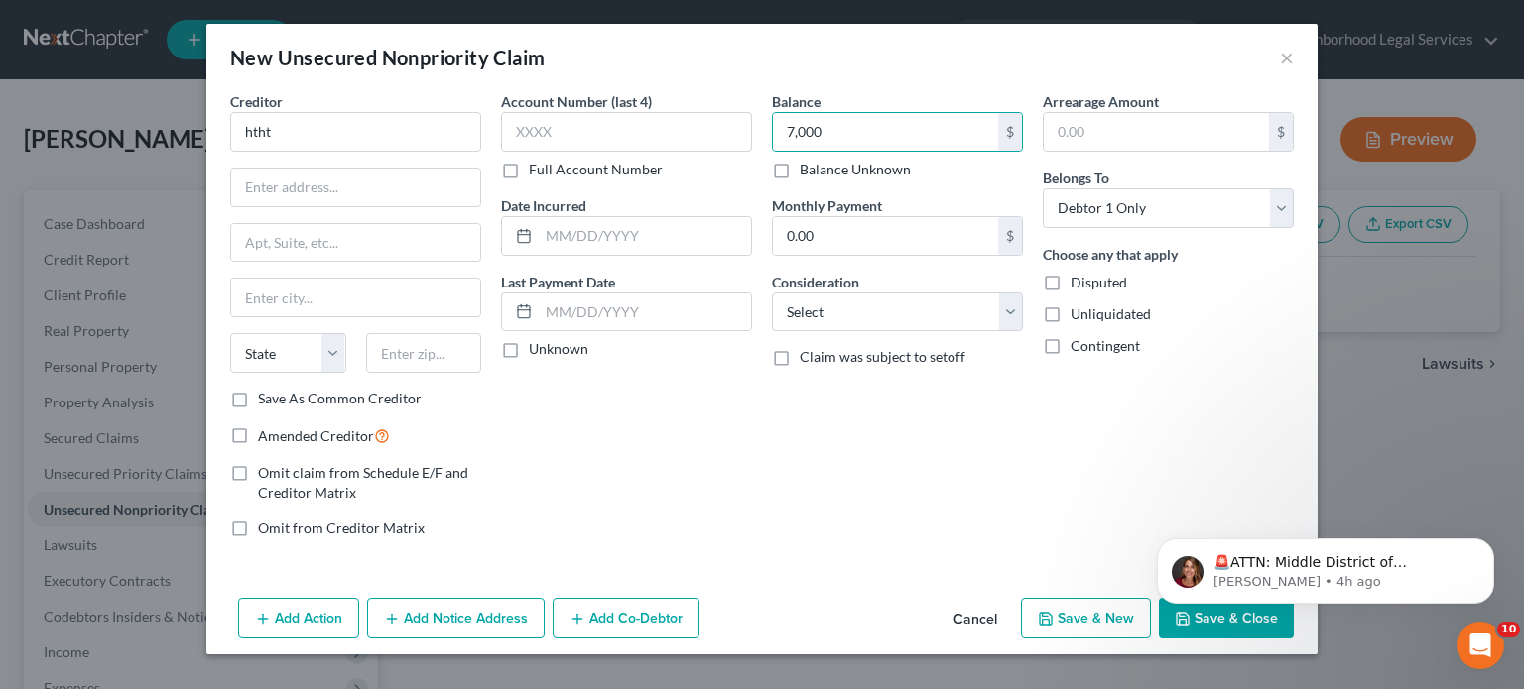
click at [1214, 617] on body "🚨ATTN: Middle District of [US_STATE] The court has added a new Credit Counselin…" at bounding box center [1325, 566] width 381 height 123
click at [1192, 628] on html "🚨ATTN: Middle District of [US_STATE] The court has added a new Credit Counselin…" at bounding box center [1325, 566] width 397 height 139
click at [1483, 549] on icon "Dismiss notification" at bounding box center [1488, 544] width 11 height 11
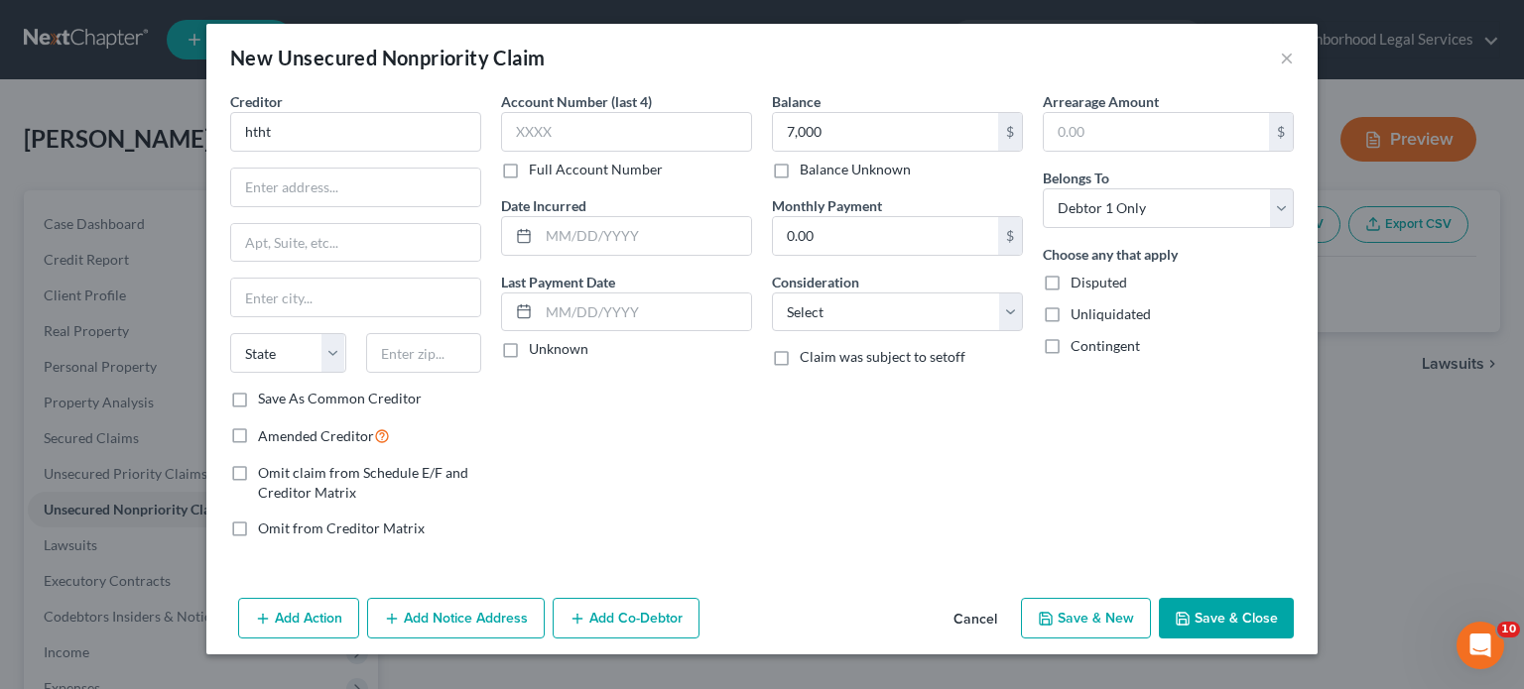
click at [1250, 615] on button "Save & Close" at bounding box center [1226, 619] width 135 height 42
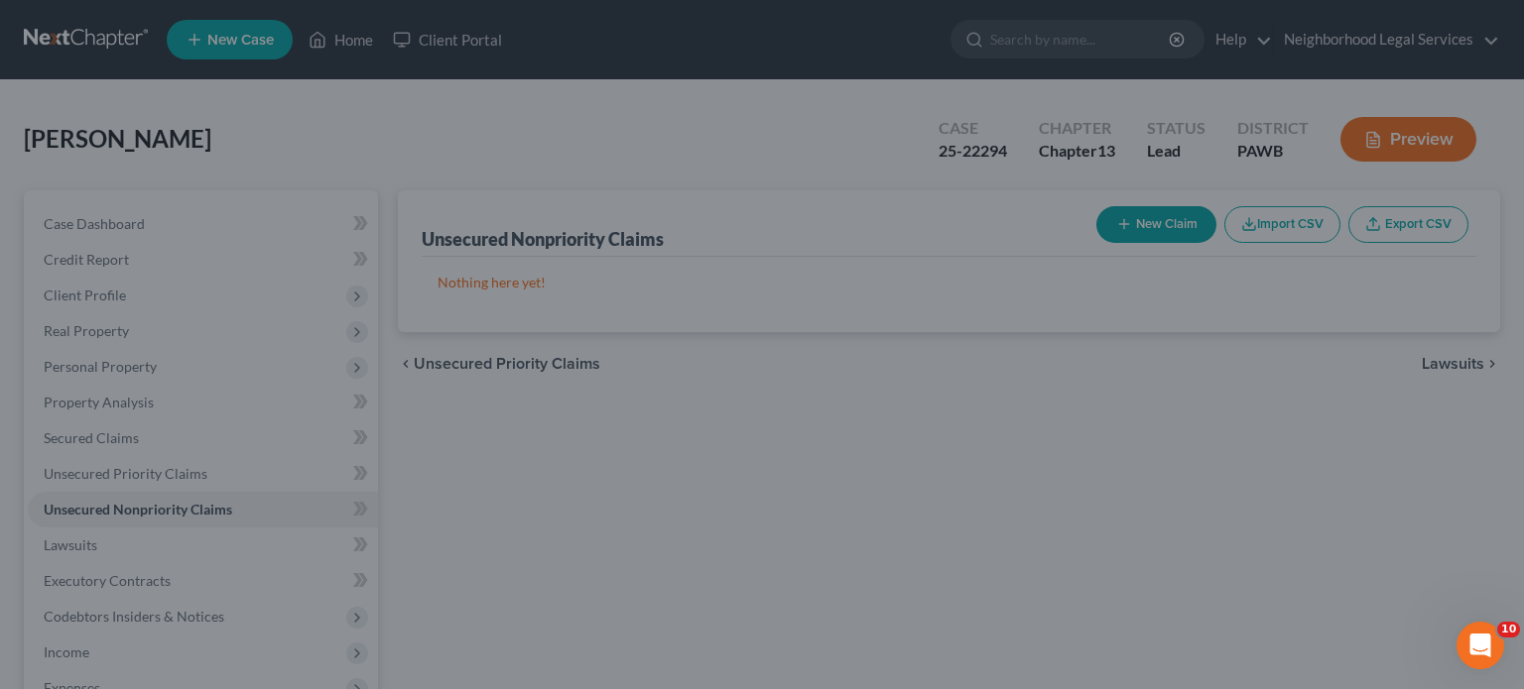
type input "7,000.00"
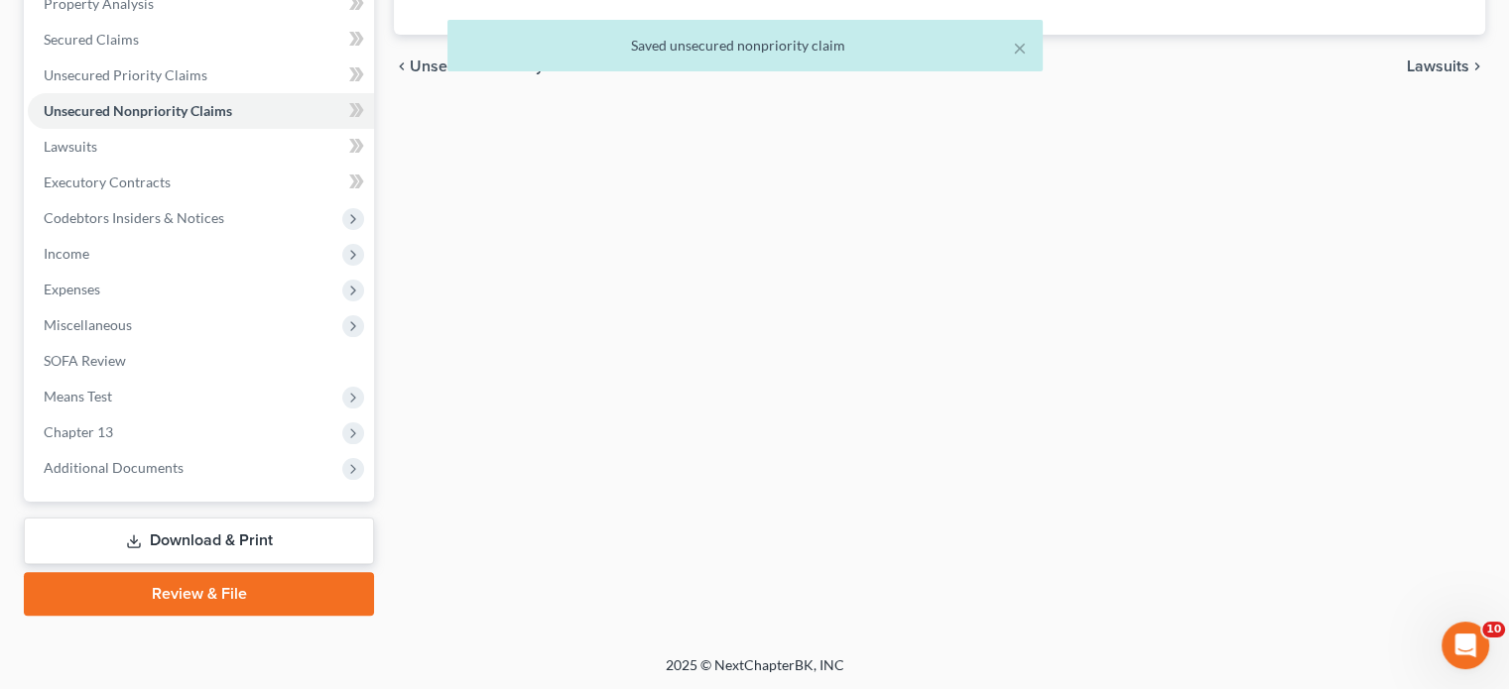
click at [250, 555] on link "Download & Print" at bounding box center [199, 541] width 350 height 47
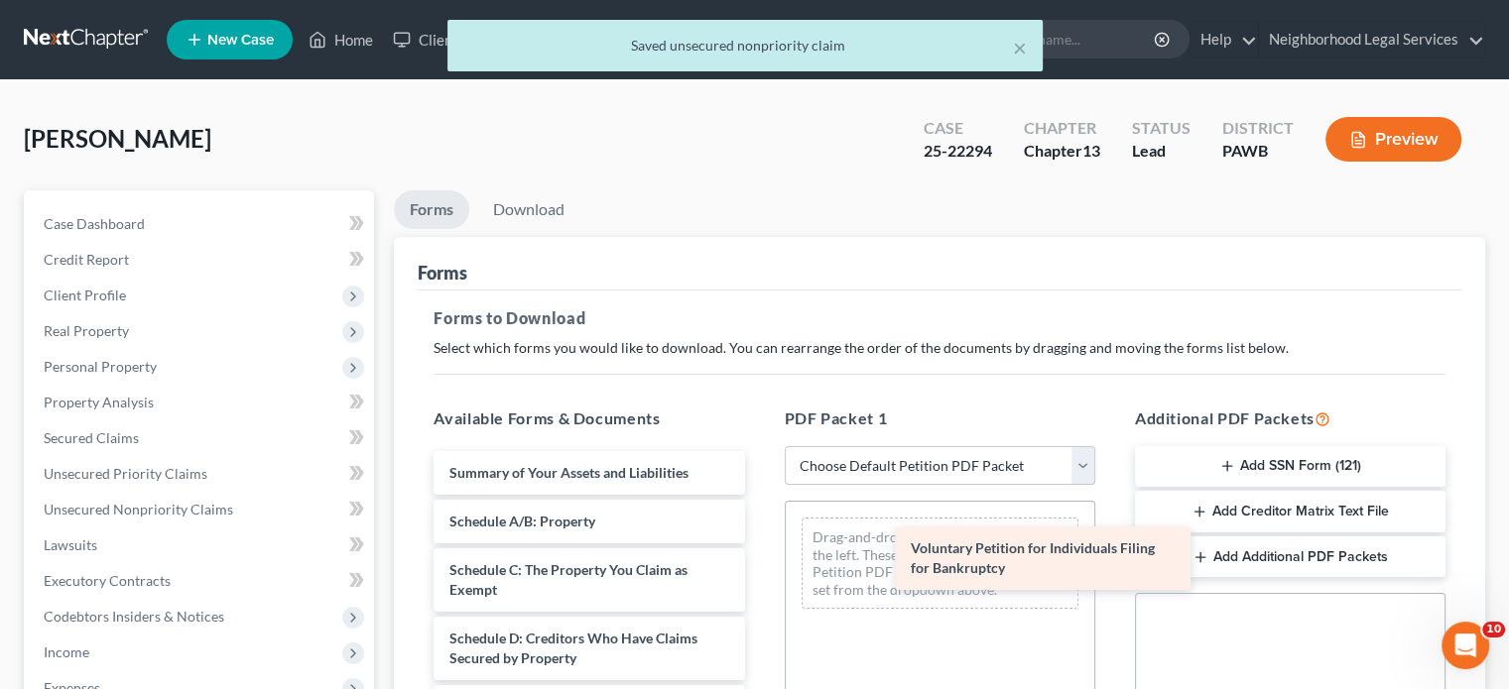
drag, startPoint x: 535, startPoint y: 477, endPoint x: 959, endPoint y: 535, distance: 428.4
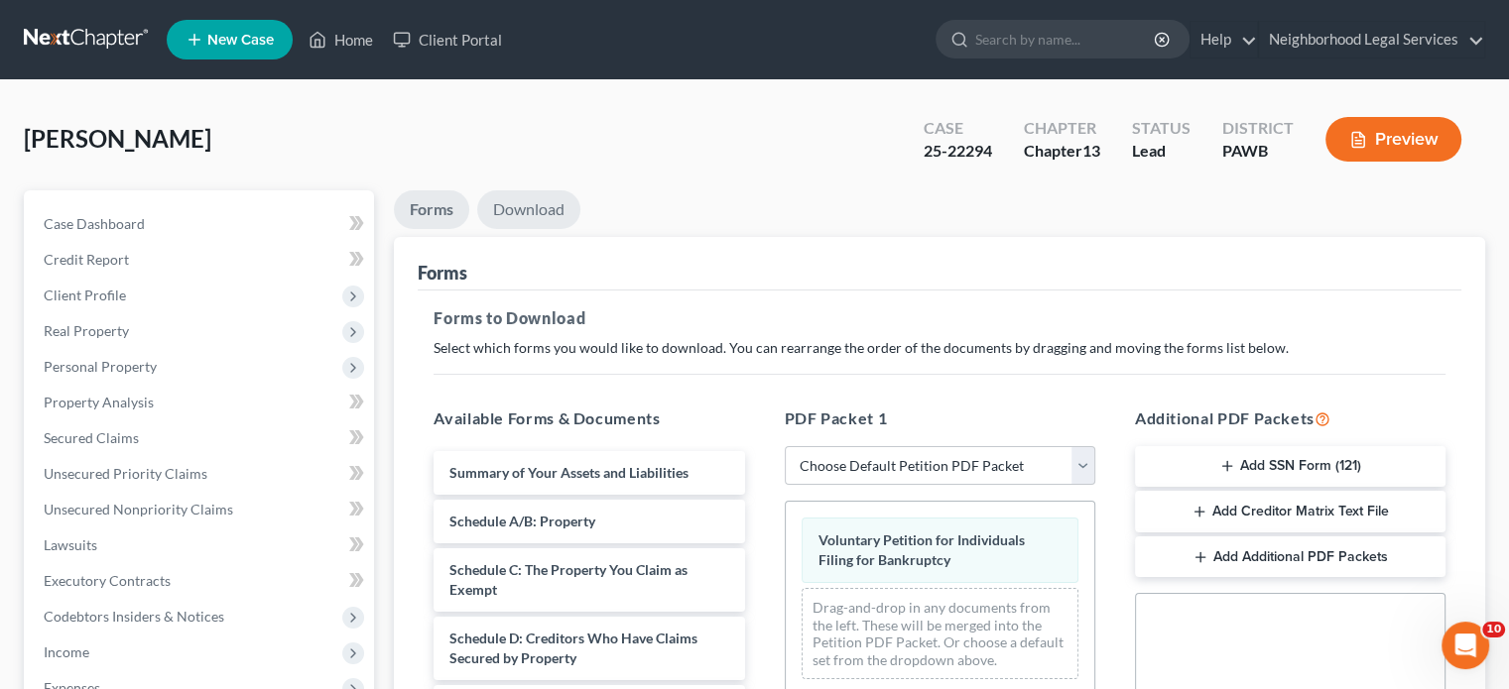
click at [525, 215] on link "Download" at bounding box center [528, 209] width 103 height 39
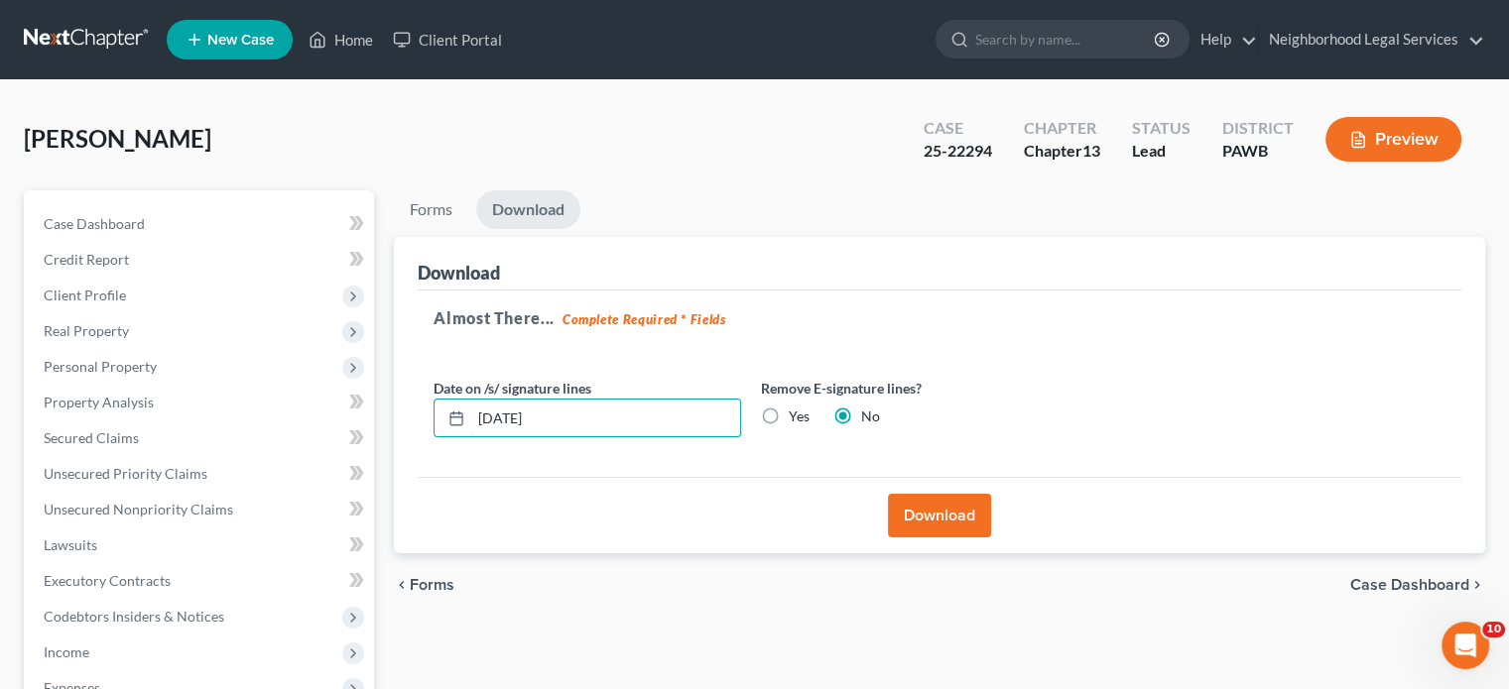
drag, startPoint x: 456, startPoint y: 411, endPoint x: 398, endPoint y: 411, distance: 58.5
click at [401, 411] on div "Download Almost There... Complete Required * Fields Date on /s/ signature lines…" at bounding box center [939, 395] width 1091 height 317
type input "[DATE]"
click at [922, 497] on button "Download" at bounding box center [939, 516] width 103 height 44
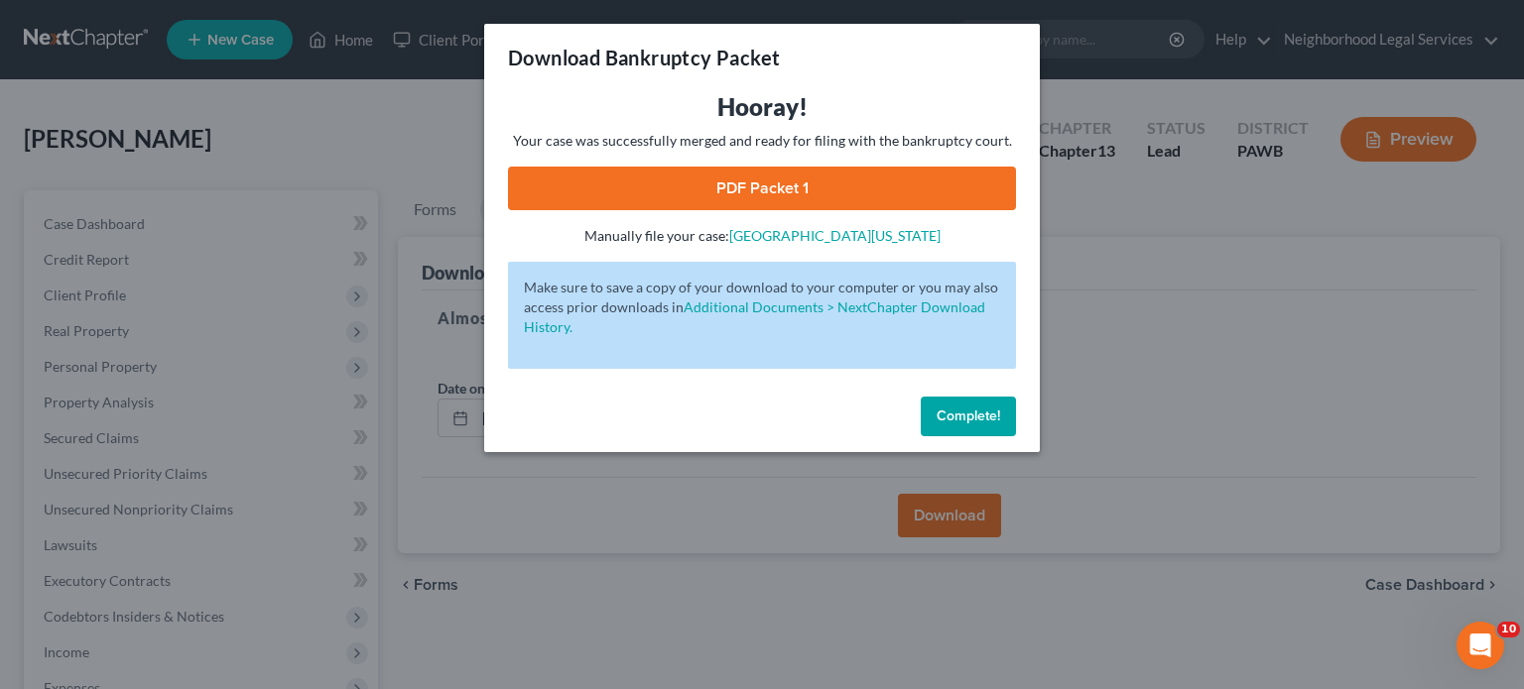
click at [853, 205] on link "PDF Packet 1" at bounding box center [762, 189] width 508 height 44
click at [963, 417] on span "Complete!" at bounding box center [967, 416] width 63 height 17
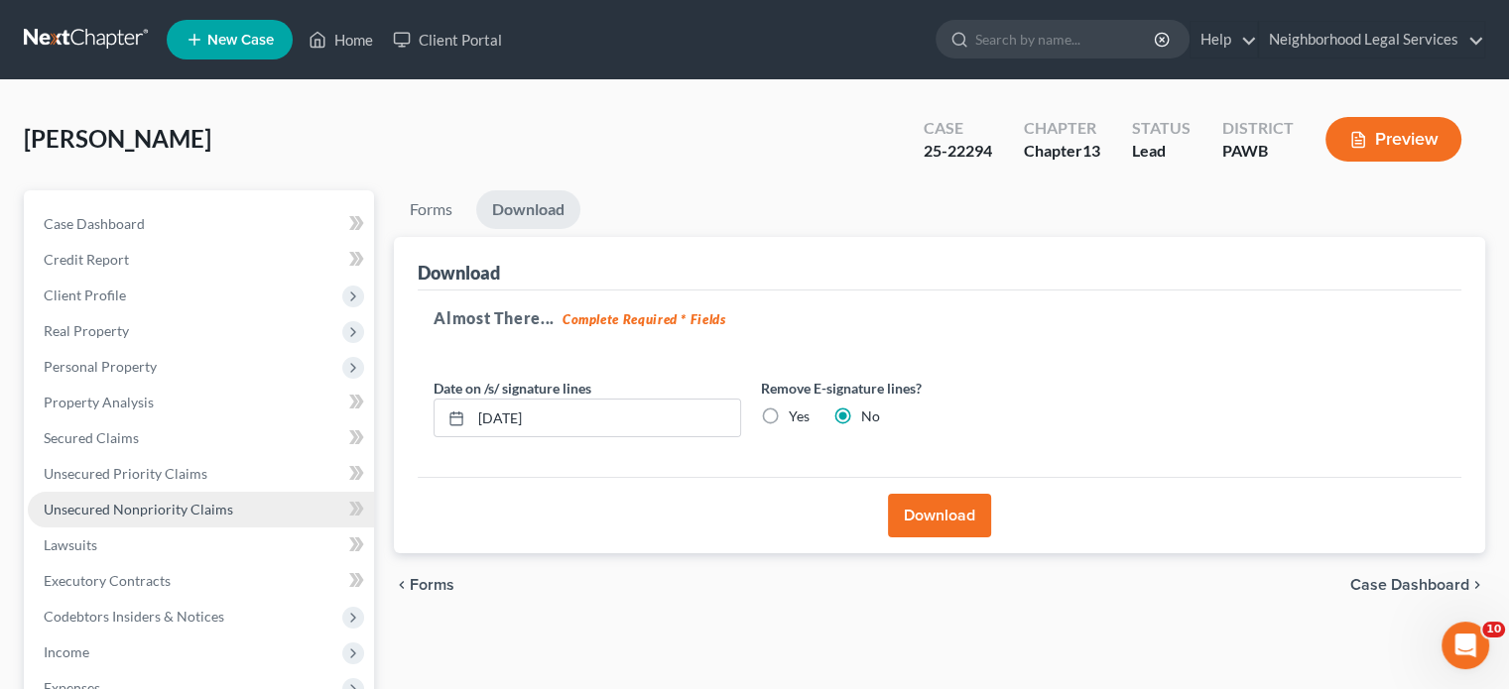
click at [162, 492] on link "Unsecured Nonpriority Claims" at bounding box center [201, 510] width 346 height 36
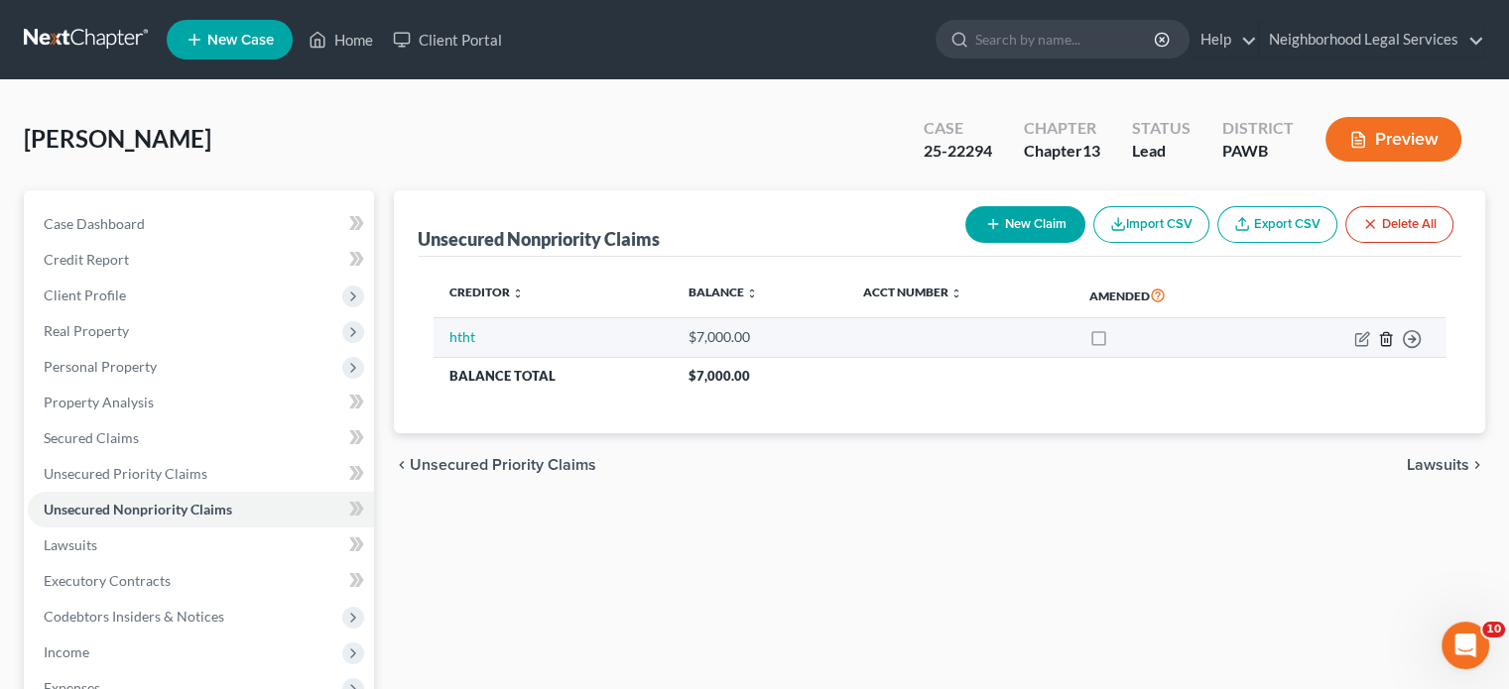
click at [1381, 336] on icon "button" at bounding box center [1385, 338] width 9 height 13
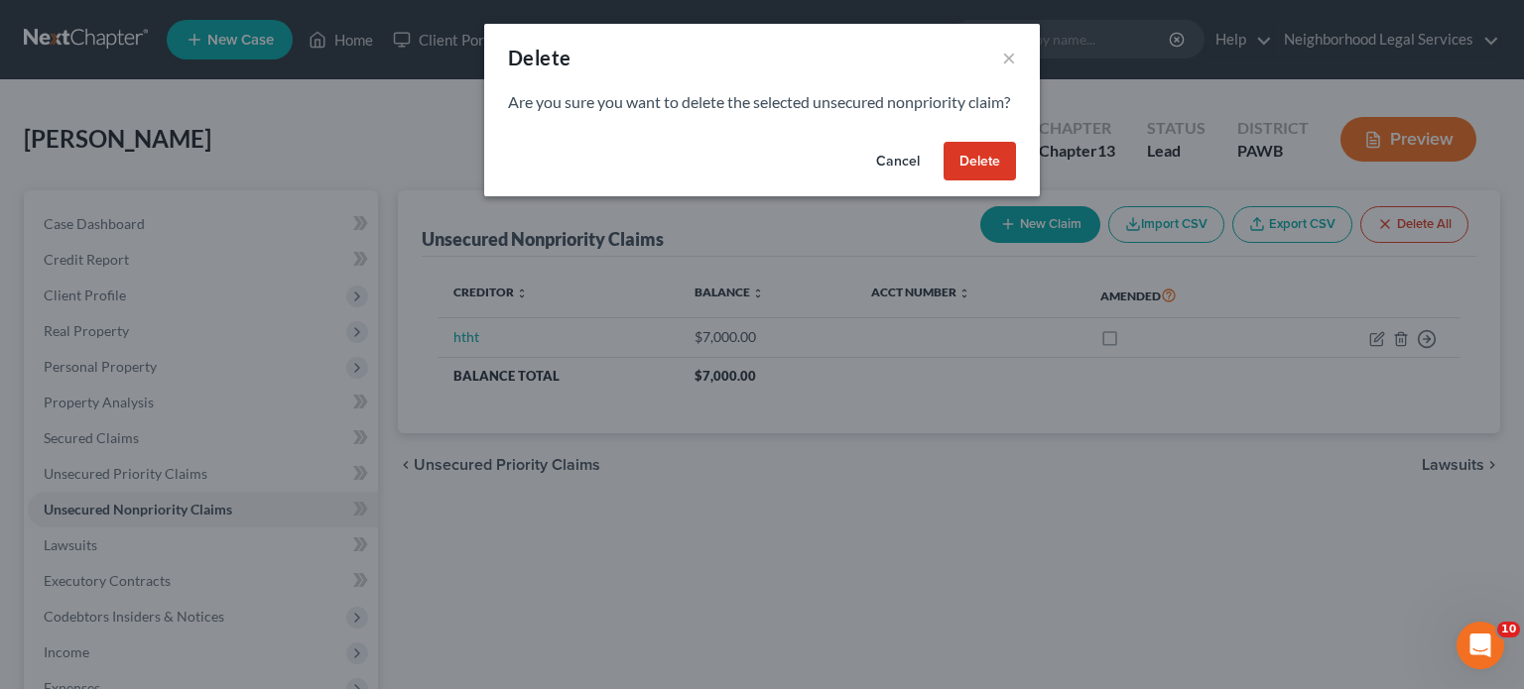
click at [977, 182] on button "Delete" at bounding box center [979, 162] width 72 height 40
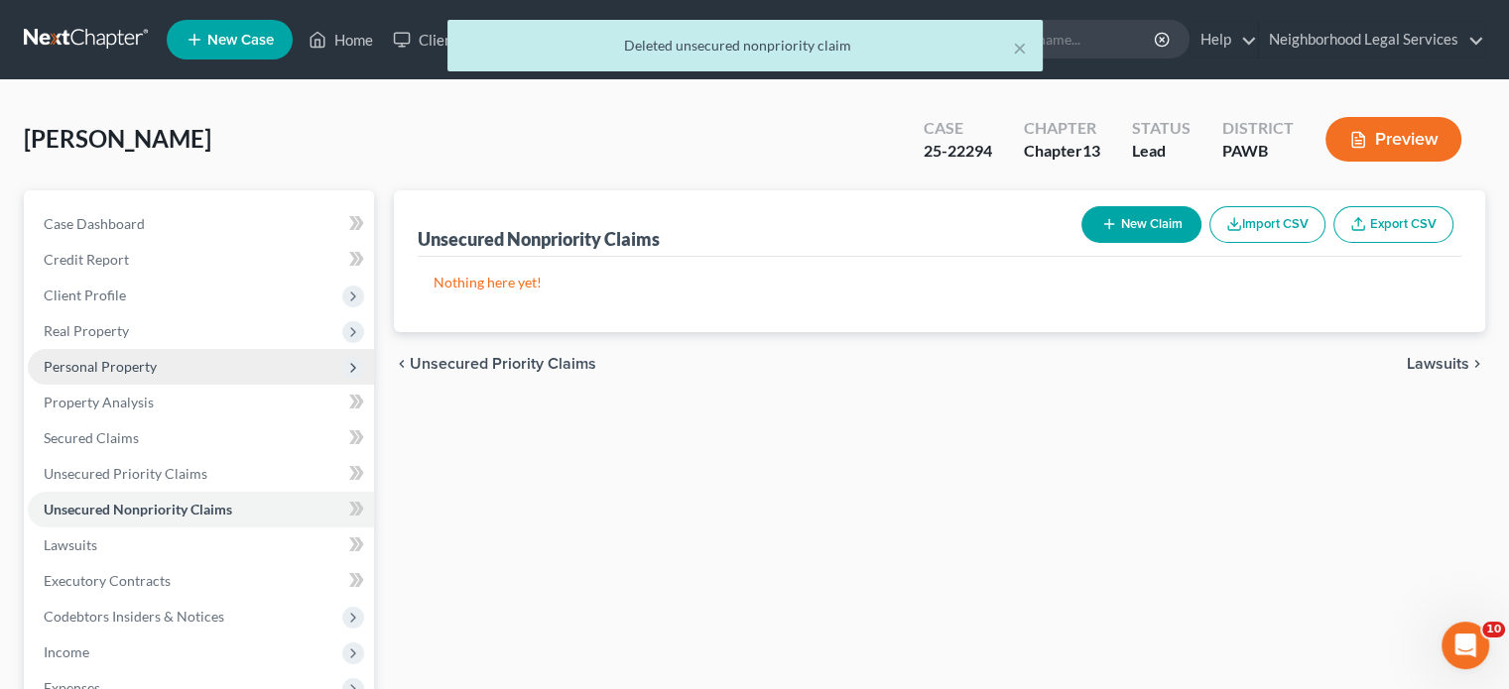
click at [72, 362] on span "Personal Property" at bounding box center [100, 366] width 113 height 17
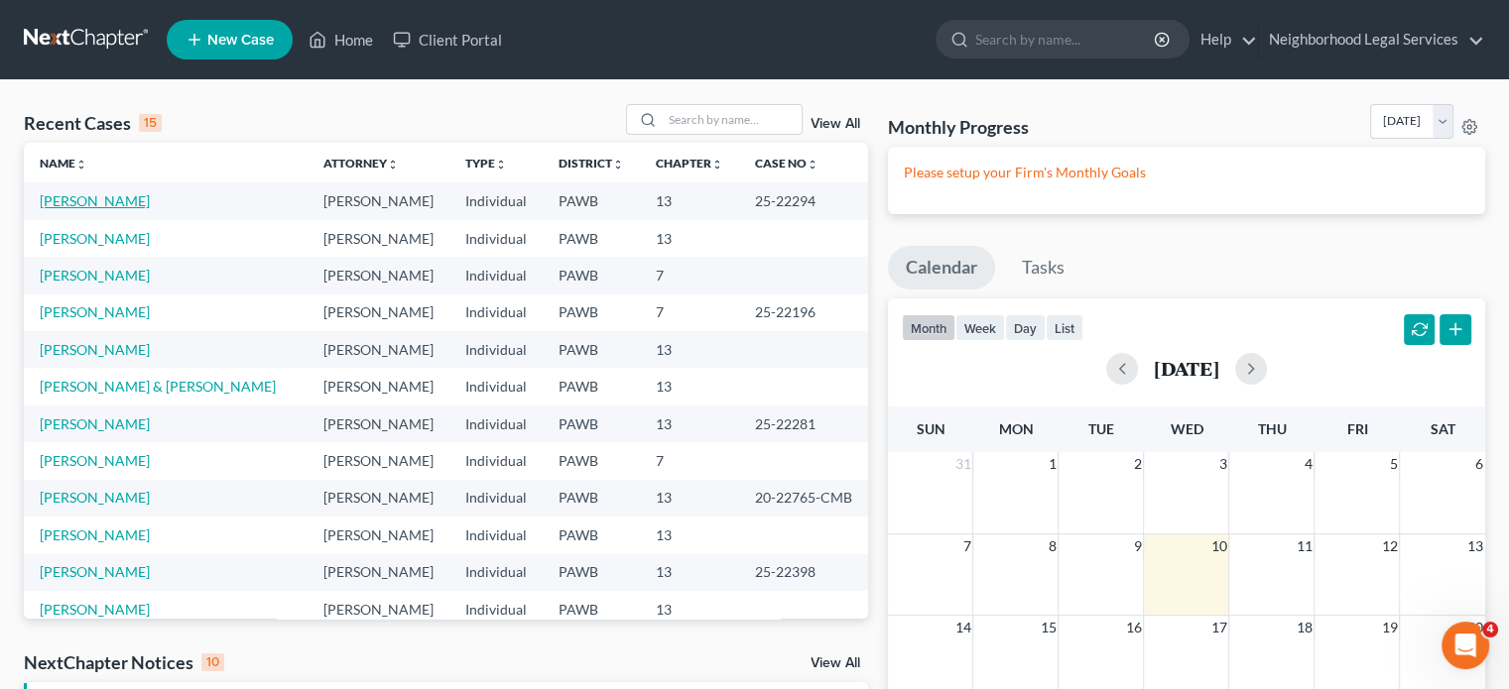
click at [109, 199] on link "[PERSON_NAME]" at bounding box center [95, 200] width 110 height 17
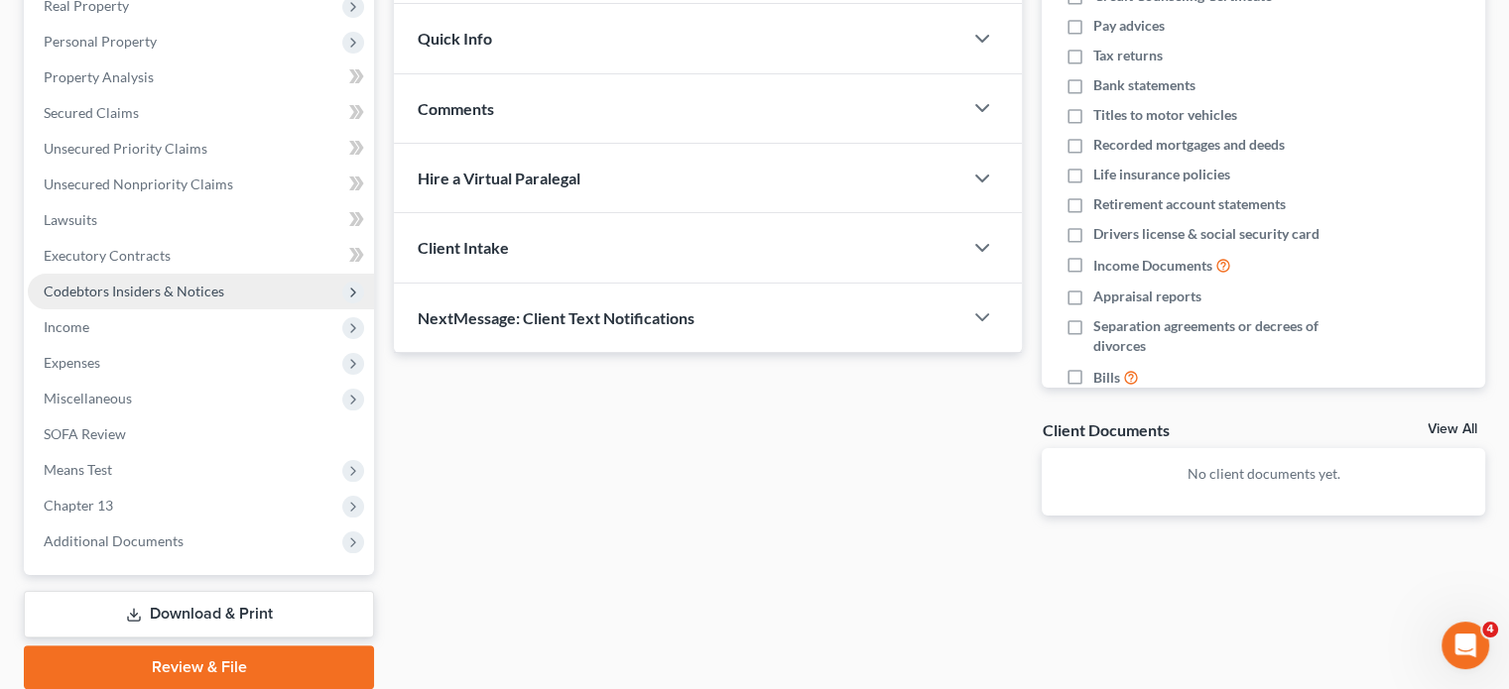
scroll to position [2, 0]
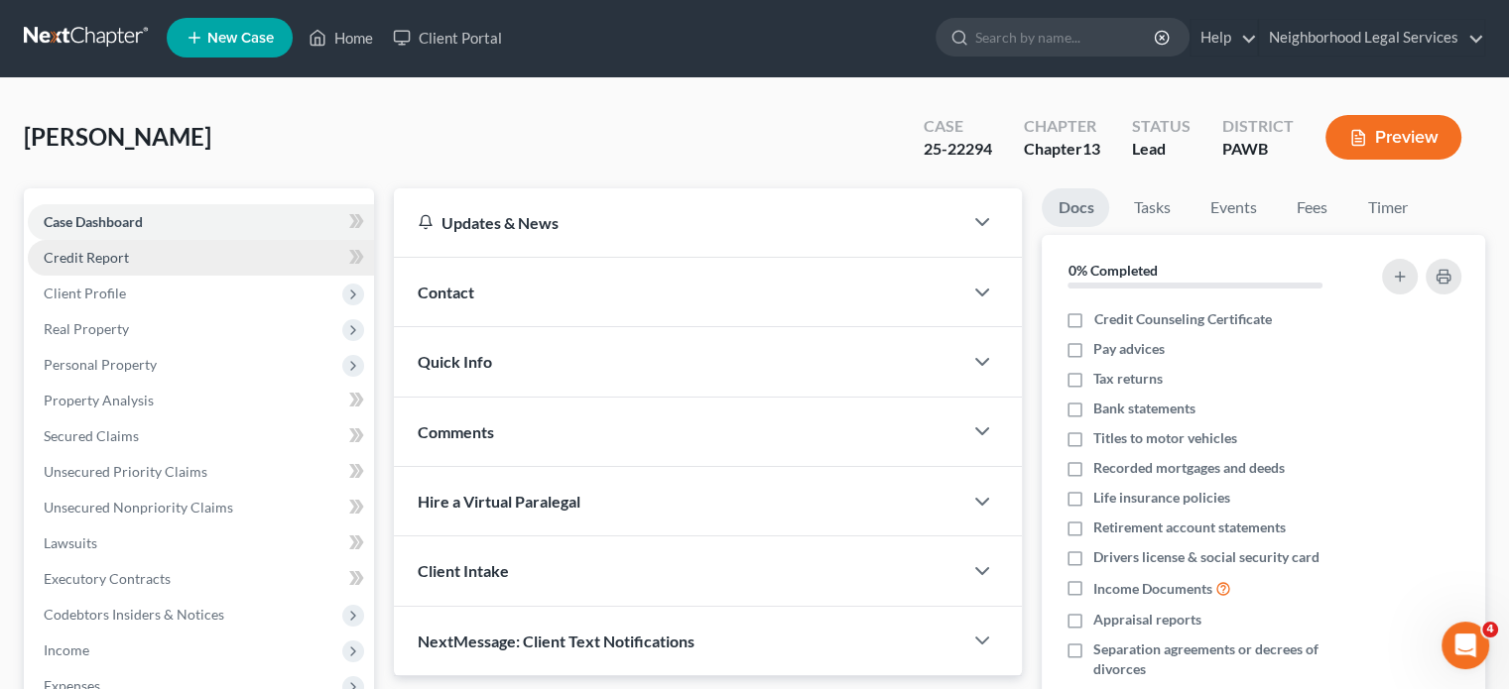
click at [147, 266] on link "Credit Report" at bounding box center [201, 258] width 346 height 36
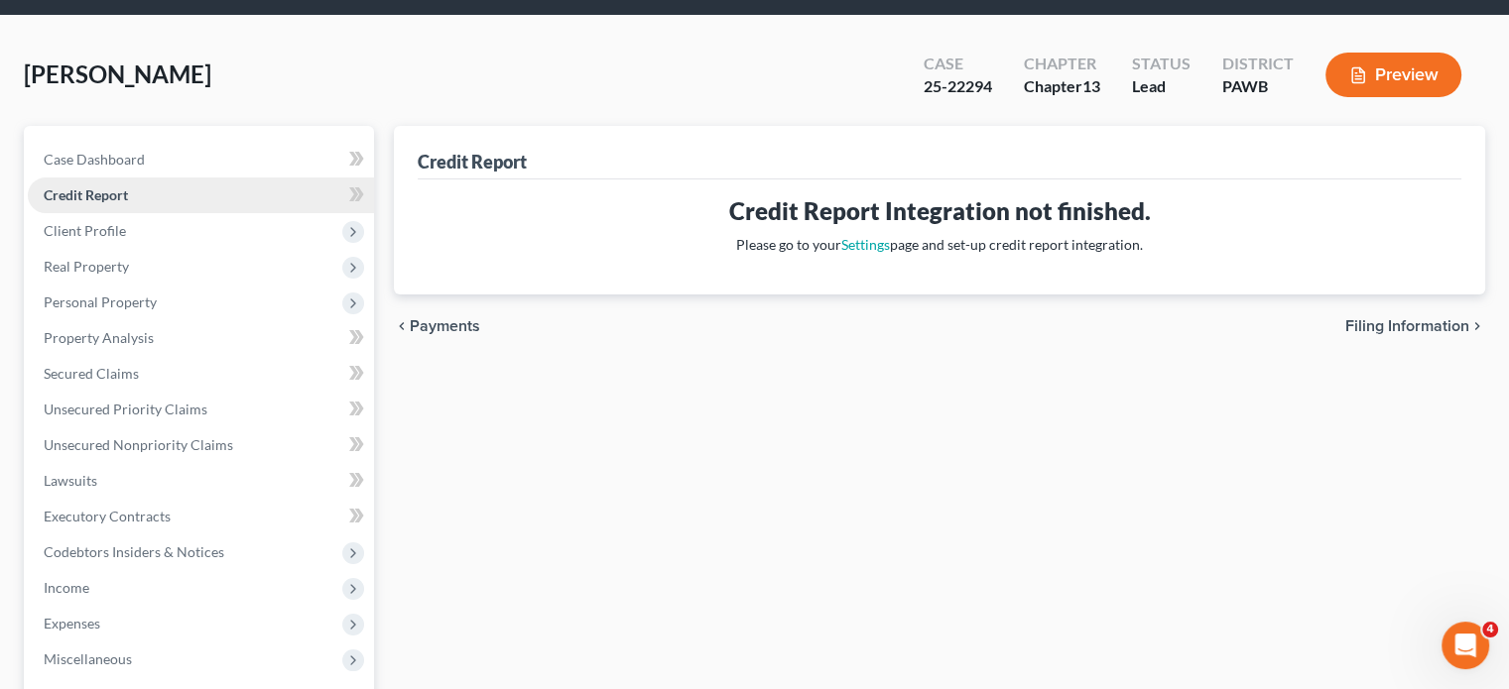
scroll to position [99, 0]
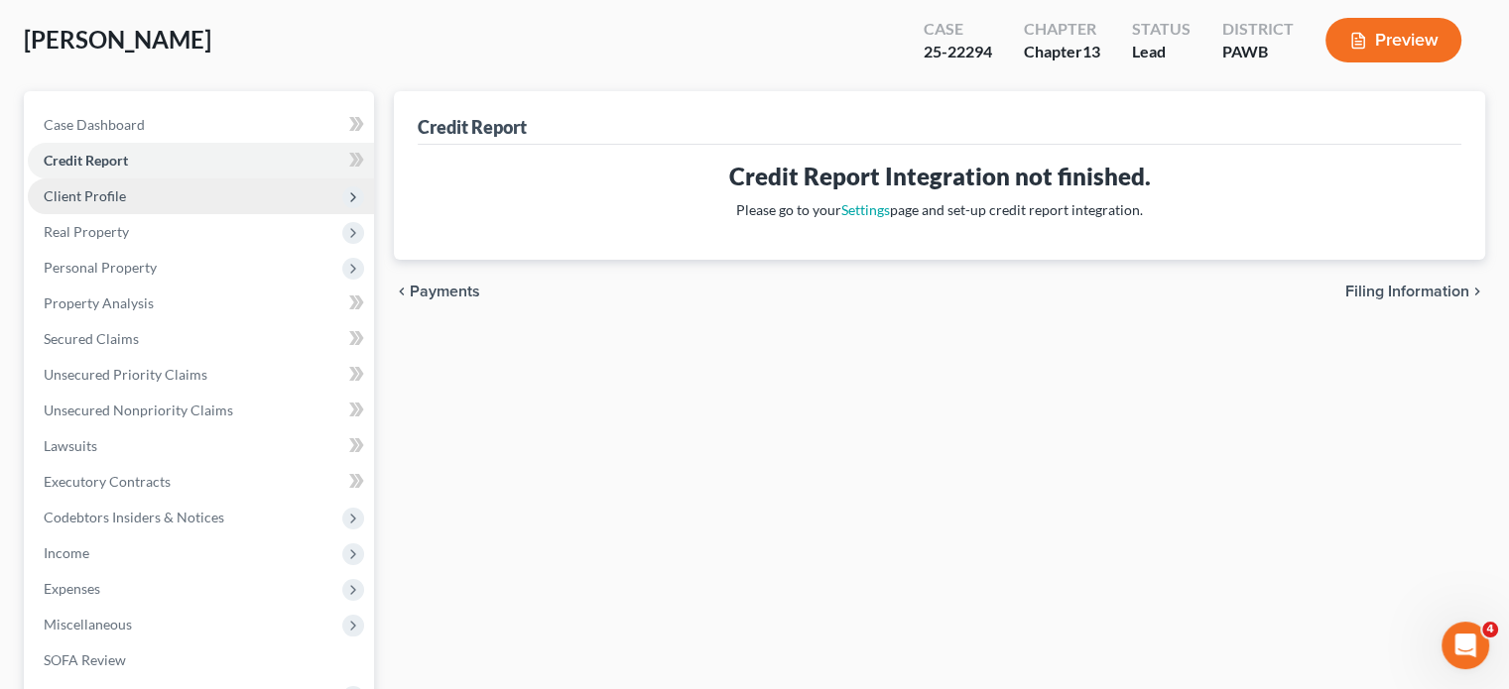
click at [76, 200] on span "Client Profile" at bounding box center [85, 195] width 82 height 17
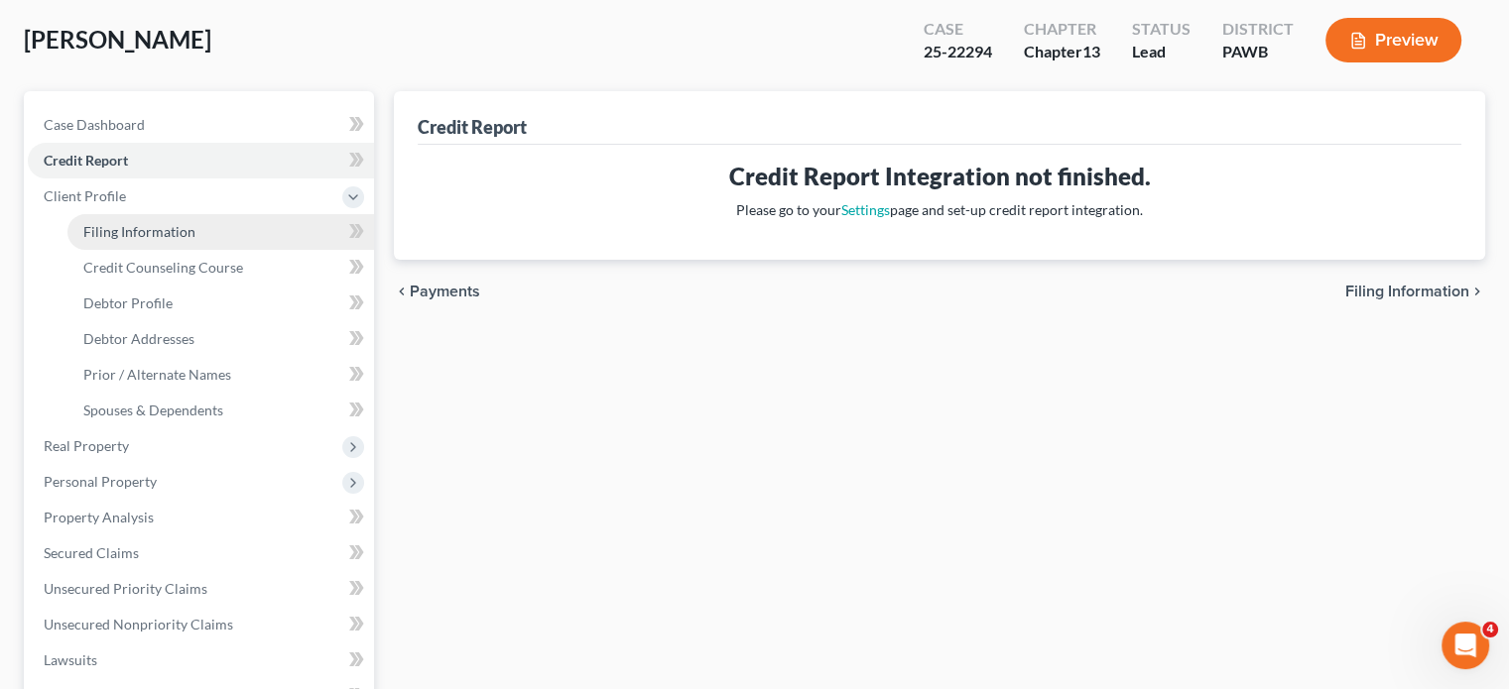
click at [186, 221] on link "Filing Information" at bounding box center [220, 232] width 307 height 36
select select "1"
select select "0"
select select "3"
select select "69"
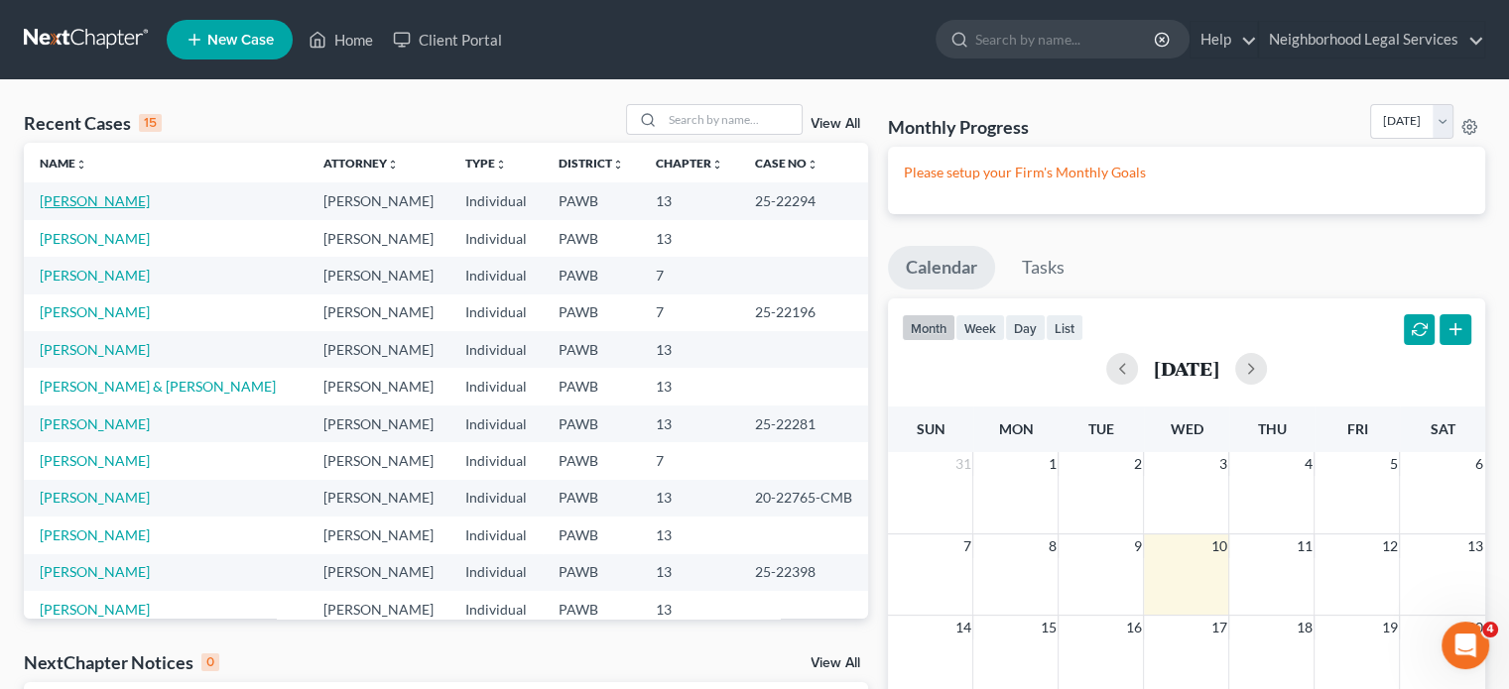
click at [132, 207] on link "[PERSON_NAME]" at bounding box center [95, 200] width 110 height 17
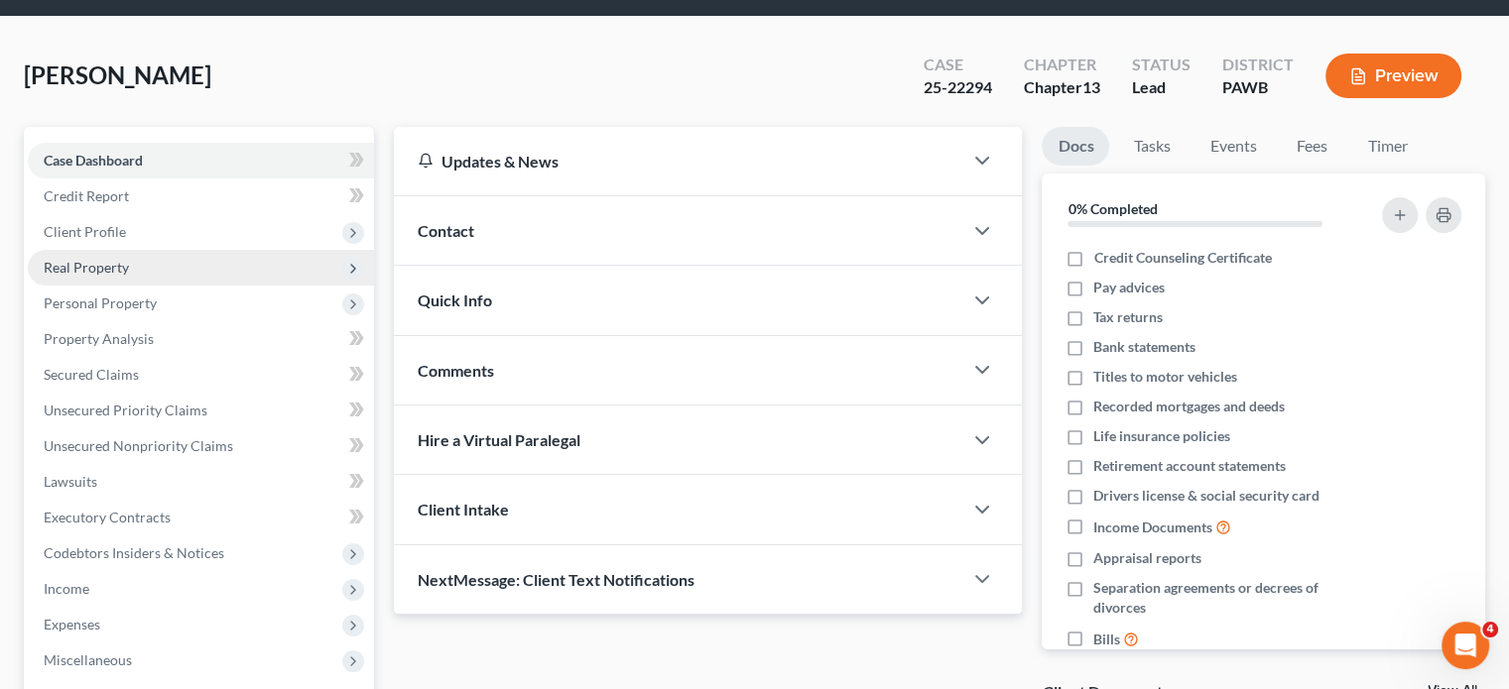
scroll to position [99, 0]
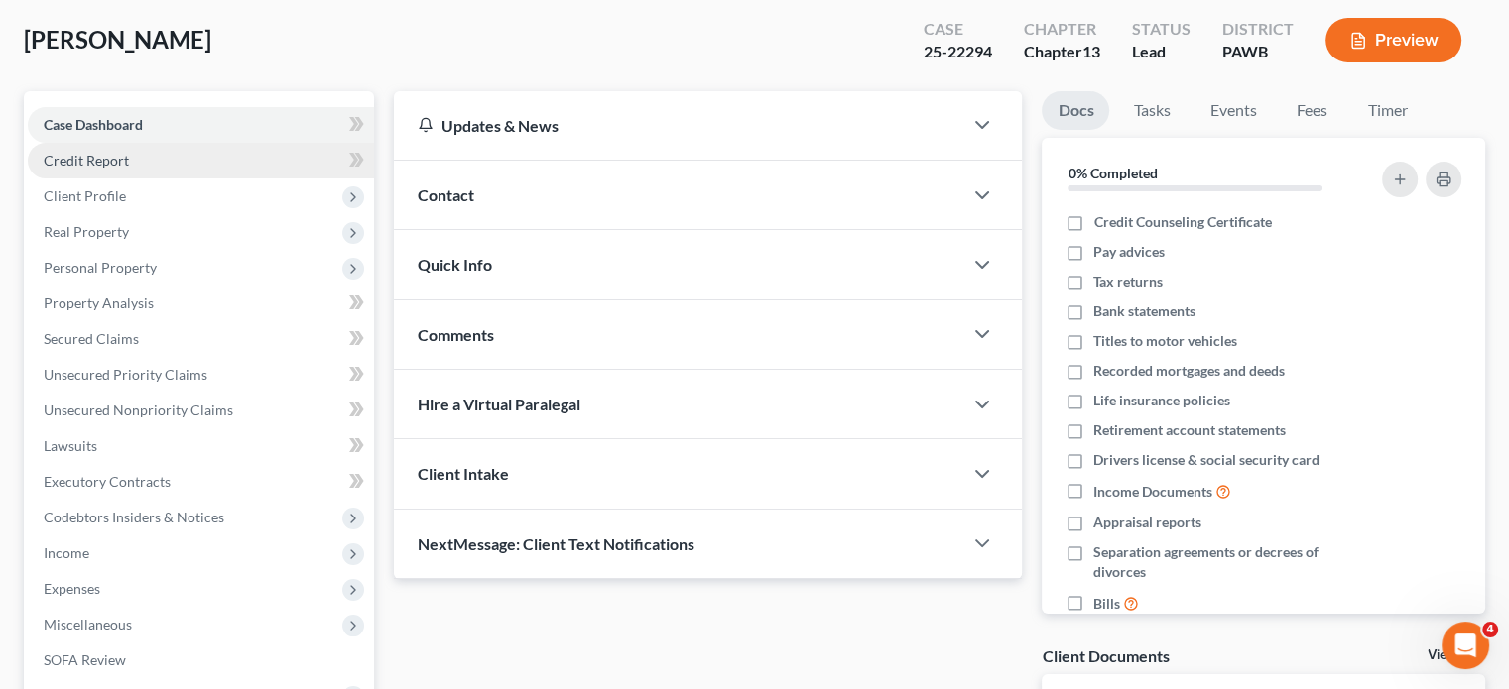
click at [177, 160] on link "Credit Report" at bounding box center [201, 161] width 346 height 36
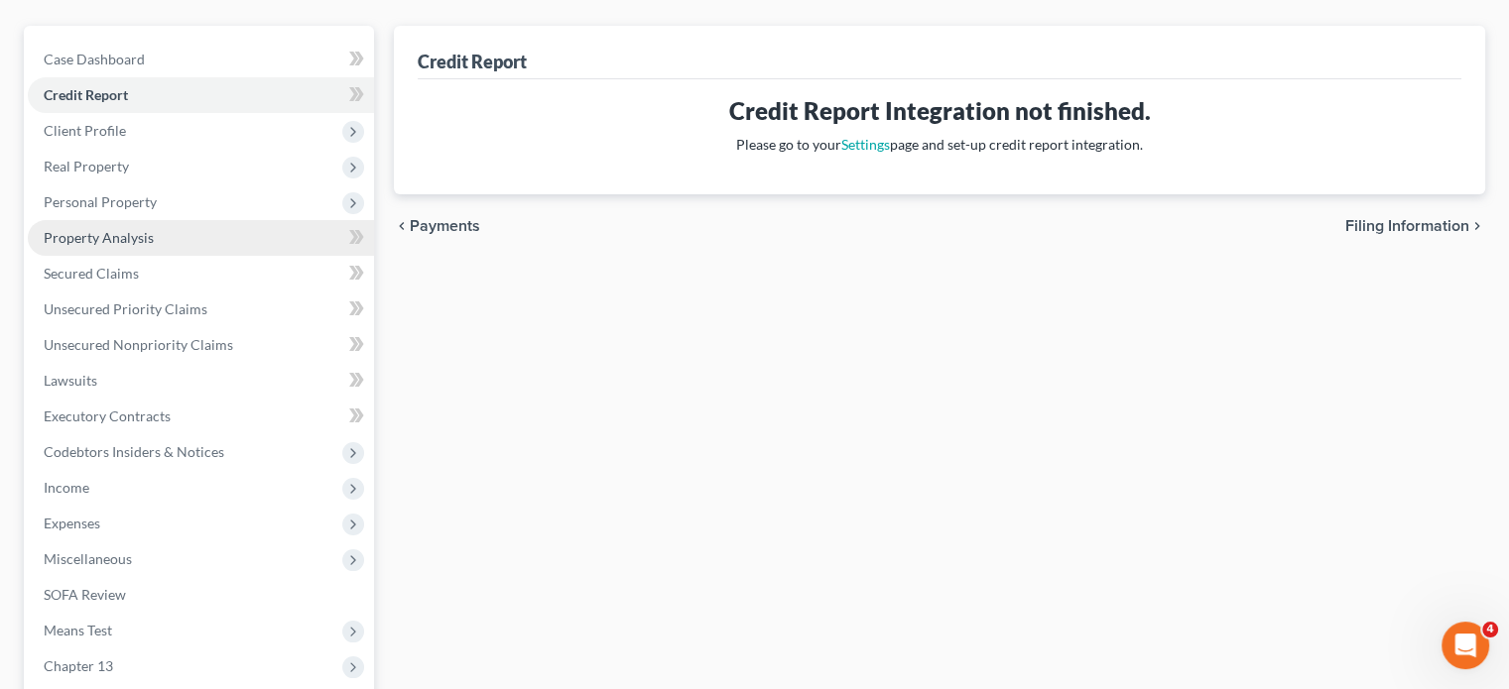
scroll to position [198, 0]
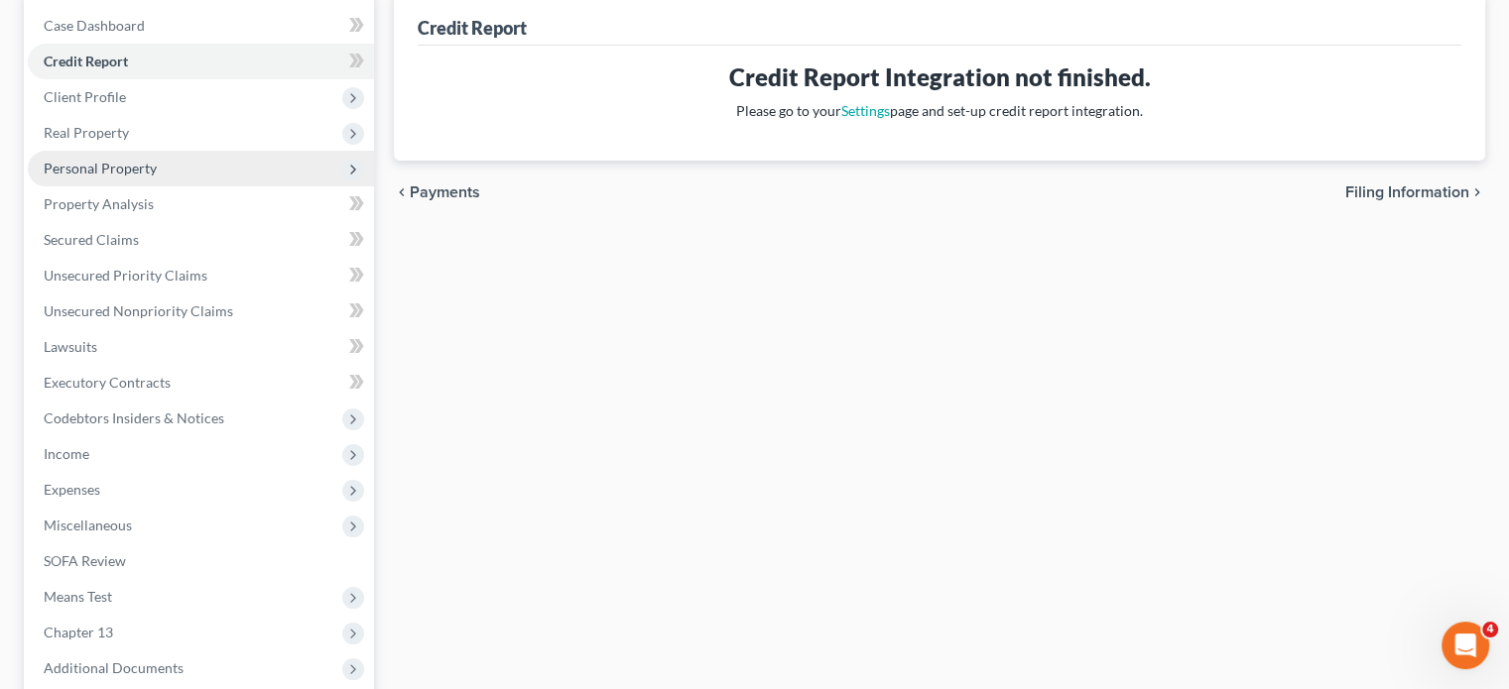
click at [179, 172] on span "Personal Property" at bounding box center [201, 169] width 346 height 36
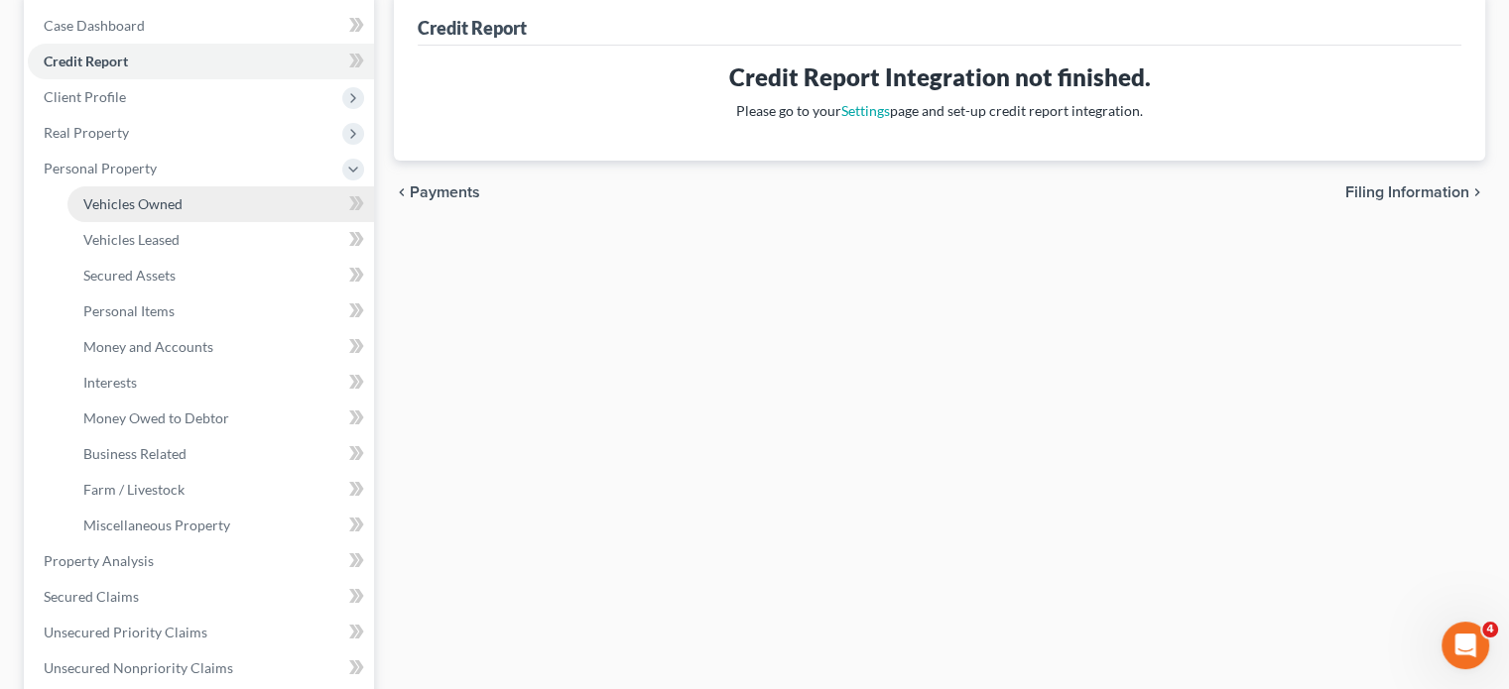
click at [175, 201] on span "Vehicles Owned" at bounding box center [132, 203] width 99 height 17
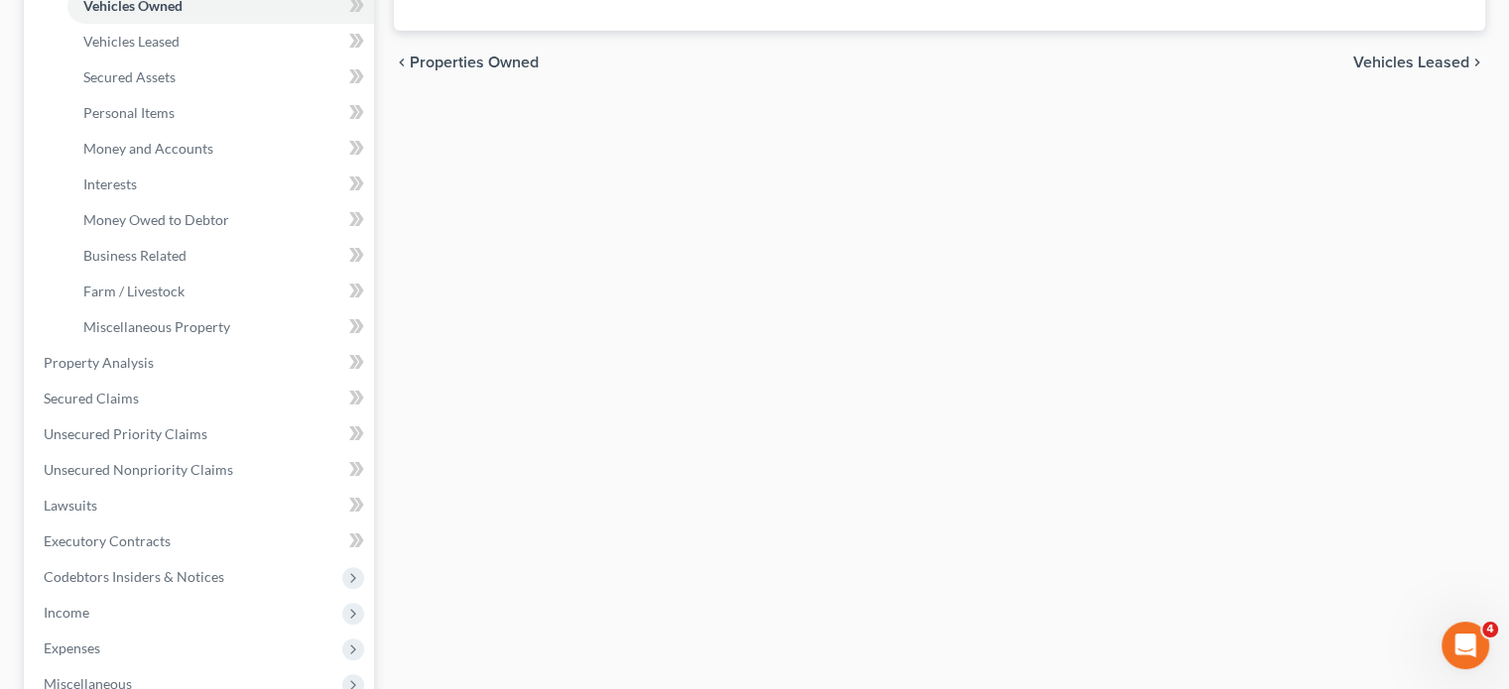
scroll to position [99, 0]
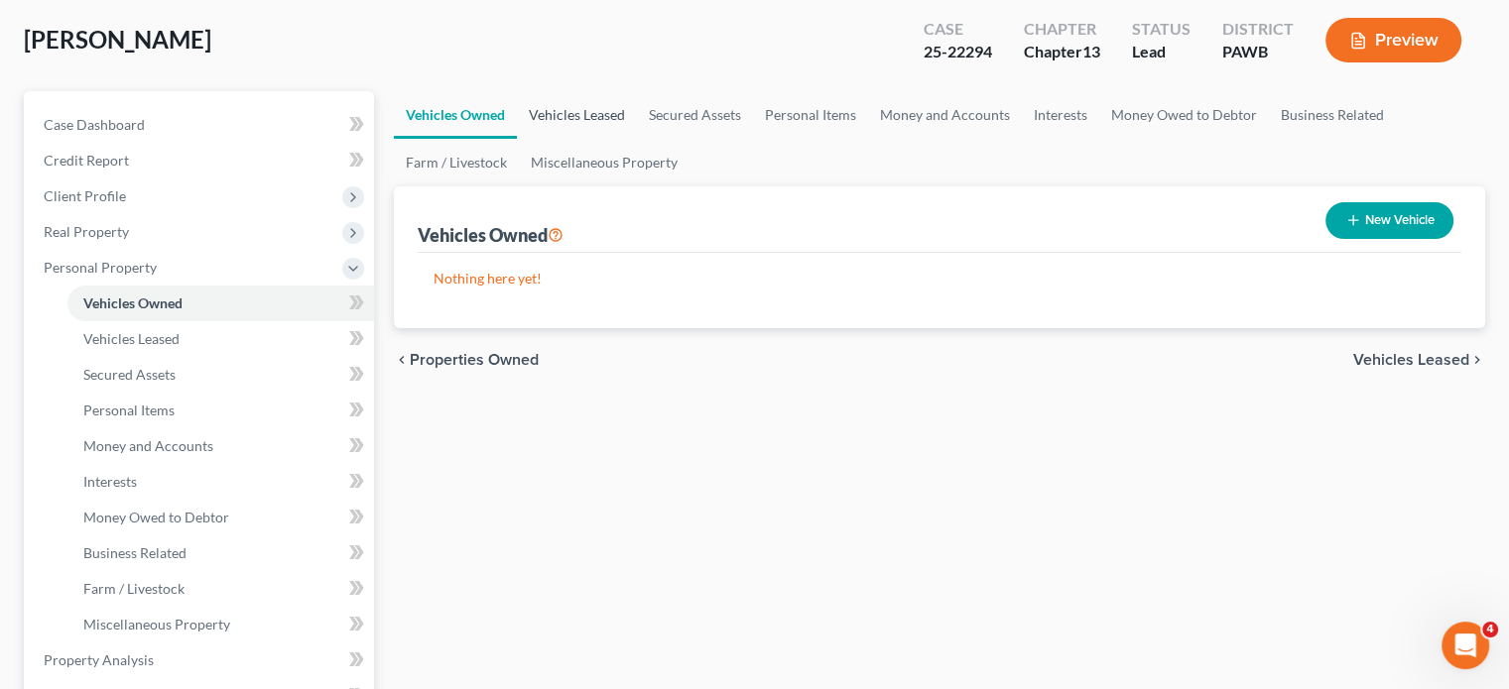
click at [581, 121] on link "Vehicles Leased" at bounding box center [577, 115] width 120 height 48
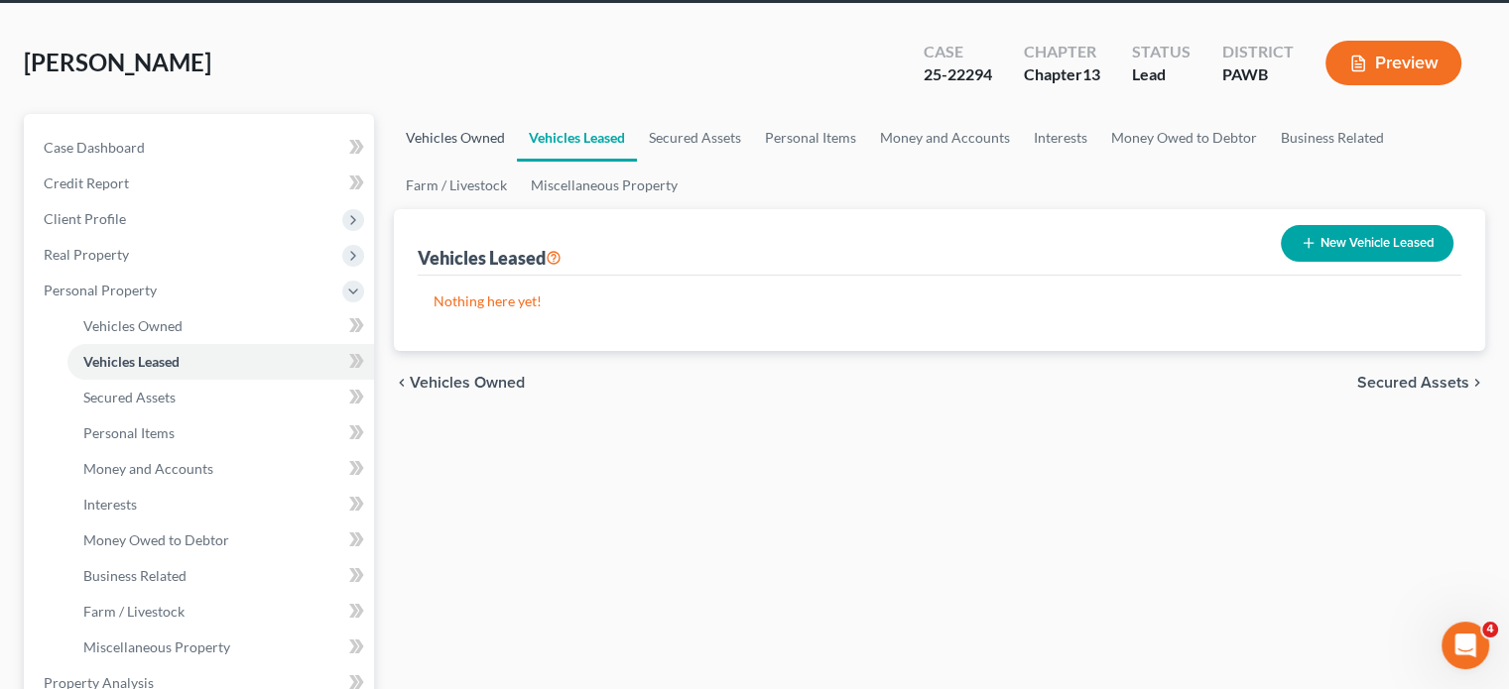
scroll to position [198, 0]
